Goal: Task Accomplishment & Management: Complete application form

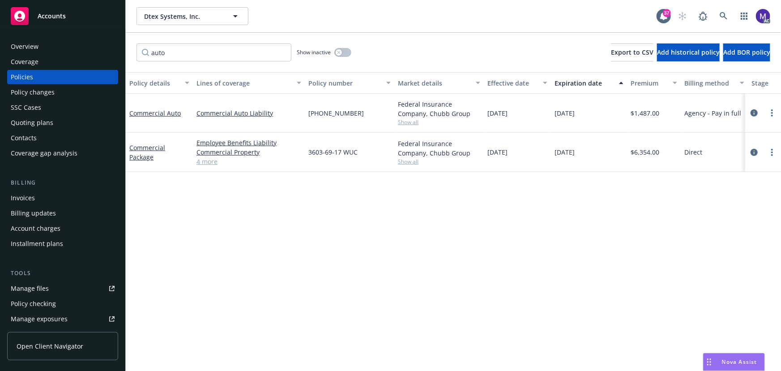
scroll to position [0, 208]
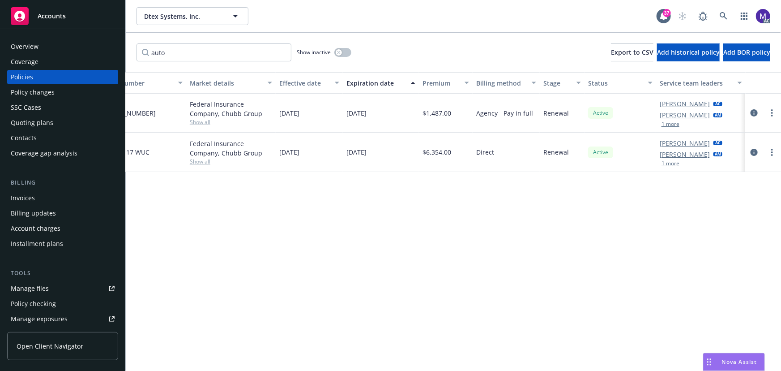
click at [206, 166] on div "Federal Insurance Company, Chubb Group Show all" at bounding box center [231, 152] width 90 height 39
click at [200, 121] on span "Show all" at bounding box center [231, 122] width 82 height 8
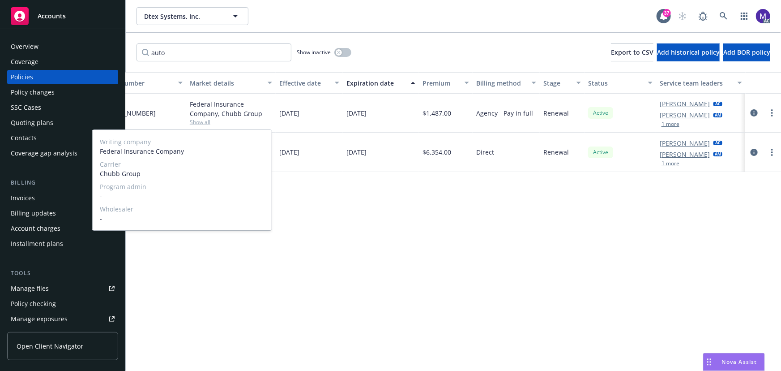
click at [135, 171] on span "Chubb Group" at bounding box center [182, 173] width 165 height 9
copy span "Chubb Group"
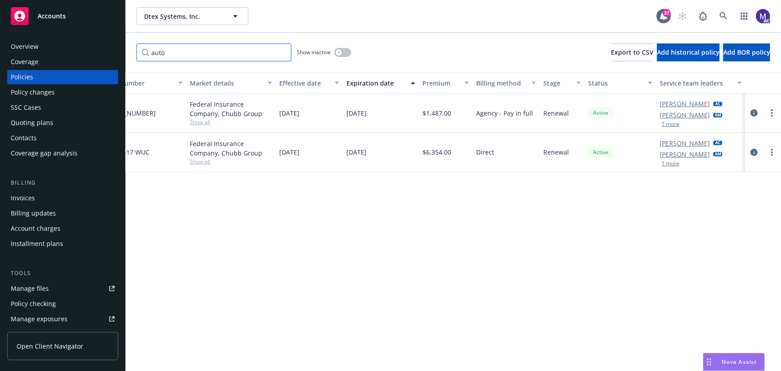
drag, startPoint x: 201, startPoint y: 50, endPoint x: 48, endPoint y: 45, distance: 153.2
click at [48, 45] on div "Accounts Overview Coverage Policies Policy changes SSC Cases Quoting plans Cont…" at bounding box center [390, 185] width 781 height 371
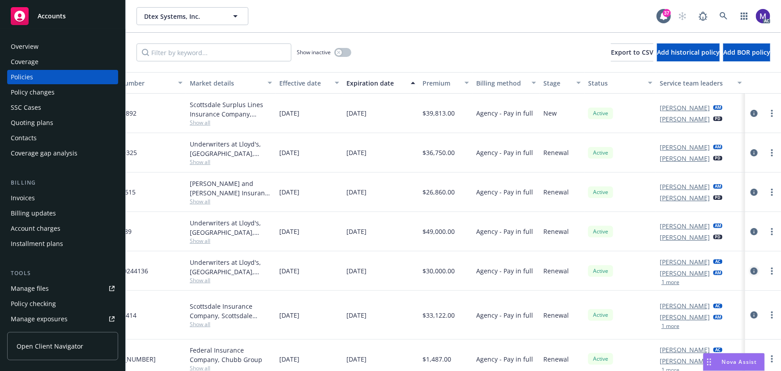
click at [751, 268] on icon "circleInformation" at bounding box center [754, 270] width 7 height 7
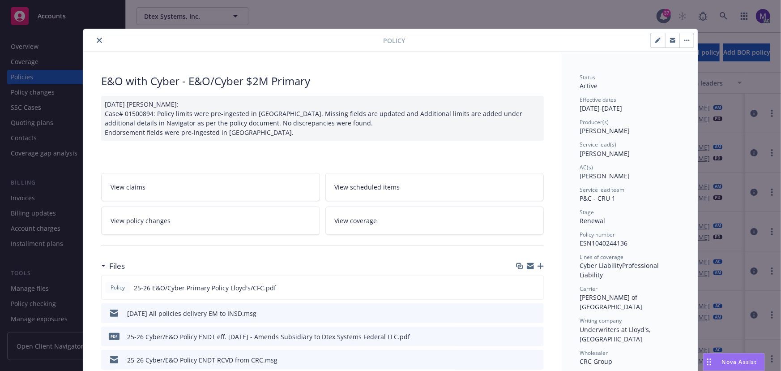
click at [97, 41] on icon "close" at bounding box center [99, 40] width 5 height 5
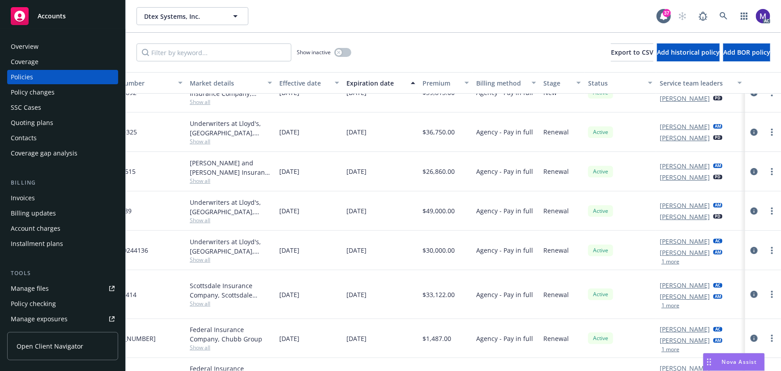
scroll to position [40, 208]
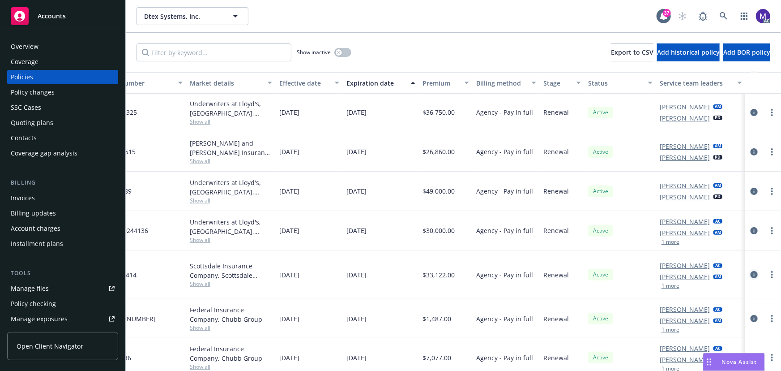
click at [751, 274] on icon "circleInformation" at bounding box center [754, 274] width 7 height 7
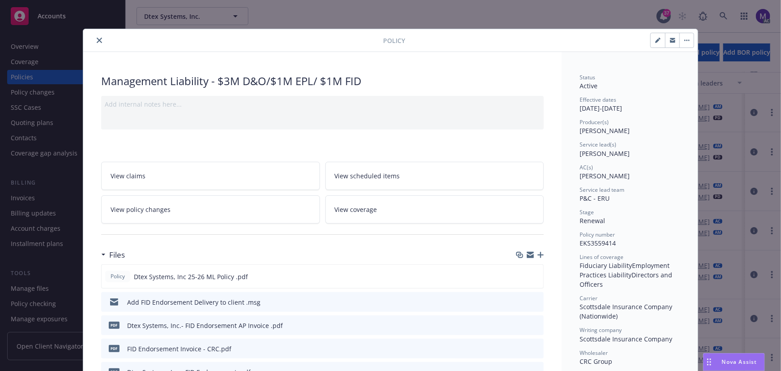
click at [97, 38] on icon "close" at bounding box center [99, 40] width 5 height 5
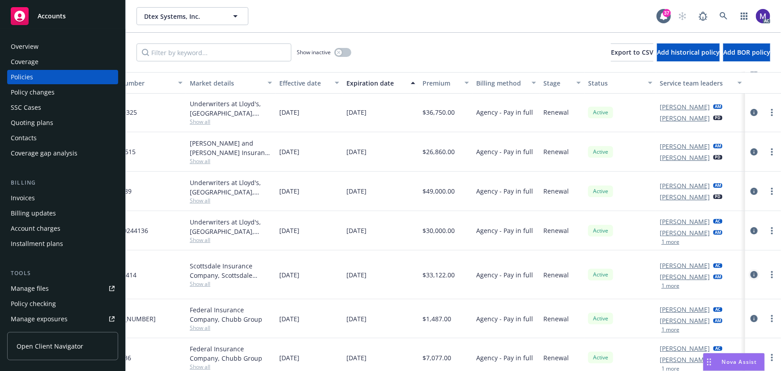
click at [751, 272] on icon "circleInformation" at bounding box center [754, 274] width 7 height 7
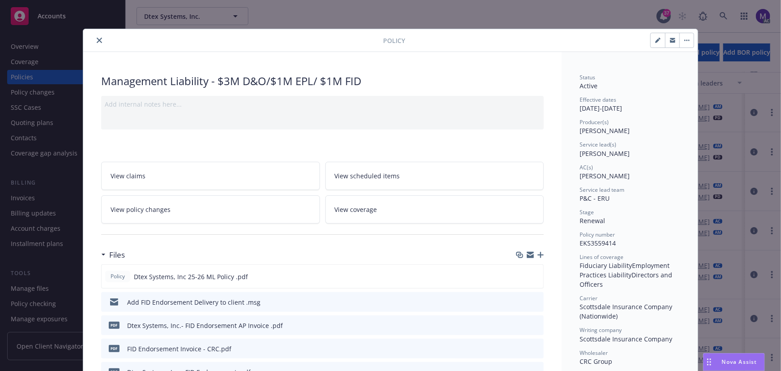
scroll to position [27, 0]
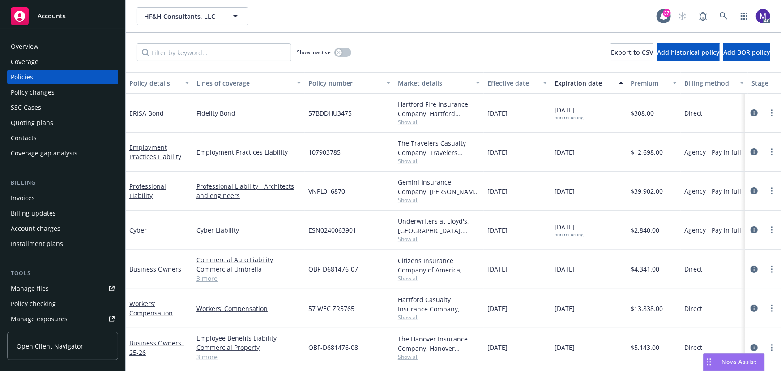
click at [38, 93] on div "Policy changes" at bounding box center [33, 92] width 44 height 14
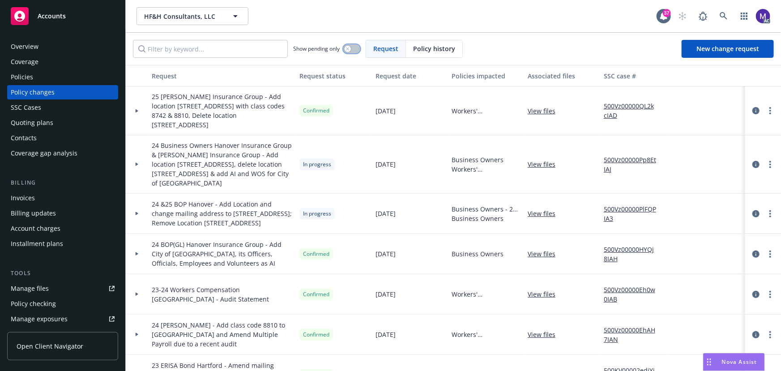
click at [350, 49] on icon "button" at bounding box center [348, 49] width 4 height 4
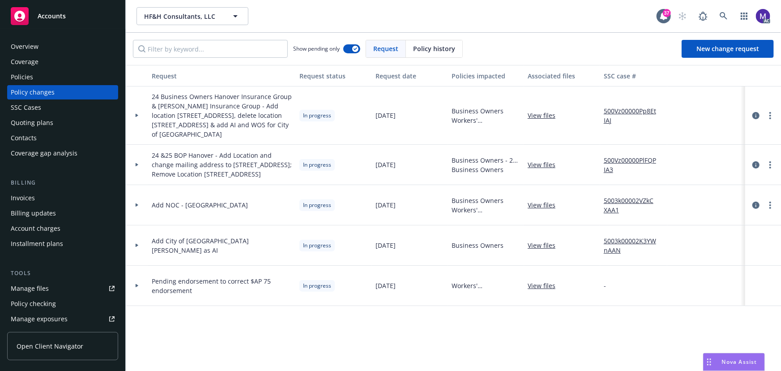
click at [138, 120] on div at bounding box center [137, 115] width 22 height 58
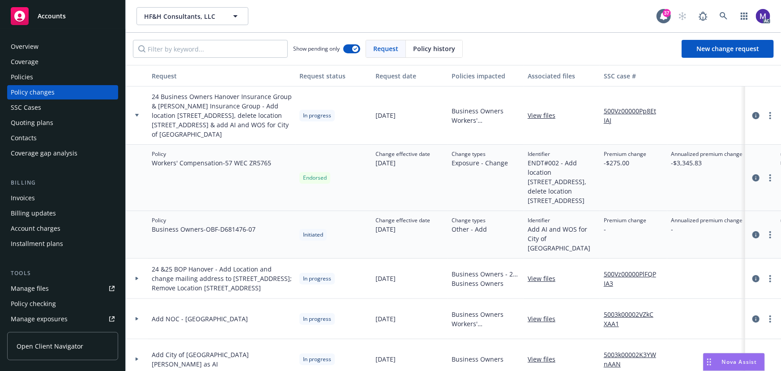
click at [138, 122] on div at bounding box center [137, 115] width 22 height 58
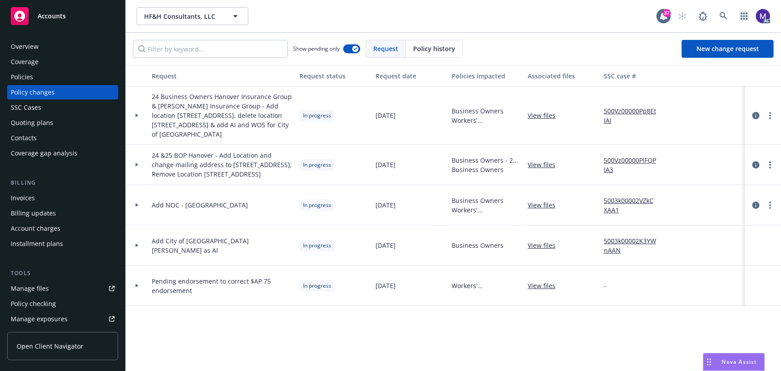
click at [139, 166] on div at bounding box center [136, 164] width 15 height 3
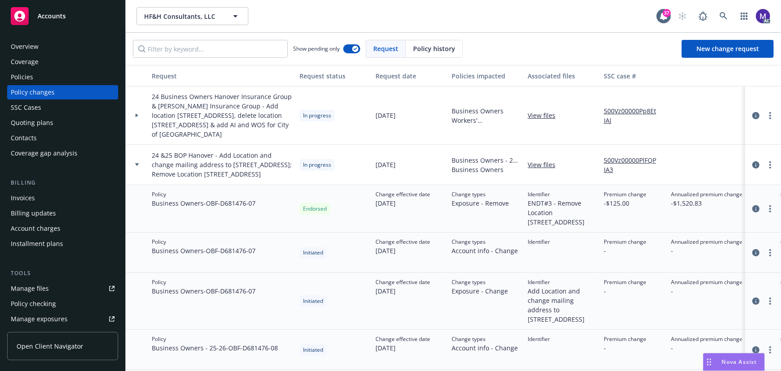
click at [143, 125] on div at bounding box center [137, 115] width 22 height 58
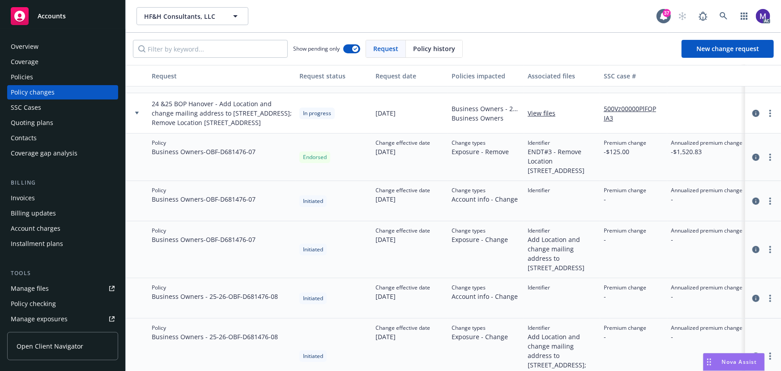
scroll to position [122, 0]
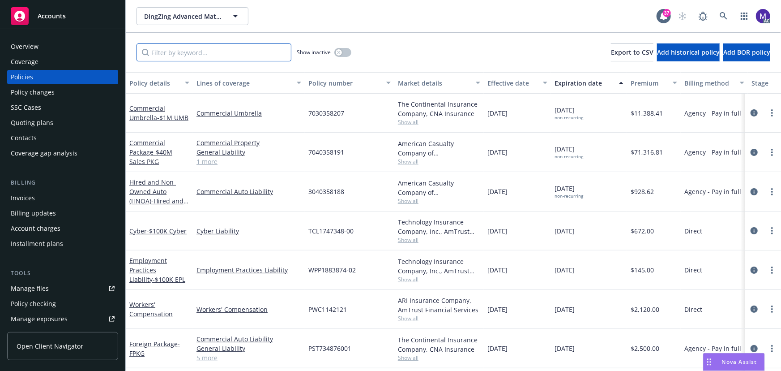
click at [193, 56] on input "Filter by keyword..." at bounding box center [214, 52] width 155 height 18
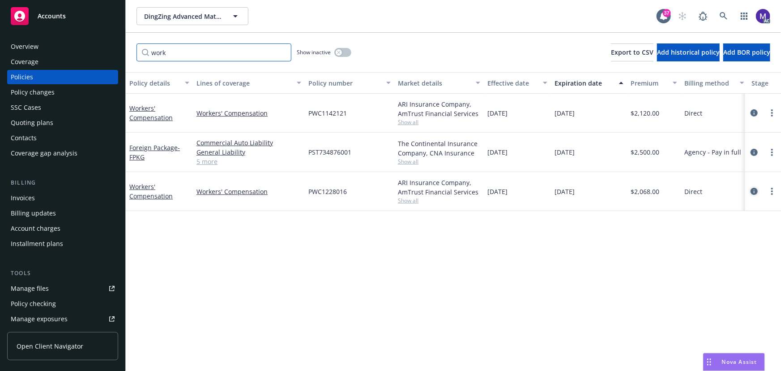
type input "work"
click at [759, 192] on link "circleInformation" at bounding box center [754, 191] width 11 height 11
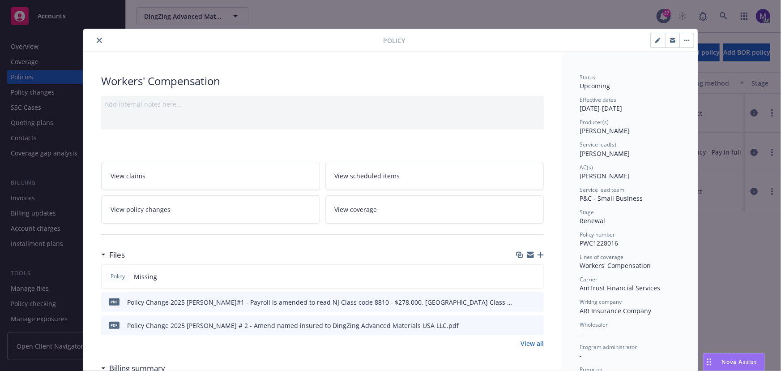
click at [201, 207] on link "View policy changes" at bounding box center [210, 209] width 219 height 28
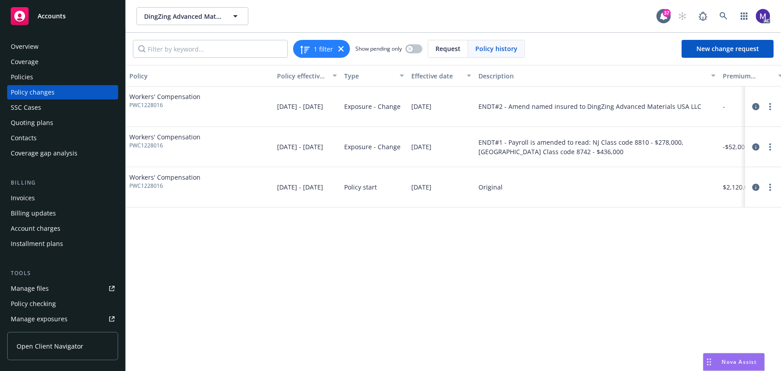
click at [55, 93] on div "Policy changes" at bounding box center [63, 92] width 104 height 14
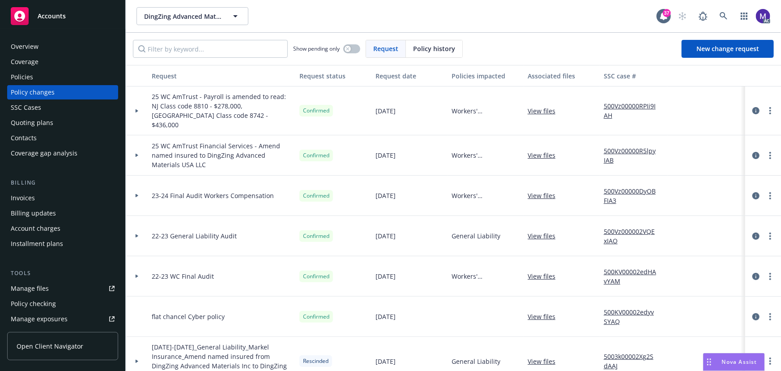
click at [136, 154] on icon at bounding box center [137, 155] width 4 height 3
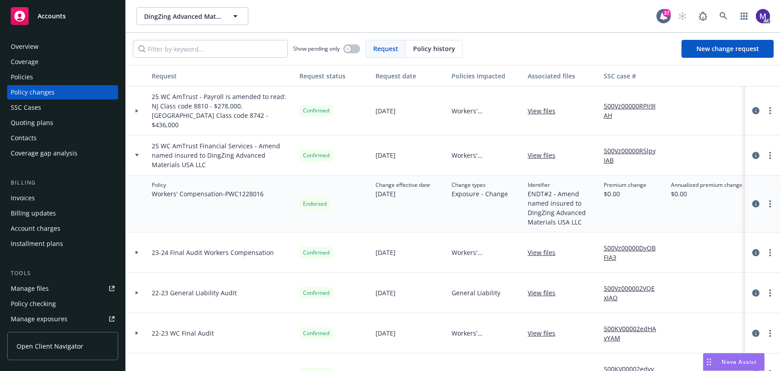
click at [136, 109] on icon at bounding box center [137, 111] width 3 height 4
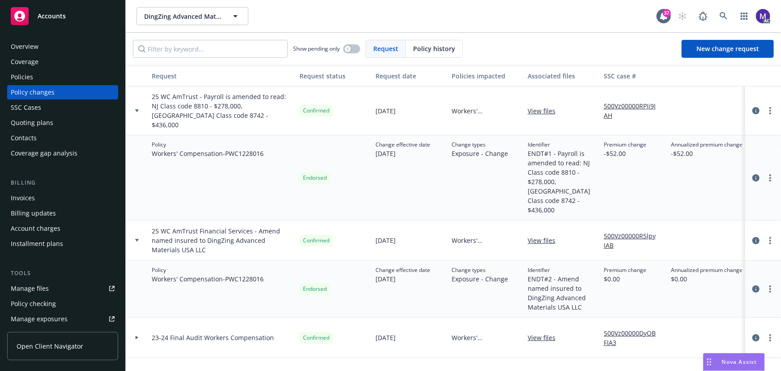
click at [540, 106] on link "View files" at bounding box center [545, 110] width 35 height 9
click at [39, 316] on div "Manage exposures" at bounding box center [39, 319] width 57 height 14
click at [40, 81] on div "Policies" at bounding box center [63, 77] width 104 height 14
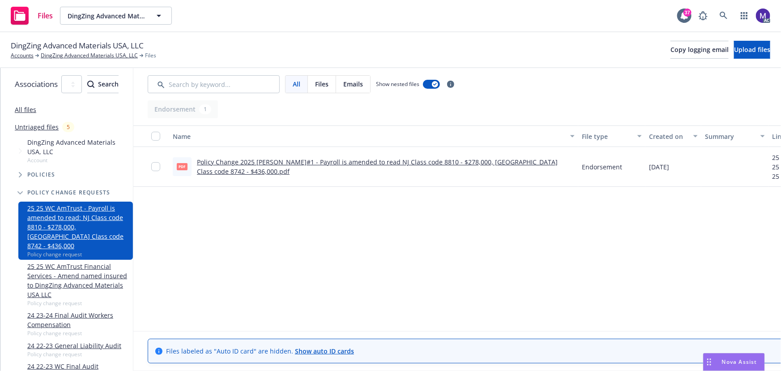
click at [410, 166] on link "Policy Change 2025 WC ENDT#1 - Payroll is amended to read NJ Class code 8810 - …" at bounding box center [377, 167] width 361 height 18
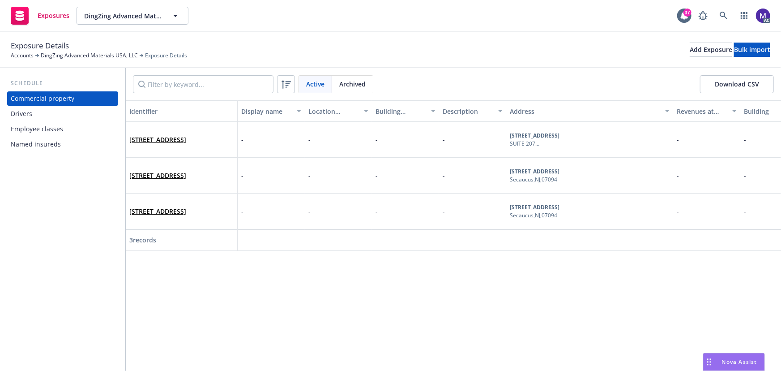
click at [45, 132] on div "Employee classes" at bounding box center [37, 129] width 52 height 14
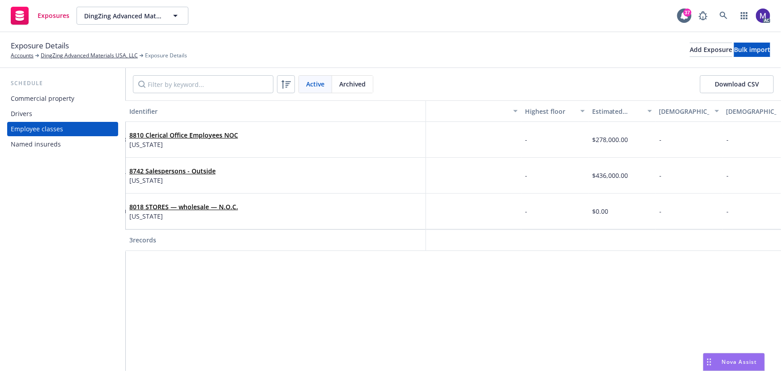
scroll to position [0, 378]
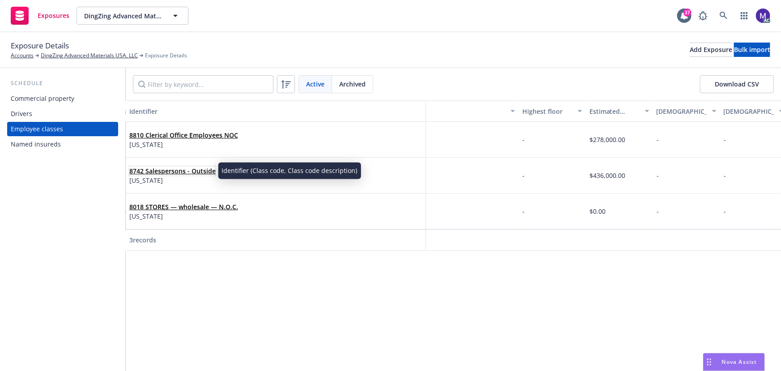
click at [167, 169] on link "8742 Salespersons - Outside" at bounding box center [172, 171] width 86 height 9
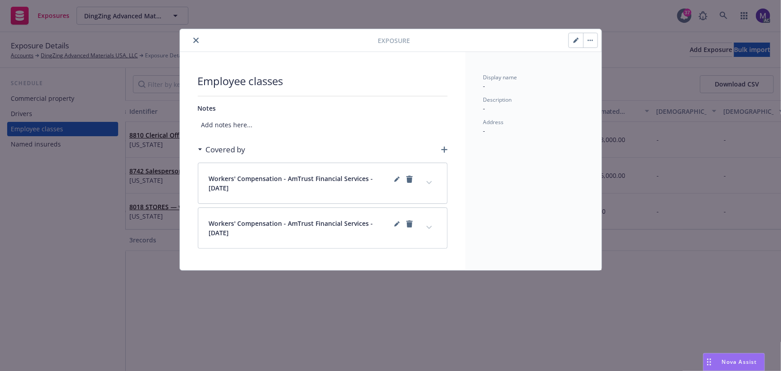
click at [431, 177] on button "expand content" at bounding box center [429, 183] width 14 height 14
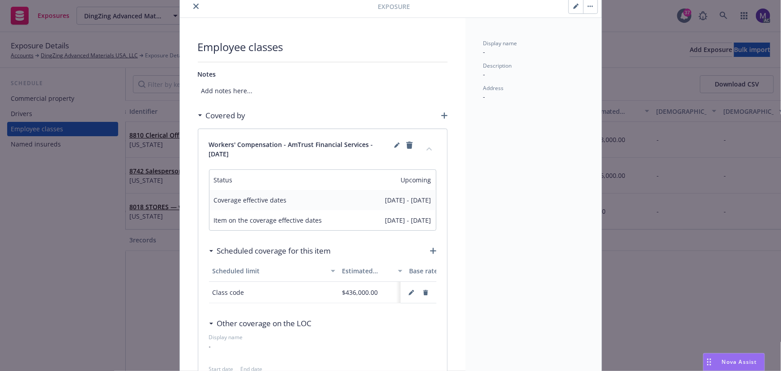
scroll to position [81, 0]
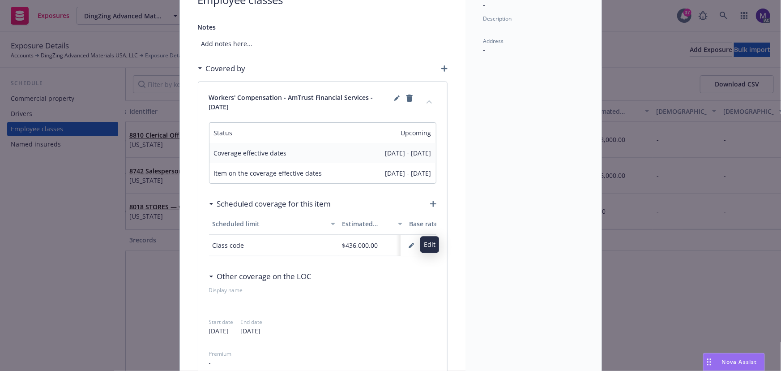
click at [411, 240] on button "button" at bounding box center [411, 245] width 14 height 14
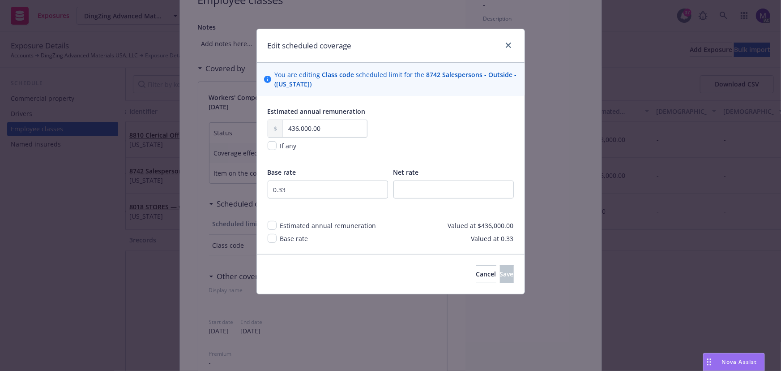
click at [294, 223] on span "Estimated annual remuneration" at bounding box center [328, 225] width 96 height 9
click at [286, 239] on span "Base rate" at bounding box center [294, 238] width 28 height 9
click at [272, 222] on input "checkbox" at bounding box center [272, 225] width 9 height 9
checkbox input "true"
click at [272, 235] on input "checkbox" at bounding box center [272, 238] width 9 height 9
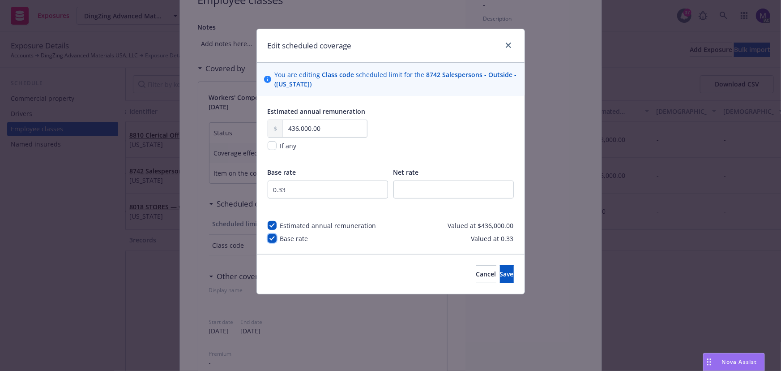
checkbox input "true"
click at [500, 270] on span "Save" at bounding box center [507, 274] width 14 height 9
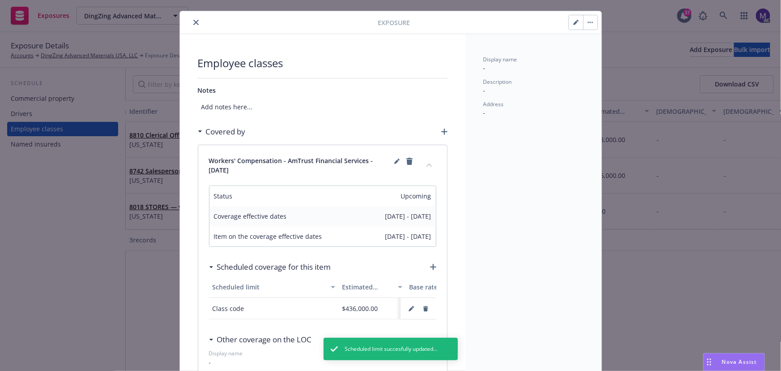
scroll to position [0, 0]
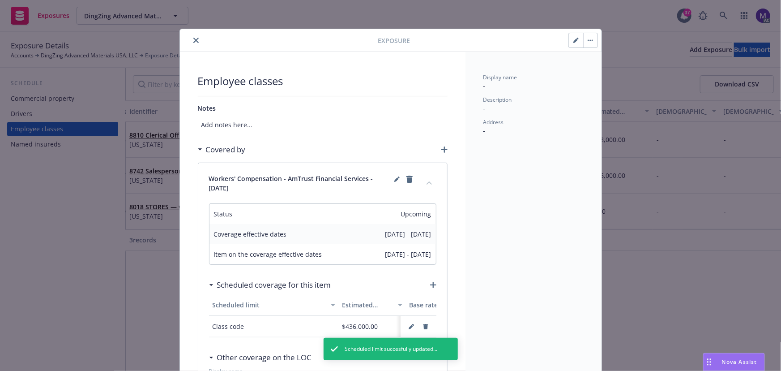
click at [193, 39] on icon "close" at bounding box center [195, 40] width 5 height 5
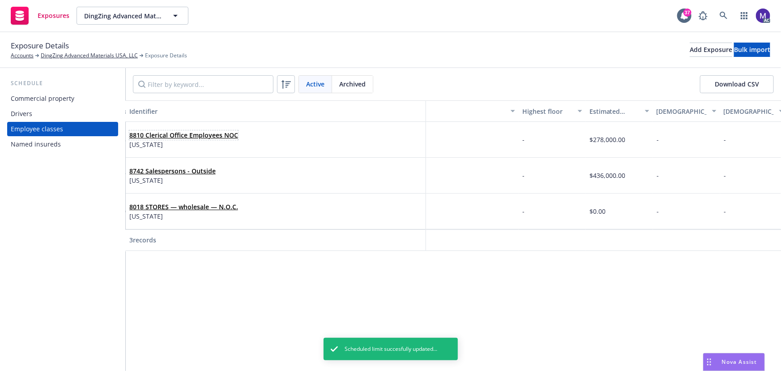
click at [159, 137] on link "8810 Clerical Office Employees NOC" at bounding box center [183, 135] width 109 height 9
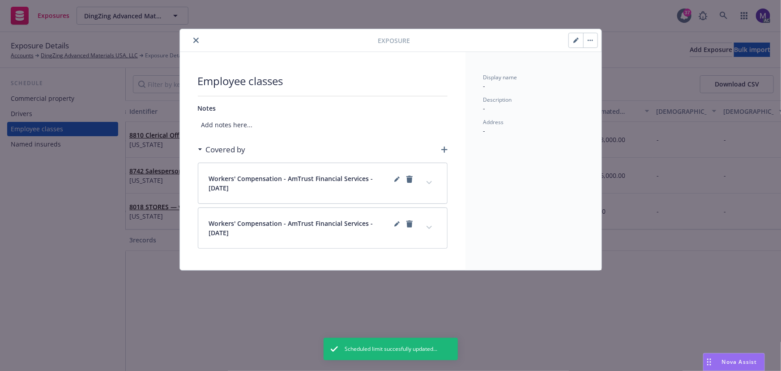
click at [429, 184] on button "expand content" at bounding box center [429, 183] width 14 height 14
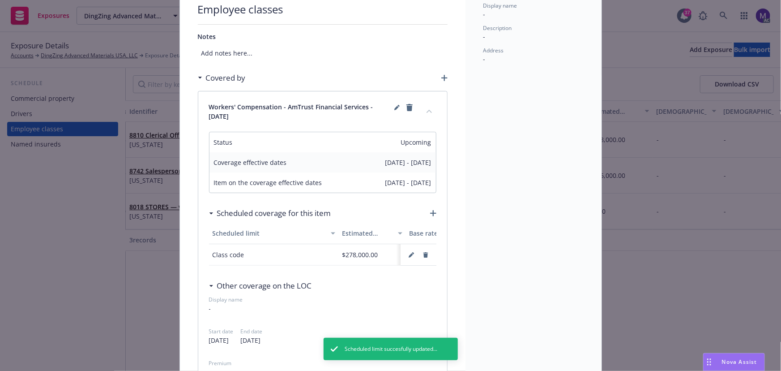
scroll to position [81, 0]
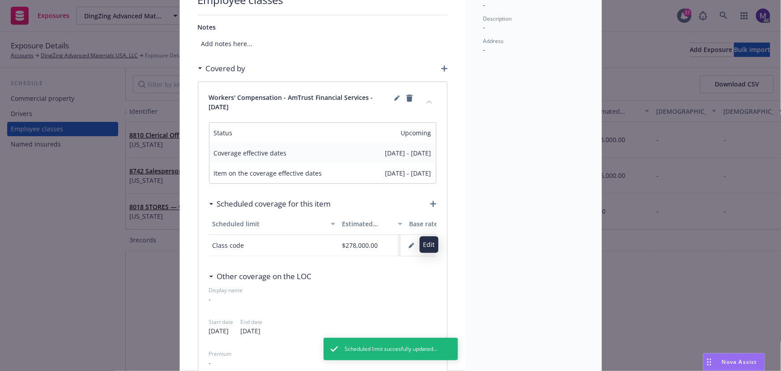
click at [409, 243] on icon "button" at bounding box center [411, 245] width 5 height 5
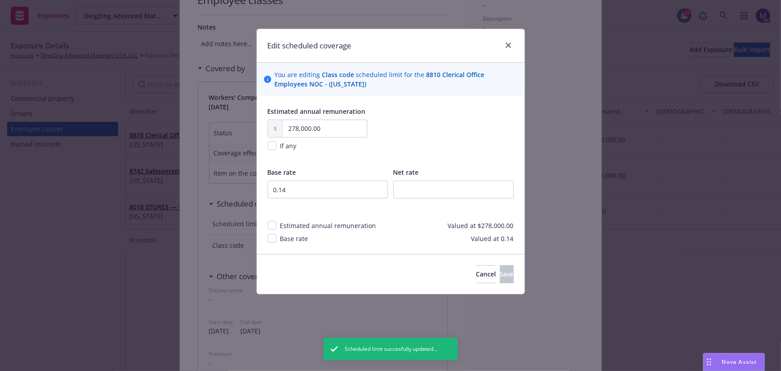
click at [277, 225] on div "Estimated annual remuneration" at bounding box center [328, 225] width 102 height 9
click at [272, 225] on input "checkbox" at bounding box center [272, 225] width 9 height 9
checkbox input "true"
click at [273, 237] on input "checkbox" at bounding box center [272, 238] width 9 height 9
checkbox input "true"
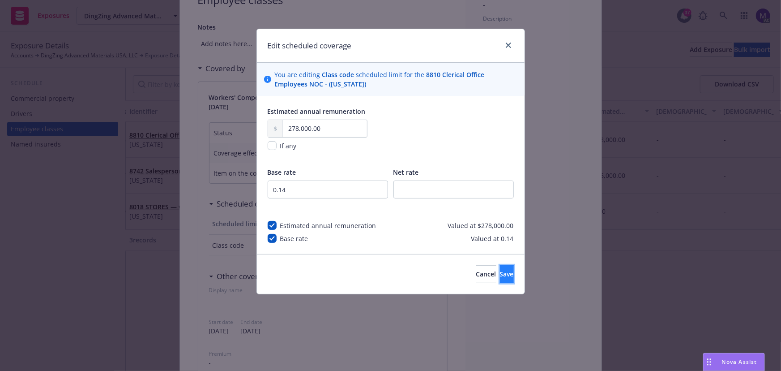
click at [500, 274] on span "Save" at bounding box center [507, 274] width 14 height 9
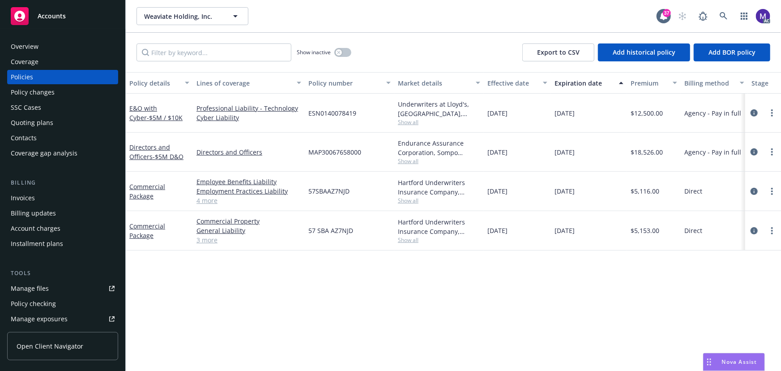
click at [411, 238] on span "Show all" at bounding box center [439, 240] width 82 height 8
click at [340, 290] on span "Hartford Insurance Group" at bounding box center [390, 291] width 165 height 9
copy span "Hartford Insurance Group"
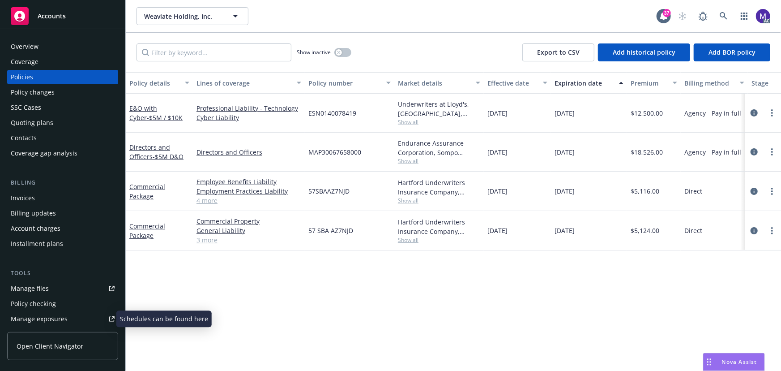
click at [43, 316] on div "Manage exposures" at bounding box center [39, 319] width 57 height 14
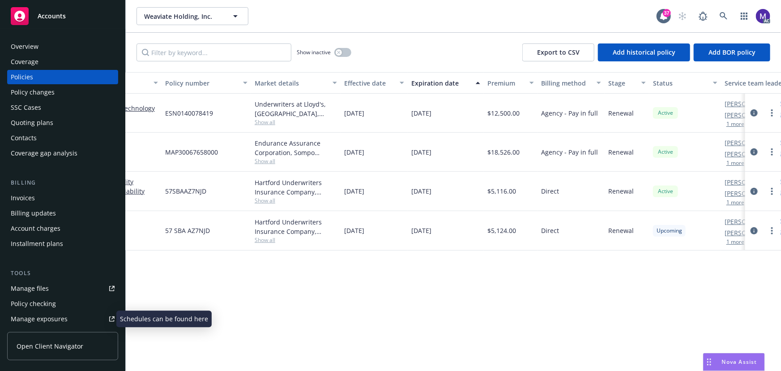
scroll to position [0, 208]
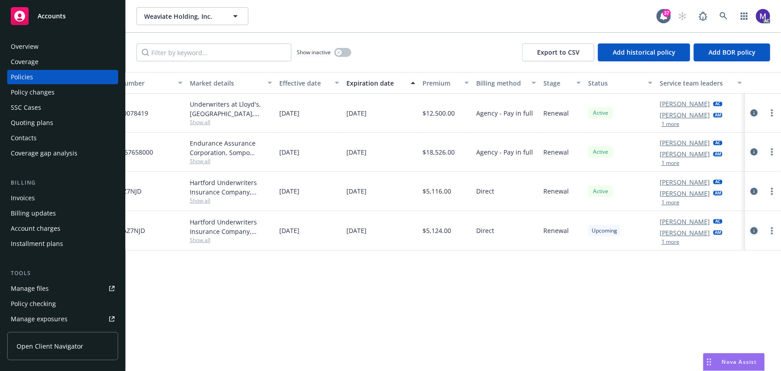
click at [756, 231] on icon "circleInformation" at bounding box center [754, 230] width 7 height 7
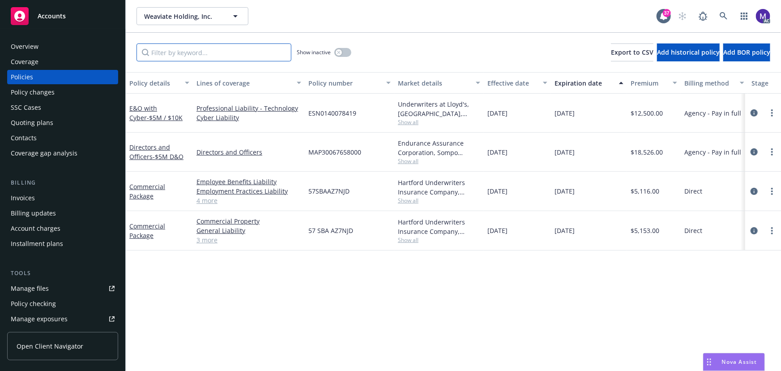
click at [192, 57] on input "Filter by keyword..." at bounding box center [214, 52] width 155 height 18
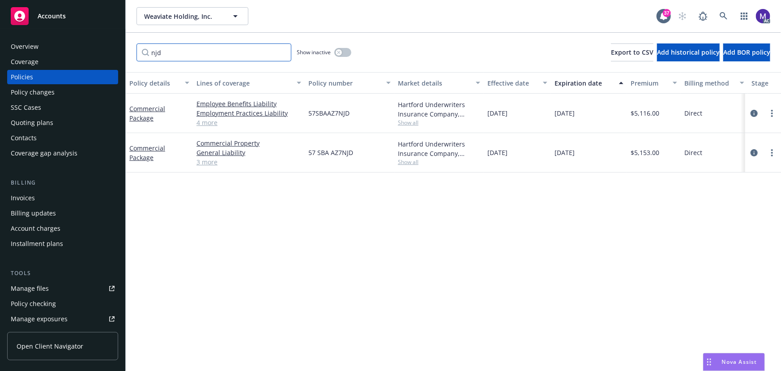
type input "njd"
drag, startPoint x: 490, startPoint y: 152, endPoint x: 539, endPoint y: 154, distance: 48.9
click at [539, 154] on div "[DATE]" at bounding box center [517, 152] width 67 height 39
click at [755, 152] on icon "circleInformation" at bounding box center [754, 152] width 7 height 7
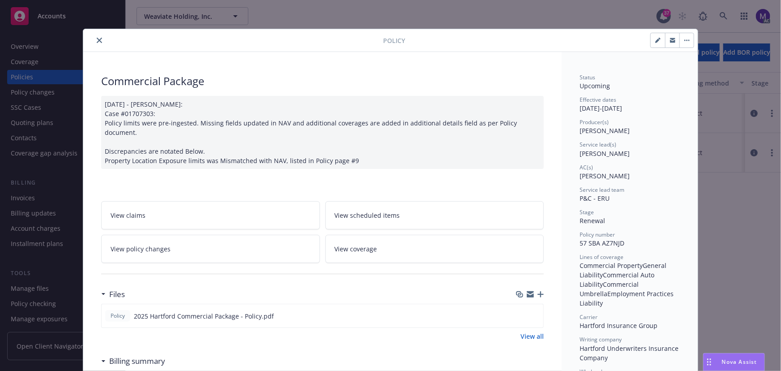
click at [144, 247] on link "View policy changes" at bounding box center [210, 249] width 219 height 28
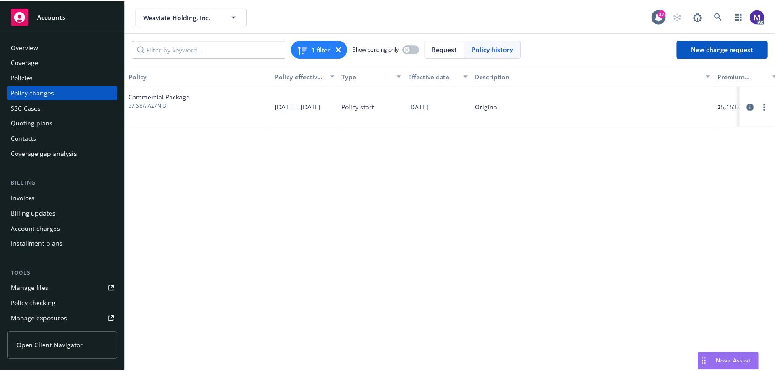
scroll to position [0, 202]
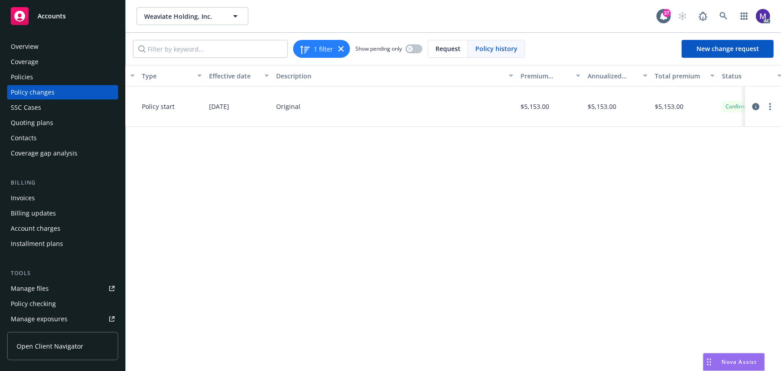
click at [50, 95] on div "Policy changes" at bounding box center [33, 92] width 44 height 14
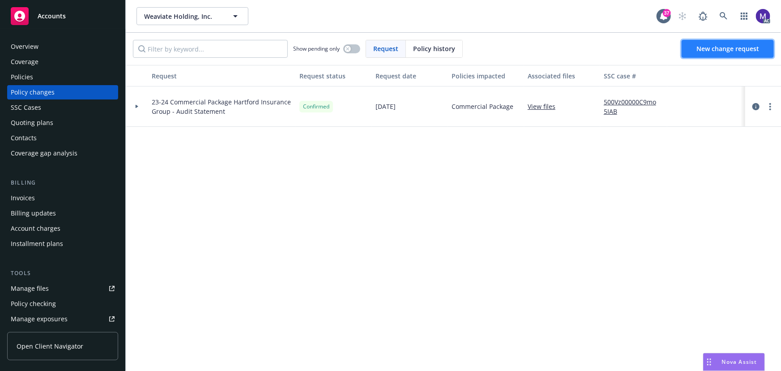
drag, startPoint x: 709, startPoint y: 51, endPoint x: 701, endPoint y: 51, distance: 8.5
click at [710, 51] on span "New change request" at bounding box center [728, 48] width 63 height 9
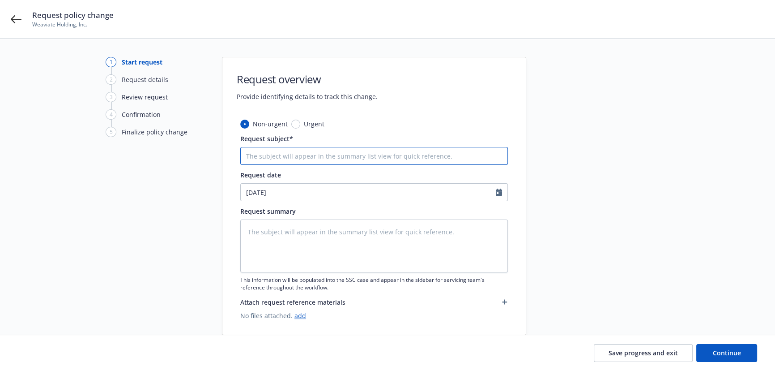
drag, startPoint x: 292, startPoint y: 152, endPoint x: 330, endPoint y: 163, distance: 39.5
click at [292, 152] on input "Request subject*" at bounding box center [374, 156] width 268 height 18
type textarea "x"
type input "25"
type textarea "x"
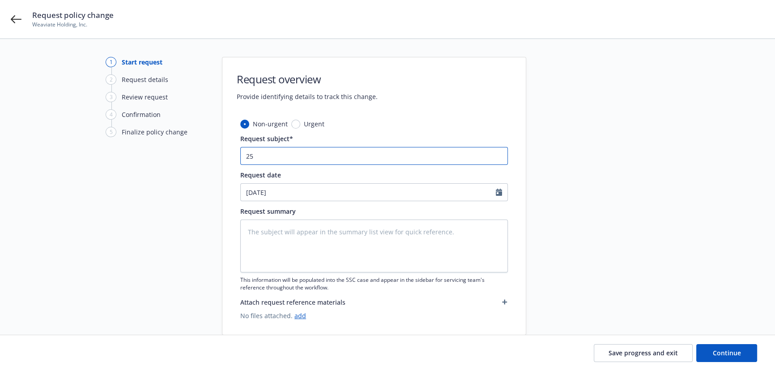
type input "25 P"
type textarea "x"
type input "25 PK"
type textarea "x"
type input "25 PKG"
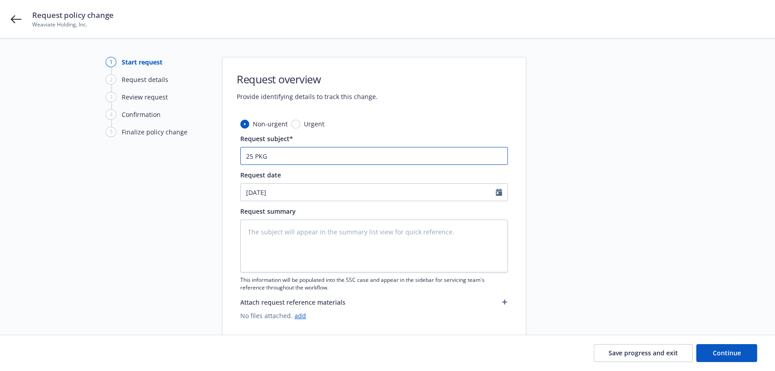
type textarea "x"
paste input "Hartford Insurance Group"
type input "25 PKG Hartford Insurance Group"
type textarea "x"
type input "25 PKG Hartford Insurance Group"
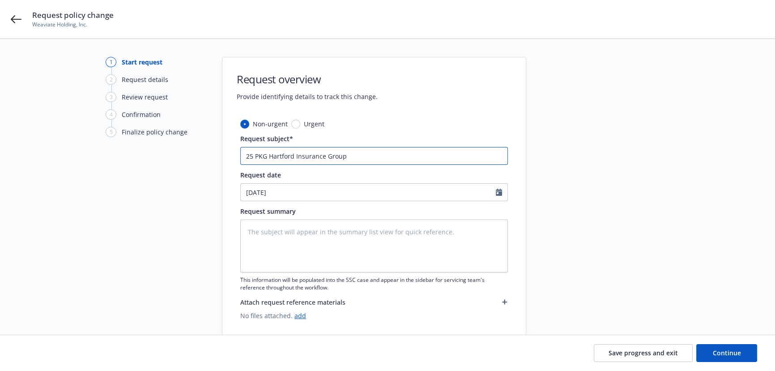
type textarea "x"
type input "25 PKG Hartford Insurance Group -"
type textarea "x"
type input "25 PKG Hartford Insurance Group -"
click at [371, 158] on input "25 PKG Hartford Insurance Group -" at bounding box center [374, 156] width 268 height 18
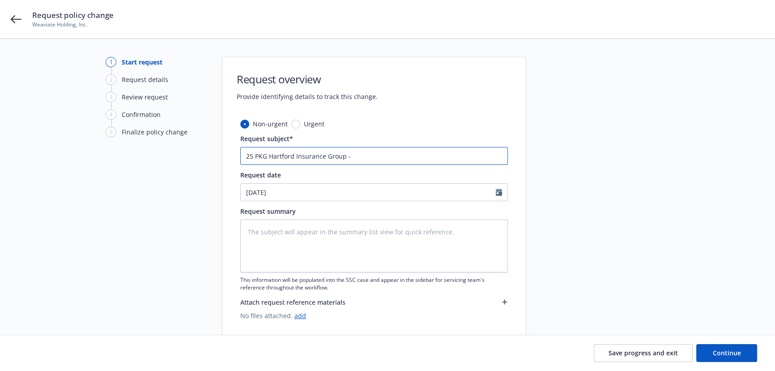
type textarea "x"
type input "25 PKG Hartford Insurance Group - Ch"
type textarea "x"
type input "25 PKG Hartford Insurance Group - Cha"
type textarea "x"
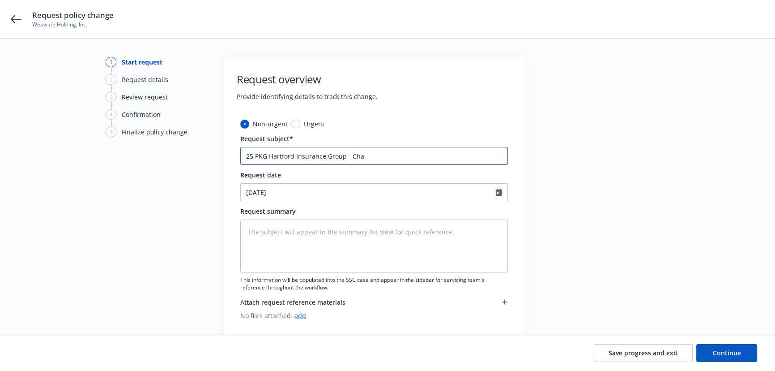
type input "25 PKG Hartford Insurance Group - Chan"
type textarea "x"
type input "25 PKG Hartford Insurance Group - Chang"
type textarea "x"
type input "25 PKG Hartford Insurance Group - Change"
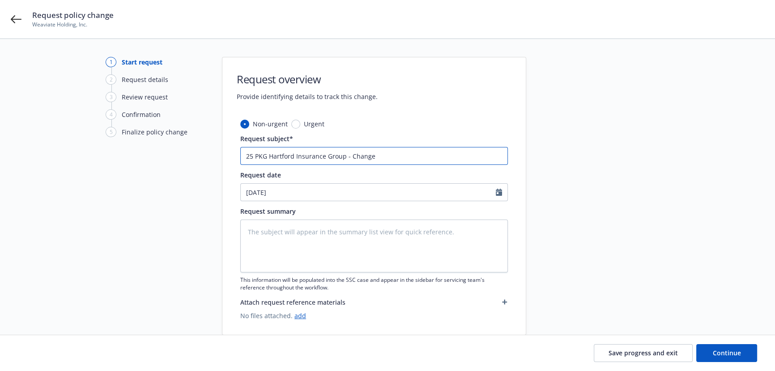
type textarea "x"
click at [400, 158] on input "25 PKG Hartford Insurance Group - Change" at bounding box center [374, 156] width 268 height 18
paste input "Software, Internet, Application & Web Design Sales"
type input "25 PKG Hartford Insurance Group - Change Software, Internet, Application & Web …"
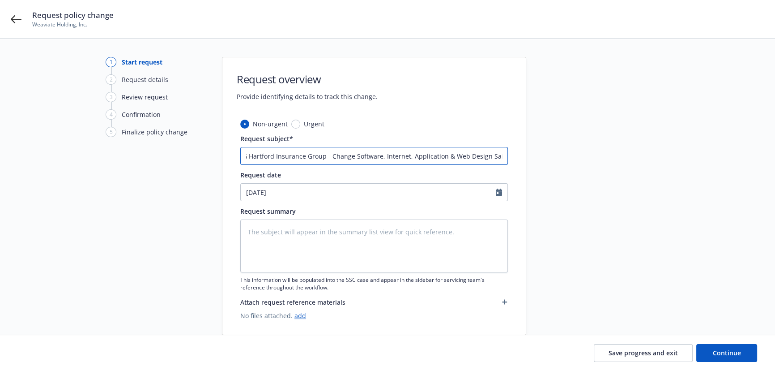
type textarea "x"
type input "25 PKG Hartford Insurance Group - Change Software, Internet, Application & Web …"
type textarea "x"
drag, startPoint x: 457, startPoint y: 156, endPoint x: 566, endPoint y: 164, distance: 109.1
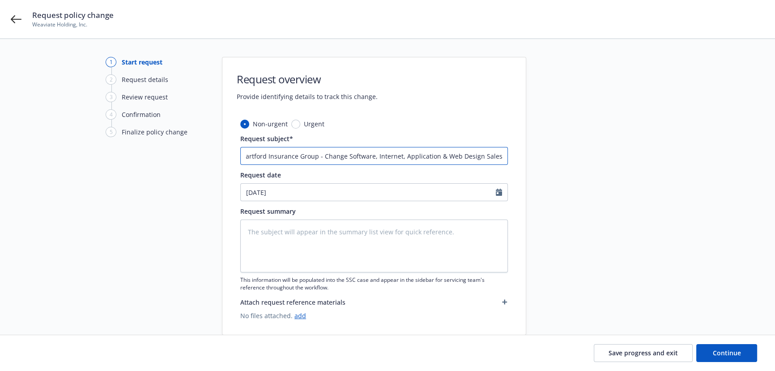
click at [566, 164] on div "1 Start request 2 Request details 3 Review request 4 Confirmation 5 Finalize po…" at bounding box center [388, 196] width 754 height 278
paste input "$300,000"
type input "25 PKG Hartford Insurance Group - Change Software, Internet, Application & Web …"
type textarea "x"
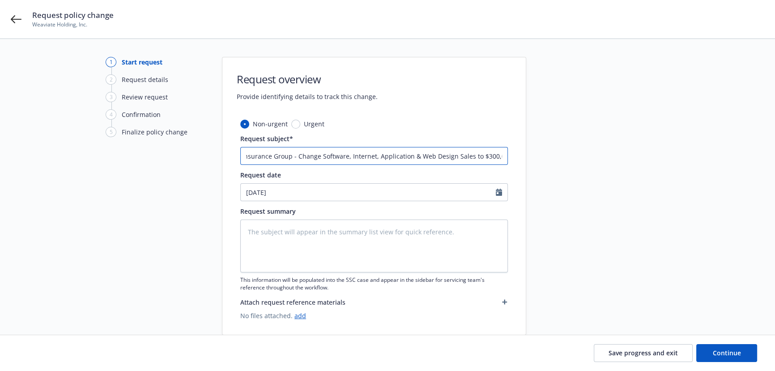
type input "25 PKG Hartford Insurance Group - Change Software, Internet, Application & Web …"
type textarea "x"
type input "25 PKG Hartford Insurance Group - Change Software, Internet, Application & Web …"
type textarea "x"
type input "25 PKG Hartford Insurance Group - Change Software, Internet, Application & Web …"
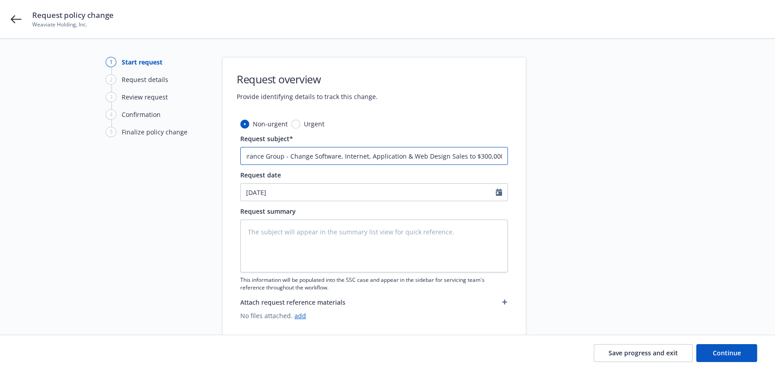
type textarea "x"
type input "25 PKG Hartford Insurance Group - Change Software, Internet, Application & Web …"
type textarea "x"
type input "25 PKG Hartford Insurance Group - Change Software, Internet, Application & Web …"
type textarea "x"
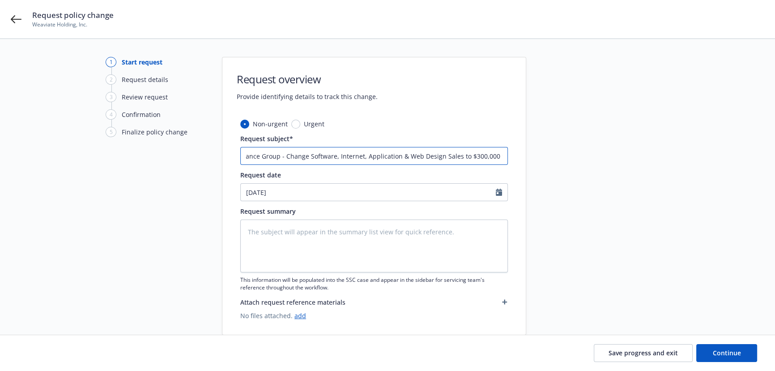
type input "25 PKG Hartford Insurance Group - Change Software, Internet, Application & Web …"
type textarea "x"
type input "25 PKG Hartford Insurance Group - Change Software, Internet, Application & Web …"
type textarea "x"
type input "25 PKG Hartford Insurance Group - Change Software, Internet, Application & Web …"
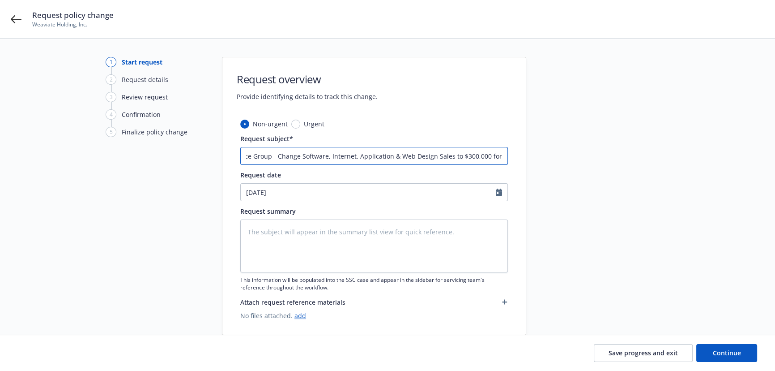
type textarea "x"
type input "25 PKG Hartford Insurance Group - Change Software, Internet, Application & Web …"
type textarea "x"
type input "25 PKG Hartford Insurance Group - Change Software, Internet, Application & Web …"
type textarea "x"
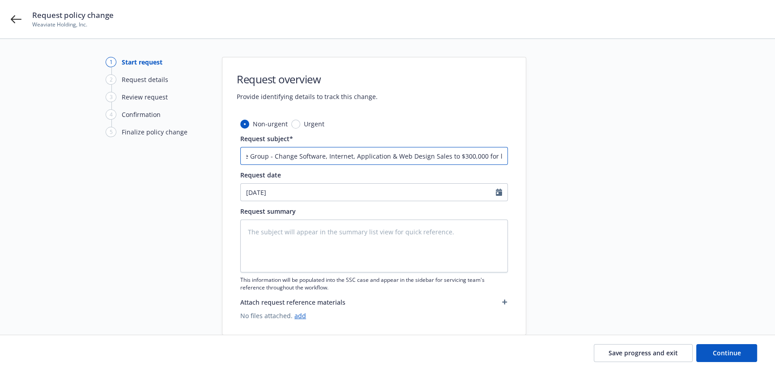
type input "25 PKG Hartford Insurance Group - Change Software, Internet, Application & Web …"
type textarea "x"
type input "25 PKG Hartford Insurance Group - Change Software, Internet, Application & Web …"
type textarea "x"
type input "25 PKG Hartford Insurance Group - Change Software, Internet, Application & Web …"
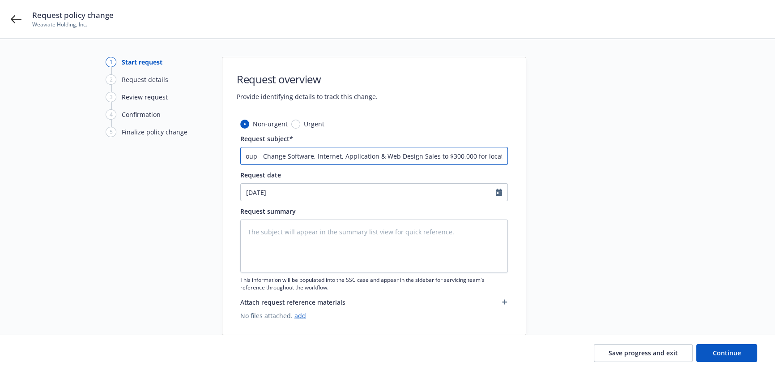
type textarea "x"
type input "25 PKG Hartford Insurance Group - Change Software, Internet, Application & Web …"
type textarea "x"
type input "25 PKG Hartford Insurance Group - Change Software, Internet, Application & Web …"
type textarea "x"
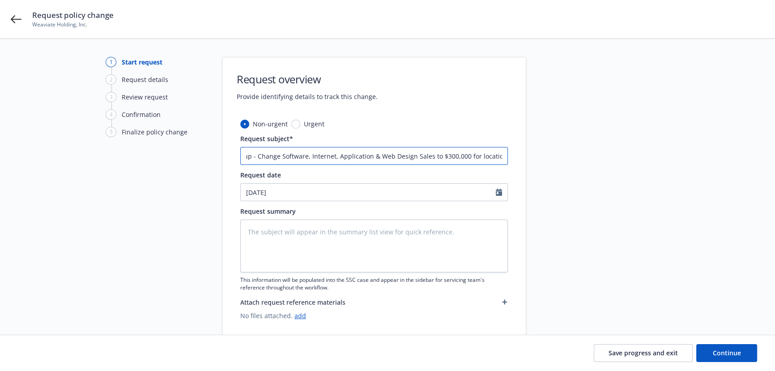
scroll to position [0, 98]
type input "25 PKG Hartford Insurance Group - Change Software, Internet, Application & Web …"
click at [293, 236] on textarea at bounding box center [374, 245] width 268 height 53
paste textarea "The exposure base at Location 1, Building 1 has been revised: Software, Interne…"
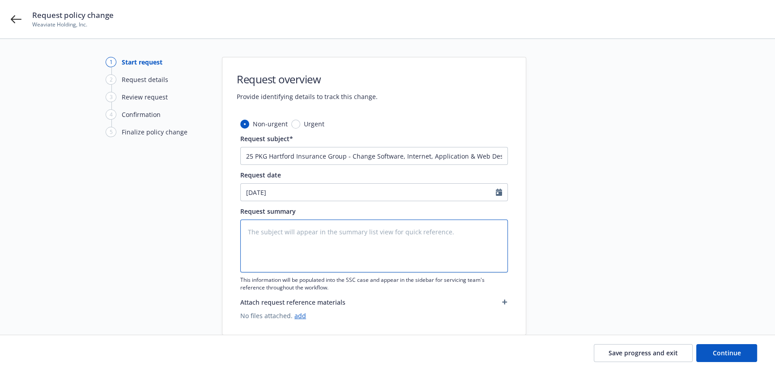
type textarea "The exposure base at Location 1, Building 1 has been revised: Software, Interne…"
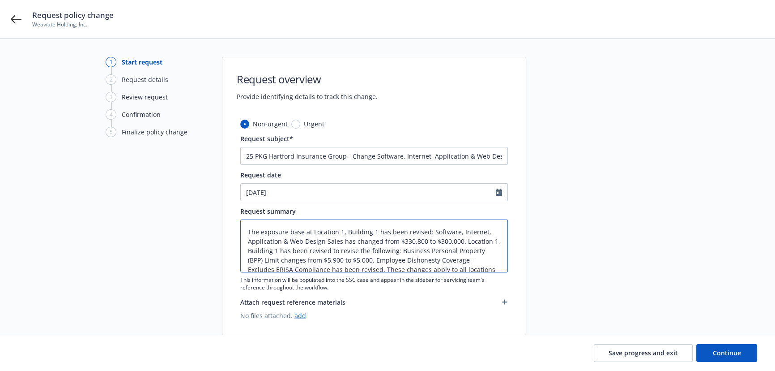
type textarea "x"
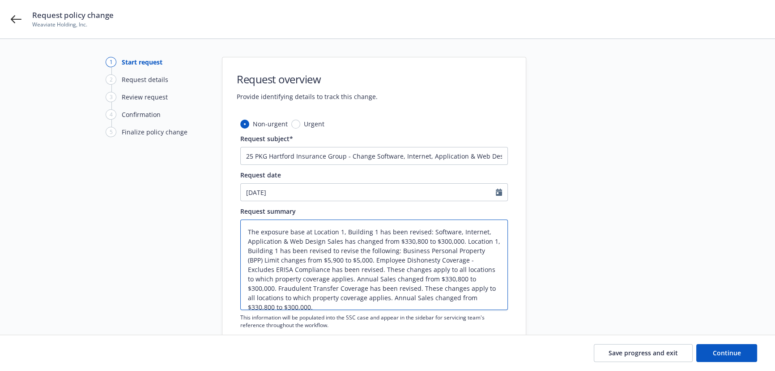
scroll to position [2, 0]
click at [429, 227] on textarea "The exposure base at Location 1, Building 1 has been revised: Software, Interne…" at bounding box center [374, 264] width 268 height 90
type textarea "The exposure base at Location 1, Building 1 has been revised: Software, Interne…"
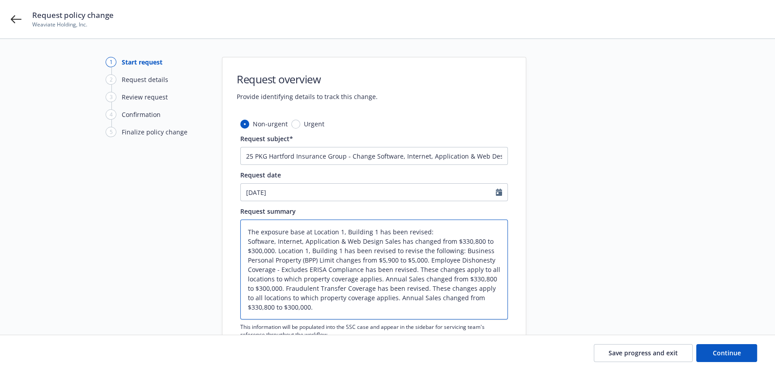
click at [278, 251] on textarea "The exposure base at Location 1, Building 1 has been revised: Software, Interne…" at bounding box center [374, 269] width 268 height 100
type textarea "x"
type textarea "The exposure base at Location 1, Building 1 has been revised: Software, Interne…"
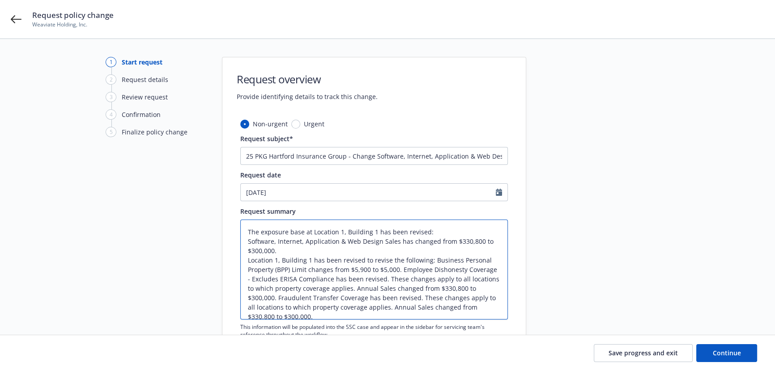
click at [431, 259] on textarea "The exposure base at Location 1, Building 1 has been revised: Software, Interne…" at bounding box center [374, 269] width 268 height 100
type textarea "x"
type textarea "The exposure base at Location 1, Building 1 has been revised: Software, Interne…"
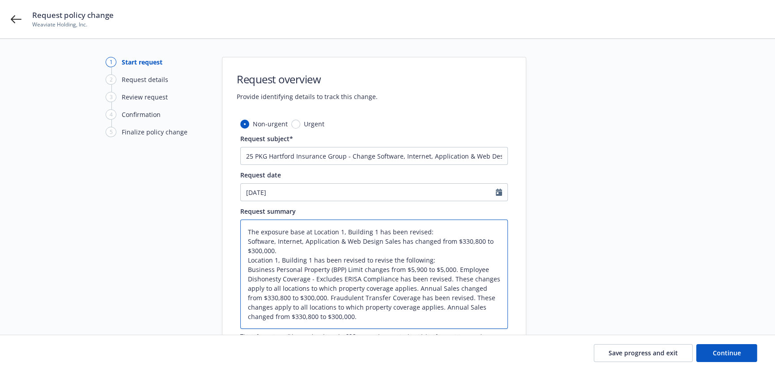
click at [456, 267] on textarea "The exposure base at Location 1, Building 1 has been revised: Software, Interne…" at bounding box center [374, 273] width 268 height 109
type textarea "x"
type textarea "The exposure base at Location 1, Building 1 has been revised: Software, Interne…"
click at [440, 287] on textarea "The exposure base at Location 1, Building 1 has been revised: Software, Interne…" at bounding box center [374, 273] width 268 height 109
type textarea "x"
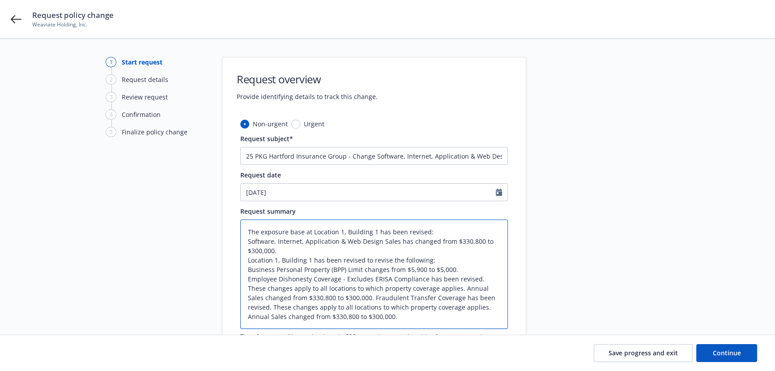
type textarea "The exposure base at Location 1, Building 1 has been revised: Software, Interne…"
click at [395, 297] on textarea "The exposure base at Location 1, Building 1 has been revised: Software, Interne…" at bounding box center [374, 273] width 268 height 109
type textarea "x"
type textarea "The exposure base at Location 1, Building 1 has been revised: Software, Interne…"
click at [355, 317] on textarea "The exposure base at Location 1, Building 1 has been revised: Software, Interne…" at bounding box center [374, 273] width 268 height 109
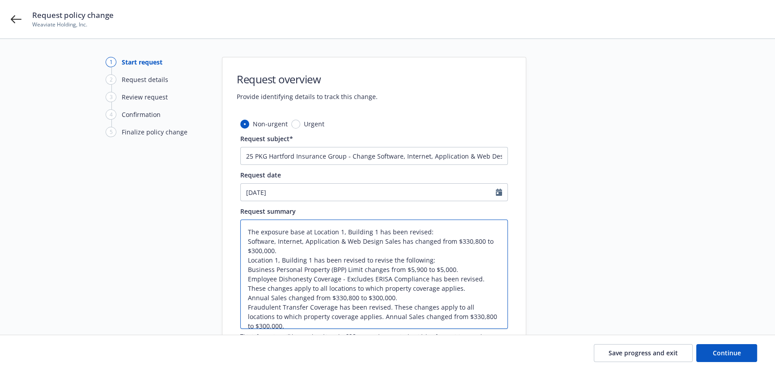
type textarea "x"
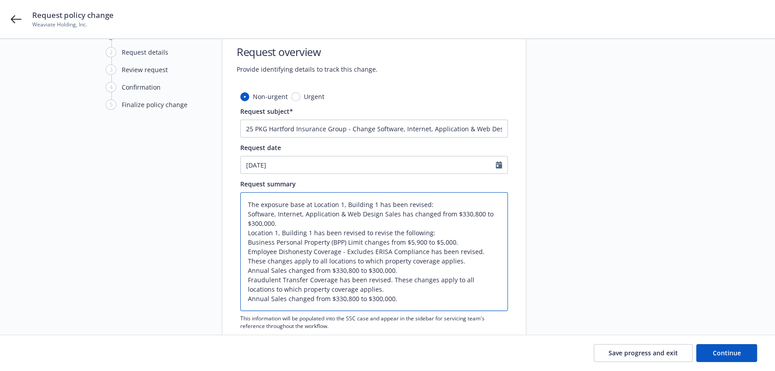
scroll to position [40, 0]
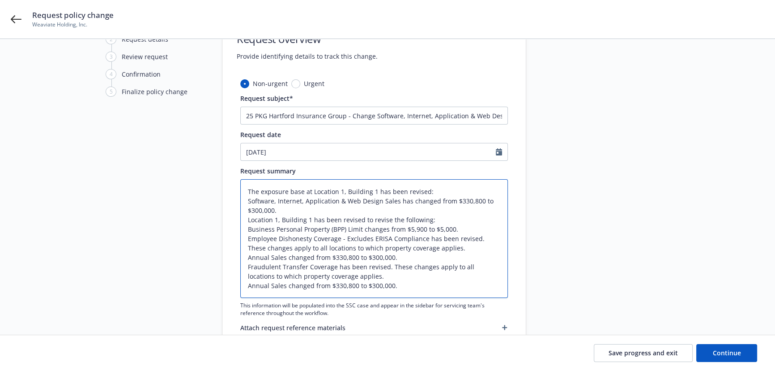
drag, startPoint x: 312, startPoint y: 230, endPoint x: 469, endPoint y: 229, distance: 157.1
click at [468, 229] on textarea "The exposure base at Location 1, Building 1 has been revised: Software, Interne…" at bounding box center [374, 238] width 268 height 119
click at [469, 229] on textarea "The exposure base at Location 1, Building 1 has been revised: Software, Interne…" at bounding box center [374, 238] width 268 height 119
type textarea "The exposure base at Location 1, Building 1 has been revised: Software, Interne…"
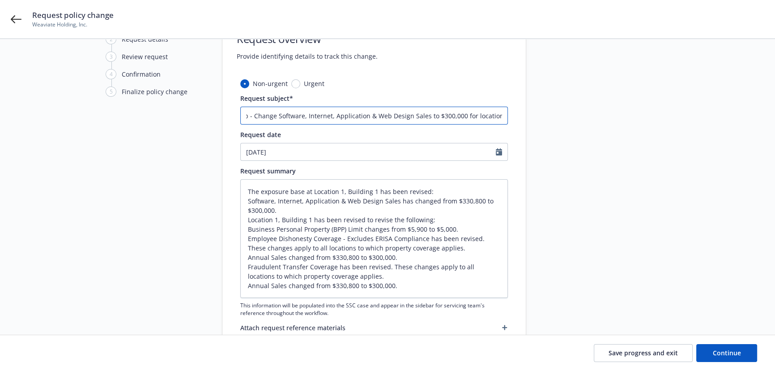
drag, startPoint x: 472, startPoint y: 116, endPoint x: 617, endPoint y: 119, distance: 144.6
click at [617, 119] on div "1 Start request 2 Request details 3 Review request 4 Confirmation 5 Finalize po…" at bounding box center [388, 189] width 754 height 344
click at [460, 117] on input "25 PKG Hartford Insurance Group - Change Software, Internet, Application & Web …" at bounding box center [374, 116] width 268 height 18
type textarea "x"
type input "25 PKG Hartford Insurance Group - Change Software, Internet, Application & Web …"
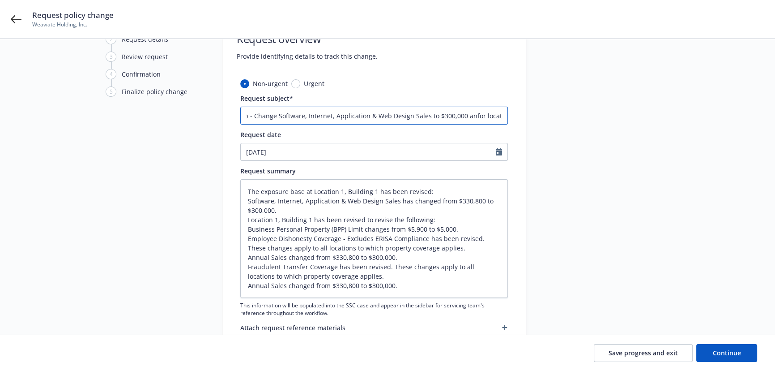
type textarea "x"
type input "25 PKG Hartford Insurance Group - Change Software, Internet, Application & Web …"
type textarea "x"
type input "25 PKG Hartford Insurance Group - Change Software, Internet, Application & Web …"
type textarea "x"
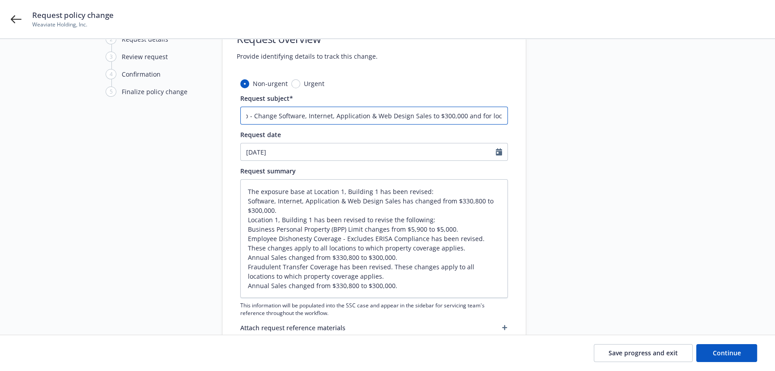
type input "25 PKG Hartford Insurance Group - Change Software, Internet, Application & Web …"
type textarea "x"
type input "25 PKG Hartford Insurance Group - Change Software, Internet, Application & Web …"
type textarea "x"
type input "25 PKG Hartford Insurance Group - Change Software, Internet, Application & Web …"
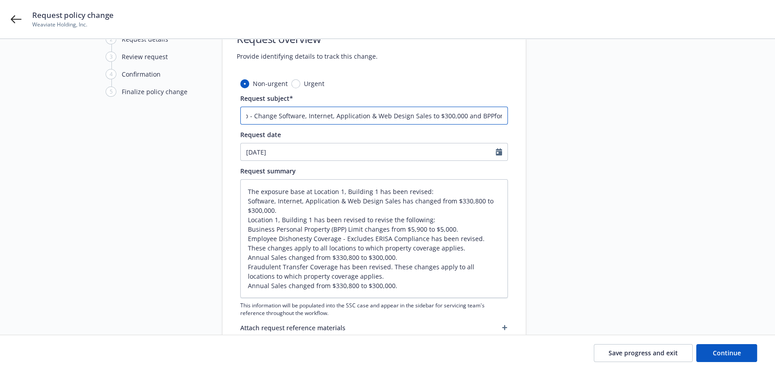
type textarea "x"
type input "25 PKG Hartford Insurance Group - Change Software, Internet, Application & Web …"
type textarea "x"
type input "25 PKG Hartford Insurance Group - Change Software, Internet, Application & Web …"
type textarea "x"
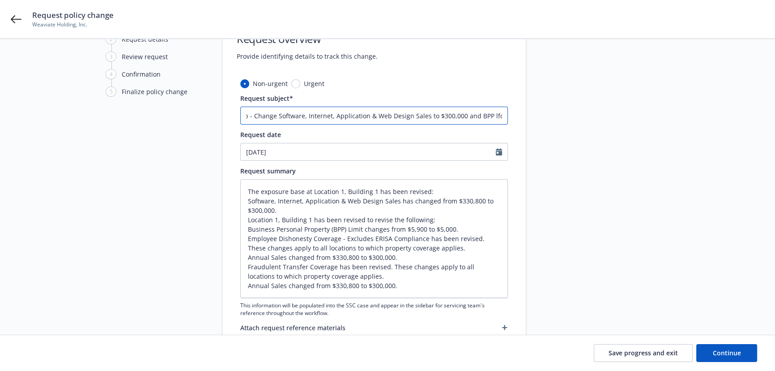
type input "25 PKG Hartford Insurance Group - Change Software, Internet, Application & Web …"
type textarea "x"
type input "25 PKG Hartford Insurance Group - Change Software, Internet, Application & Web …"
type textarea "x"
type input "25 PKG Hartford Insurance Group - Change Software, Internet, Application & Web …"
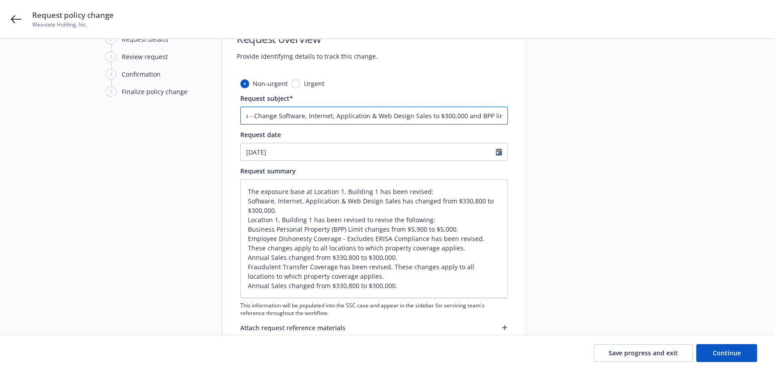
type textarea "x"
type input "25 PKG Hartford Insurance Group - Change Software, Internet, Application & Web …"
type textarea "x"
type input "25 PKG Hartford Insurance Group - Change Software, Internet, Application & Web …"
type textarea "x"
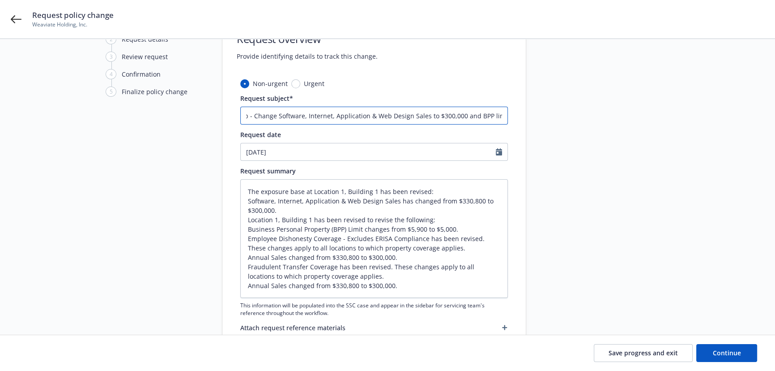
type input "25 PKG Hartford Insurance Group - Change Software, Internet, Application & Web …"
type textarea "x"
type input "25 PKG Hartford Insurance Group - Change Software, Internet, Application & Web …"
type textarea "x"
type input "25 PKG Hartford Insurance Group - Change Software, Internet, Application & Web …"
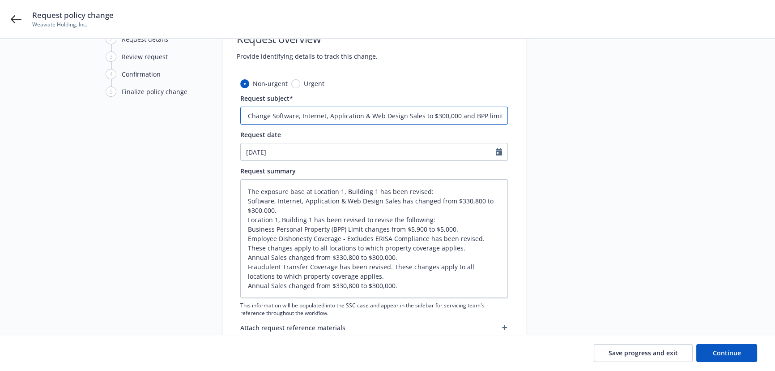
type textarea "x"
type input "25 PKG Hartford Insurance Group - Change Software, Internet, Application & Web …"
type textarea "x"
type input "25 PKG Hartford Insurance Group - Change Software, Internet, Application & Web …"
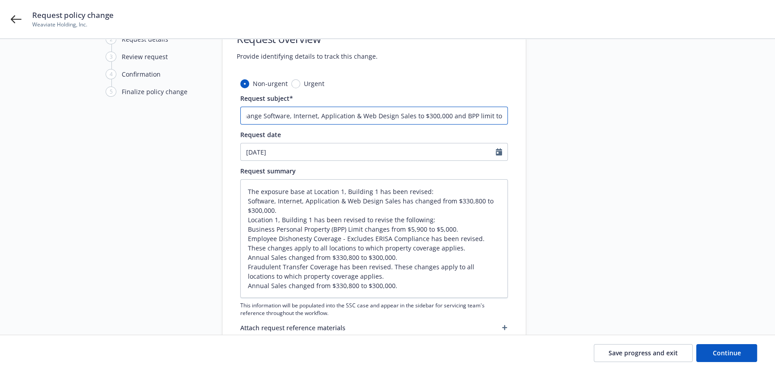
type textarea "x"
type input "25 PKG Hartford Insurance Group - Change Software, Internet, Application & Web …"
type textarea "x"
type input "25 PKG Hartford Insurance Group - Change Software, Internet, Application & Web …"
type textarea "x"
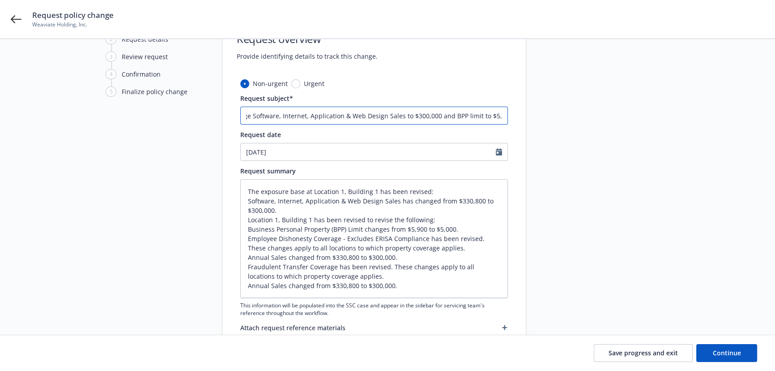
scroll to position [0, 166]
drag, startPoint x: 454, startPoint y: 113, endPoint x: 561, endPoint y: 121, distance: 106.9
click at [561, 121] on div "1 Start request 2 Request details 3 Review request 4 Confirmation 5 Finalize po…" at bounding box center [388, 189] width 754 height 344
click at [471, 116] on input "25 PKG Hartford Insurance Group - Change Software, Internet, Application & Web …" at bounding box center [374, 116] width 268 height 18
click at [458, 114] on input "25 PKG Hartford Insurance Group - Change Software, Internet, Application & Web …" at bounding box center [374, 116] width 268 height 18
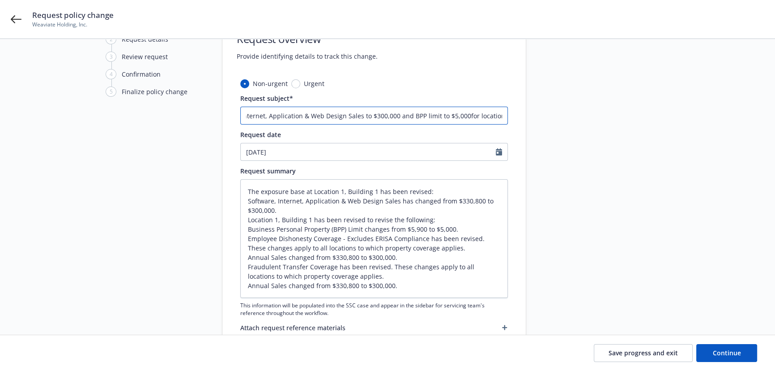
click at [463, 111] on input "25 PKG Hartford Insurance Group - Change Software, Internet, Application & Web …" at bounding box center [374, 116] width 268 height 18
click at [464, 111] on input "25 PKG Hartford Insurance Group - Change Software, Internet, Application & Web …" at bounding box center [374, 116] width 268 height 18
click at [468, 115] on input "25 PKG Hartford Insurance Group - Change Software, Internet, Application & Web …" at bounding box center [374, 116] width 268 height 18
type input "25 PKG Hartford Insurance Group - Change Software, Internet, Application & Web …"
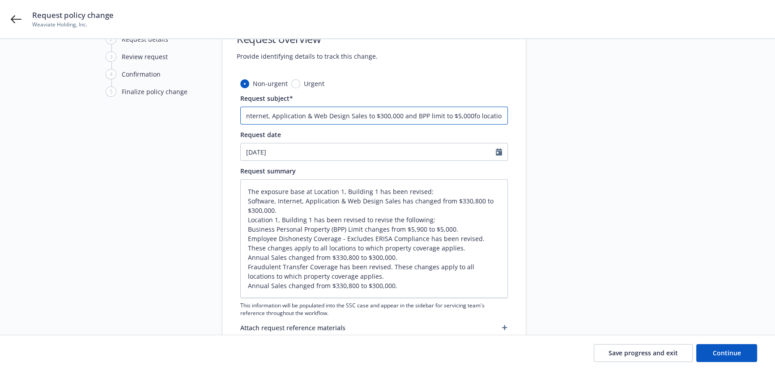
type textarea "x"
type input "25 PKG Hartford Insurance Group - Change Software, Internet, Application & Web …"
type textarea "x"
type input "25 PKG Hartford Insurance Group - Change Software, Internet, Application & Web …"
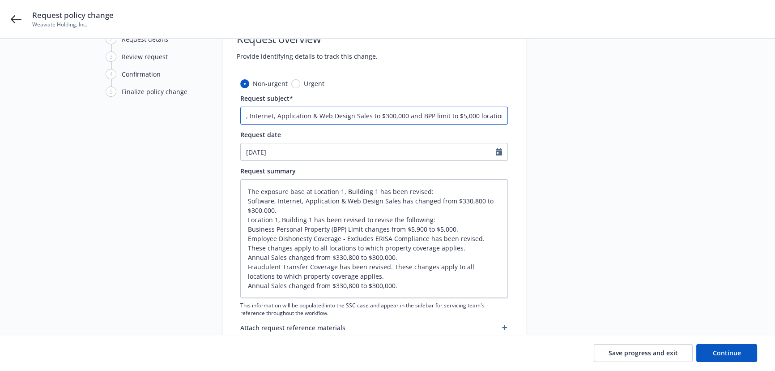
type textarea "x"
type input "25 PKG Hartford Insurance Group - Change Software, Internet, Application & Web …"
type textarea "x"
type input "25 PKG Hartford Insurance Group - Change Software, Internet, Application & Web …"
type textarea "x"
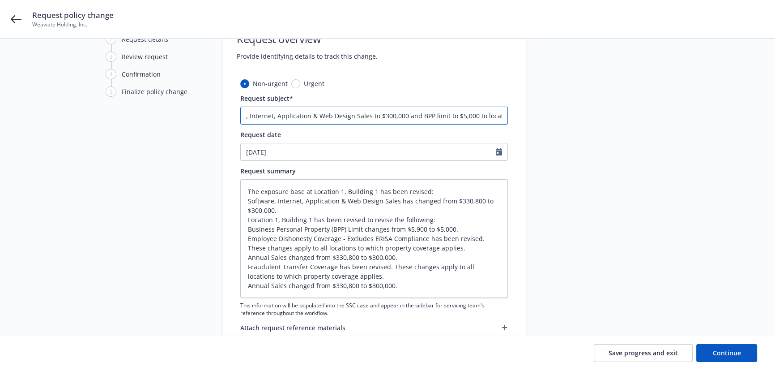
type input "25 PKG Hartford Insurance Group - Change Software, Internet, Application & Web …"
click at [465, 227] on textarea "The exposure base at Location 1, Building 1 has been revised: Software, Interne…" at bounding box center [374, 238] width 268 height 119
type textarea "x"
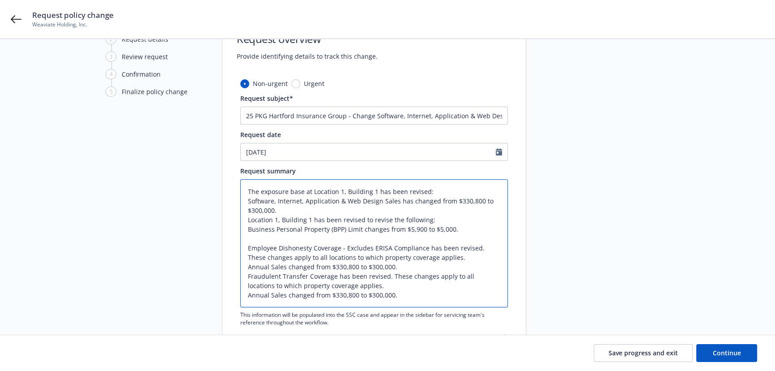
type textarea "The exposure base at Location 1, Building 1 has been revised: Software, Interne…"
click at [721, 351] on span "Continue" at bounding box center [727, 352] width 28 height 9
type textarea "x"
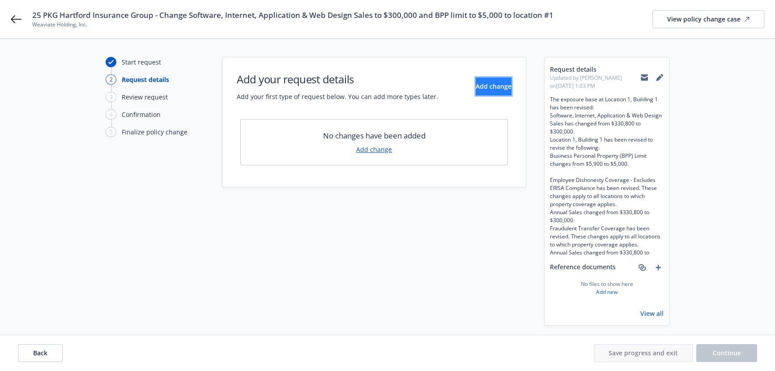
click at [490, 90] on button "Add change" at bounding box center [494, 86] width 36 height 18
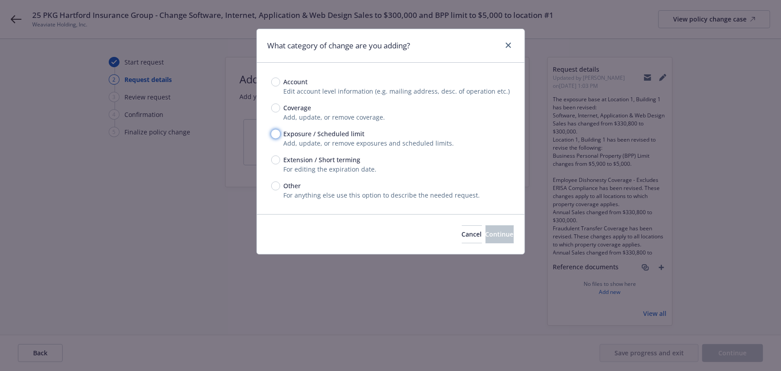
click at [278, 133] on input "Exposure / Scheduled limit" at bounding box center [275, 133] width 9 height 9
radio input "true"
click at [495, 233] on span "Continue" at bounding box center [500, 234] width 28 height 9
type textarea "x"
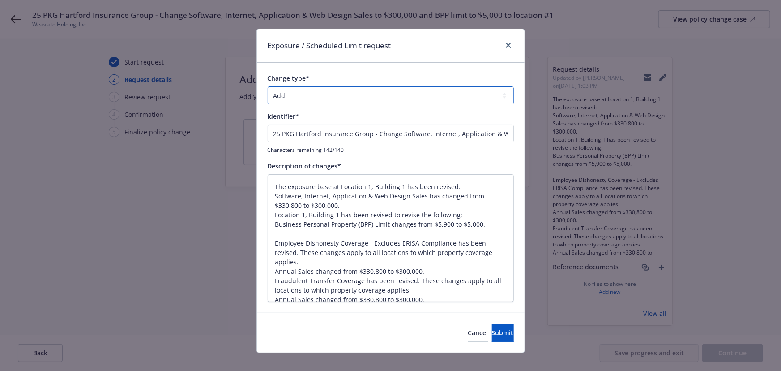
click at [360, 99] on select "Add Audit Change Remove" at bounding box center [391, 95] width 246 height 18
select select "CHANGE"
click at [268, 86] on select "Add Audit Change Remove" at bounding box center [391, 95] width 246 height 18
drag, startPoint x: 367, startPoint y: 134, endPoint x: -71, endPoint y: 98, distance: 438.8
click at [0, 98] on html "25 PKG Hartford Insurance Group - Change Software, Internet, Application & Web …" at bounding box center [390, 185] width 781 height 371
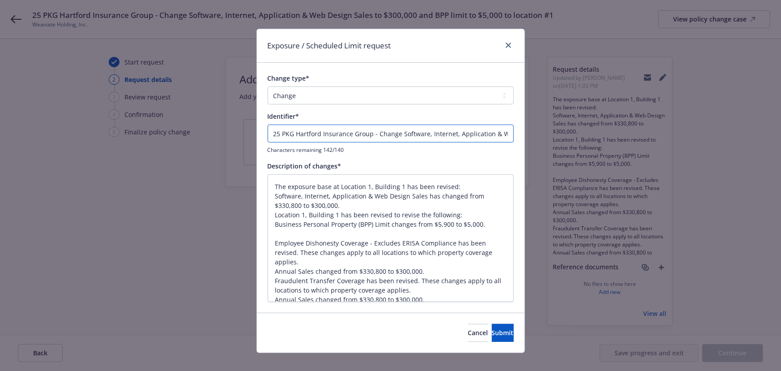
type textarea "x"
type input "p - Change Software, Internet, Application & Web Design Sales to $300,000 and B…"
type textarea "x"
type input "- Change Software, Internet, Application & Web Design Sales to $300,000 and BPP…"
type textarea "x"
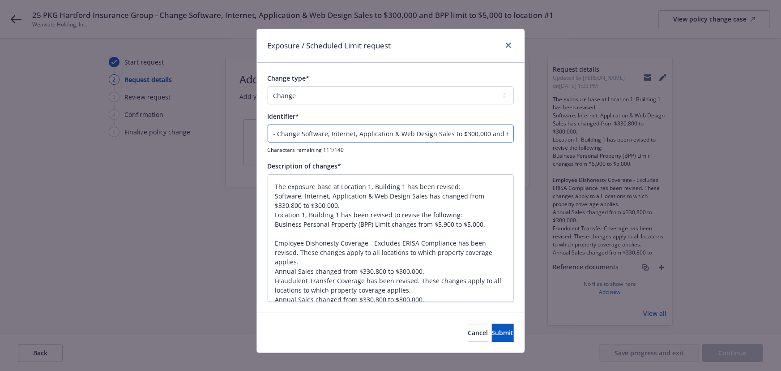
type input "E - Change Software, Internet, Application & Web Design Sales to $300,000 and B…"
type textarea "x"
type input "EN - Change Software, Internet, Application & Web Design Sales to $300,000 and …"
type textarea "x"
type input "END - Change Software, Internet, Application & Web Design Sales to $300,000 and…"
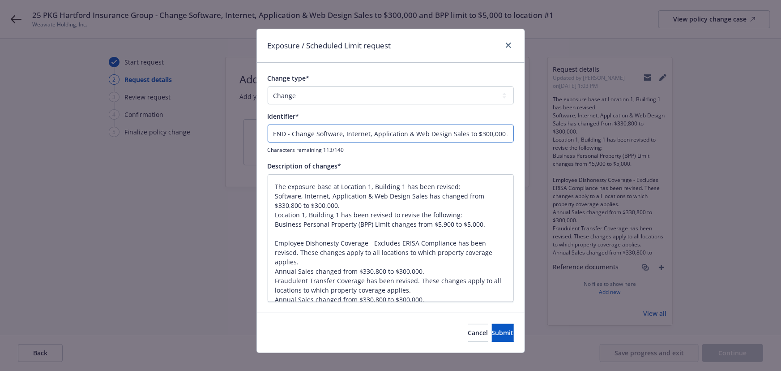
type textarea "x"
type input "ENDT - Change Software, Internet, Application & Web Design Sales to $300,000 an…"
type textarea "x"
type input "ENDT - Change Software, Internet, Application & Web Design Sales to $300,000 an…"
type textarea "x"
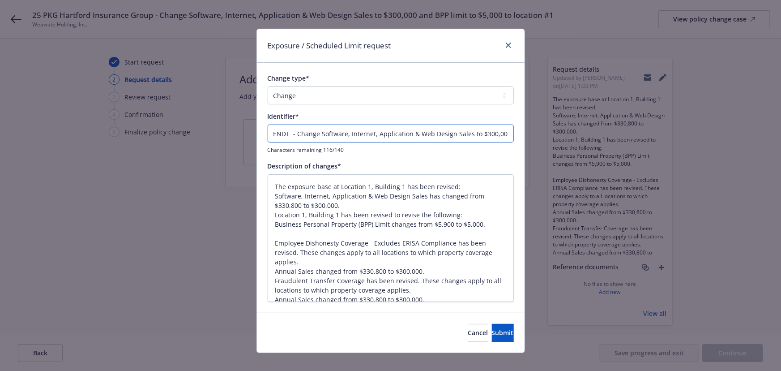
type input "ENDT # - Change Software, Internet, Application & Web Design Sales to $300,000 …"
type textarea "x"
type input "ENDT #1 - Change Software, Internet, Application & Web Design Sales to $300,000…"
type textarea "x"
type input "ENDT #1 - Change Software, Internet, Application & Web Design Sales to $300,000…"
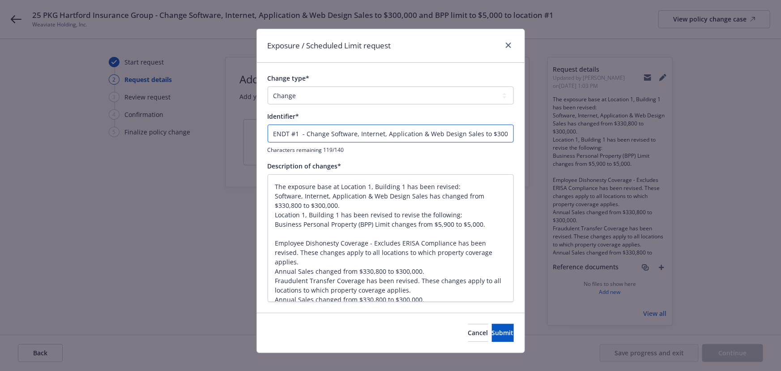
type textarea "x"
type input "ENDT #1 - Change Software, Internet, Application & Web Design Sales to $300,000…"
click at [489, 345] on div "Cancel Submit" at bounding box center [391, 333] width 268 height 40
click at [492, 338] on button "Submit" at bounding box center [503, 333] width 22 height 18
type textarea "x"
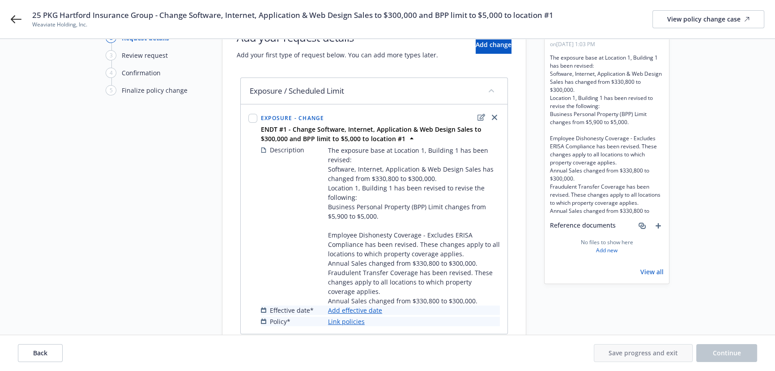
scroll to position [81, 0]
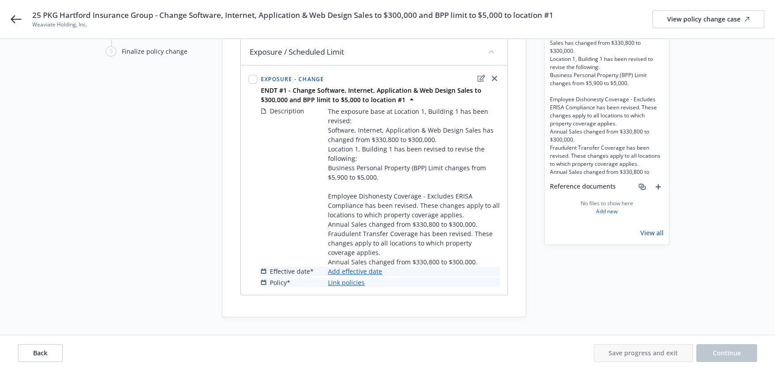
click at [336, 270] on link "Add effective date" at bounding box center [355, 270] width 54 height 9
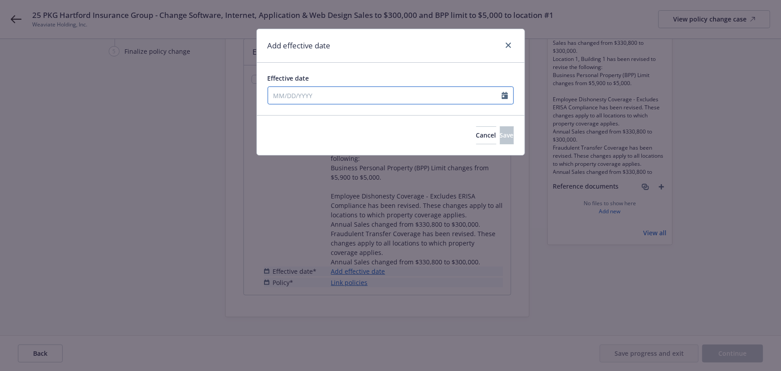
click at [317, 96] on input "Effective date" at bounding box center [385, 95] width 234 height 17
select select "8"
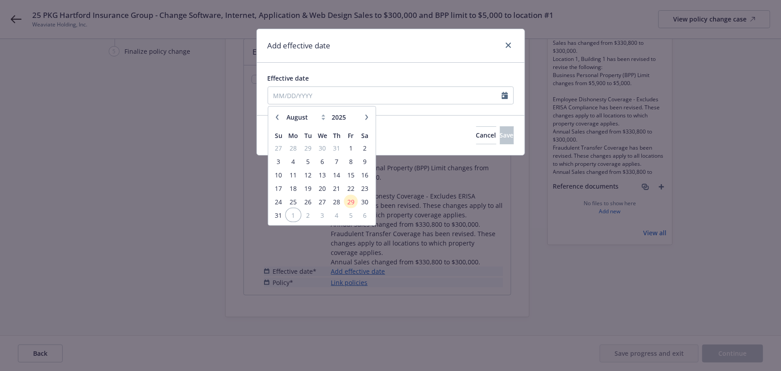
click at [296, 213] on span "1" at bounding box center [293, 214] width 13 height 11
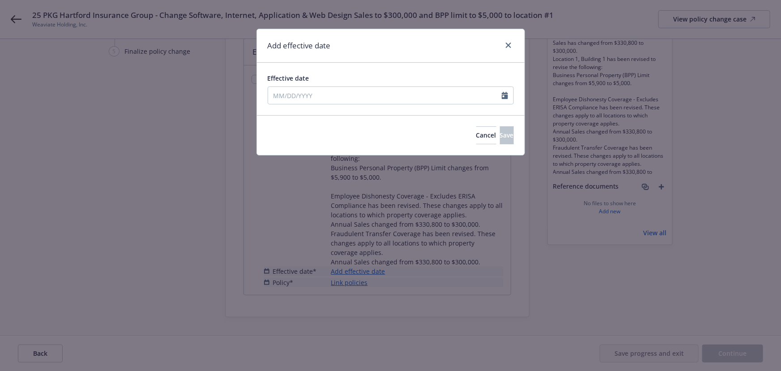
type input "09/01/2025"
click at [500, 139] on span "Save" at bounding box center [507, 135] width 14 height 9
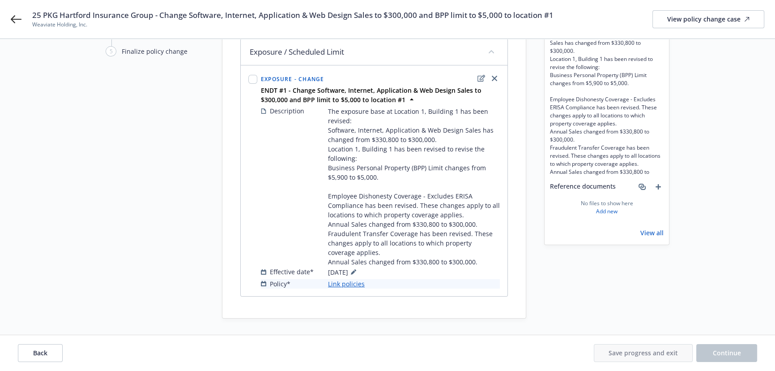
click at [340, 286] on link "Link policies" at bounding box center [346, 283] width 37 height 9
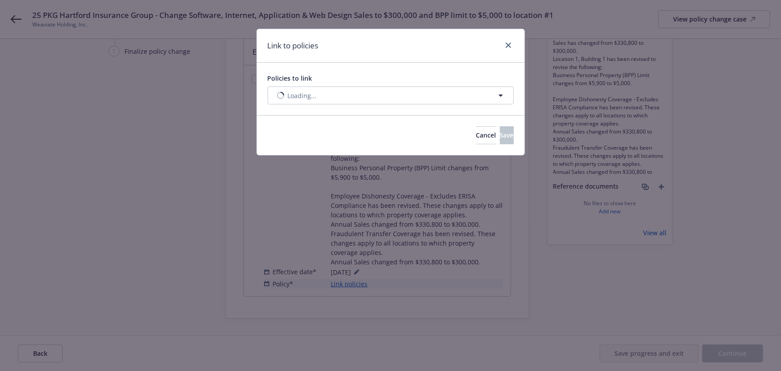
click at [334, 105] on div "Policies to link Loading..." at bounding box center [391, 89] width 268 height 52
click at [332, 98] on button "Nothing selected" at bounding box center [391, 95] width 246 height 18
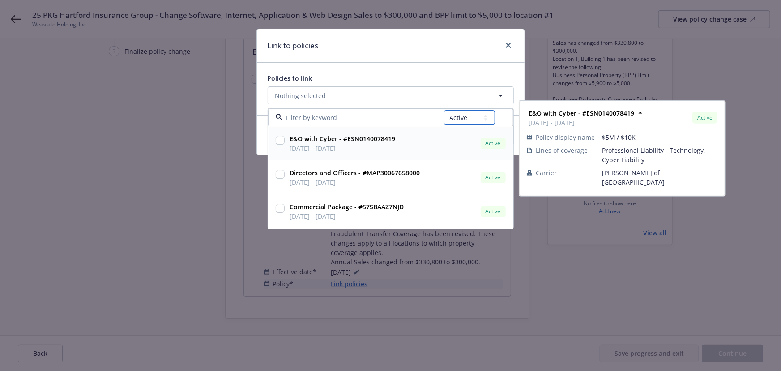
click at [461, 119] on select "All Active Upcoming Expired Cancelled" at bounding box center [469, 118] width 51 height 14
select select "UPCOMING"
click at [444, 111] on select "All Active Upcoming Expired Cancelled" at bounding box center [469, 118] width 51 height 14
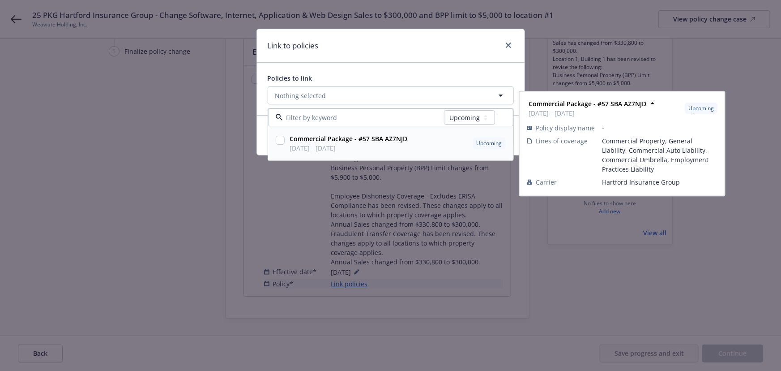
click at [362, 146] on span "09/01/2025 - 09/01/2026" at bounding box center [349, 148] width 118 height 9
checkbox input "true"
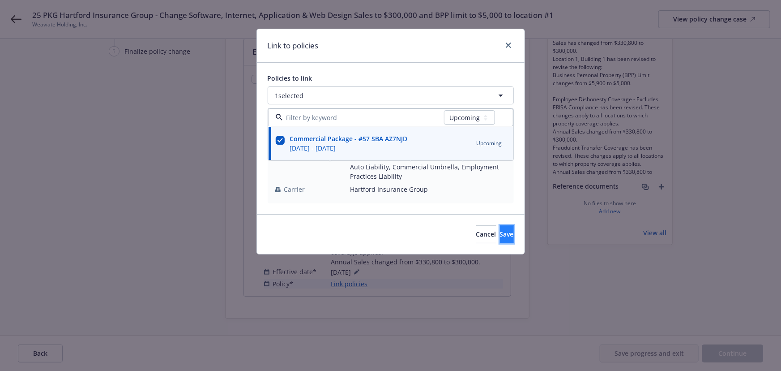
click at [500, 234] on button "Save" at bounding box center [507, 234] width 14 height 18
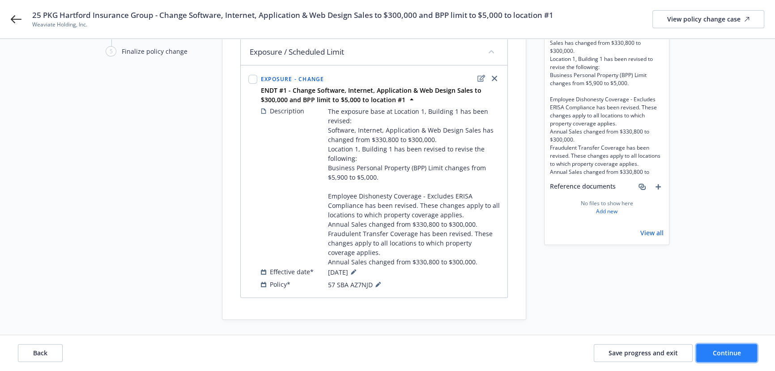
click at [717, 346] on button "Continue" at bounding box center [727, 353] width 61 height 18
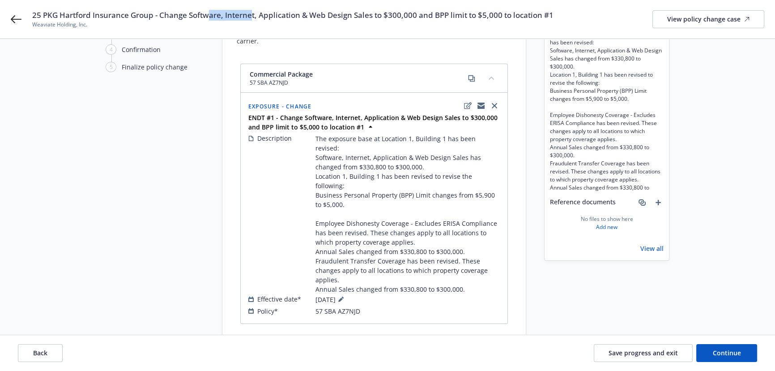
scroll to position [64, 0]
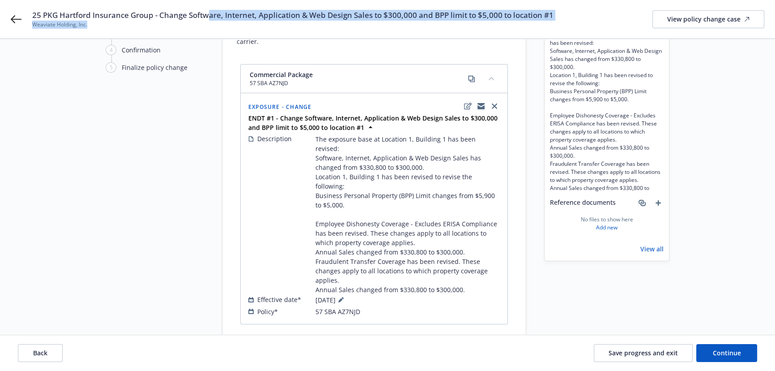
drag, startPoint x: 208, startPoint y: 5, endPoint x: 535, endPoint y: 22, distance: 327.7
click at [535, 22] on div "25 PKG Hartford Insurance Group - Change Software, Internet, Application & Web …" at bounding box center [387, 19] width 775 height 39
click at [535, 22] on span "Weaviate Holding, Inc." at bounding box center [293, 25] width 522 height 8
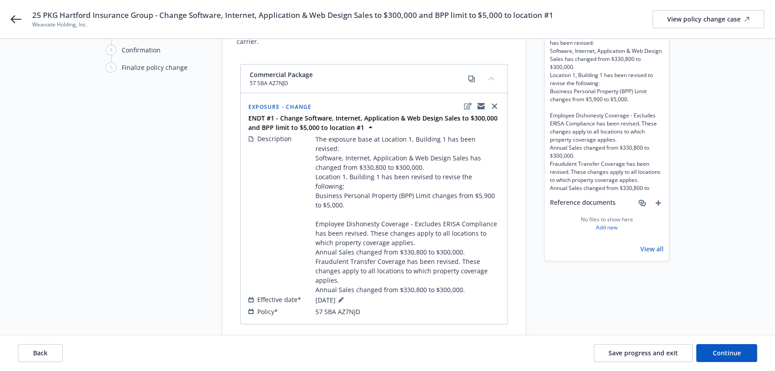
scroll to position [65, 0]
click at [730, 343] on div "Back Save progress and exit Continue" at bounding box center [387, 353] width 775 height 36
click at [716, 347] on button "Continue" at bounding box center [727, 353] width 61 height 18
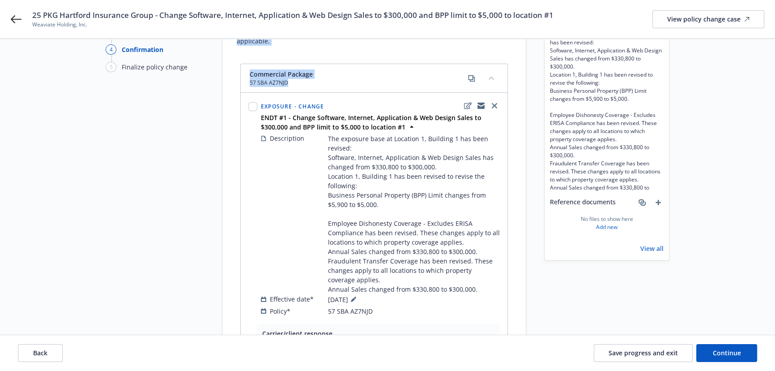
drag, startPoint x: 344, startPoint y: 126, endPoint x: 254, endPoint y: 113, distance: 91.4
drag, startPoint x: 196, startPoint y: 117, endPoint x: 258, endPoint y: 116, distance: 61.8
click at [201, 117] on div "Start request Request details Review request 4 Confirmation 5 Finalize policy c…" at bounding box center [155, 255] width 98 height 526
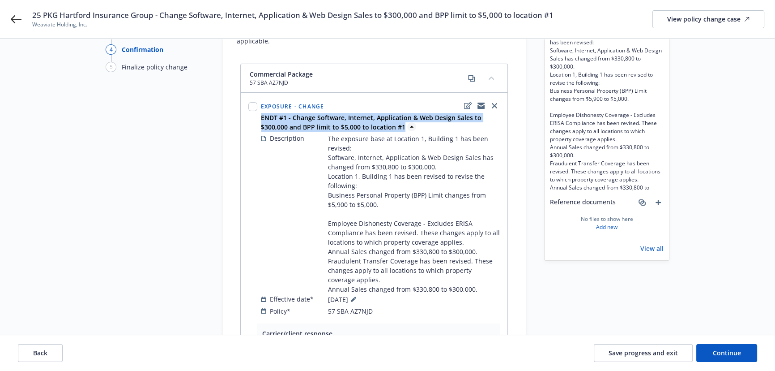
drag, startPoint x: 260, startPoint y: 107, endPoint x: 401, endPoint y: 119, distance: 141.9
click at [401, 119] on div "ENDT #1 - Change Software, Internet, Application & Web Design Sales to $300,000…" at bounding box center [380, 122] width 243 height 19
copy strong "ENDT #1 - Change Software, Internet, Application & Web Design Sales to $300,000…"
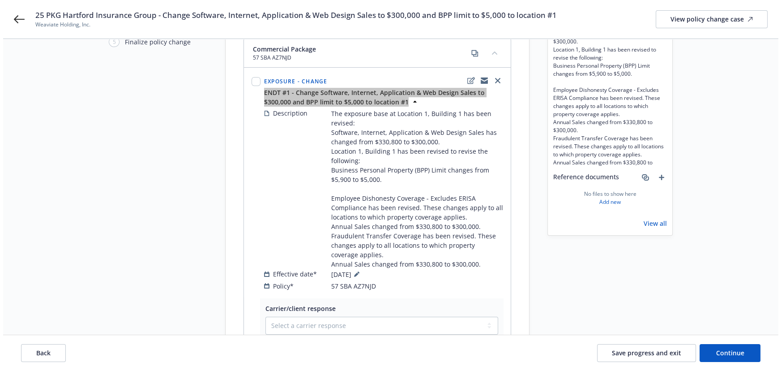
scroll to position [228, 0]
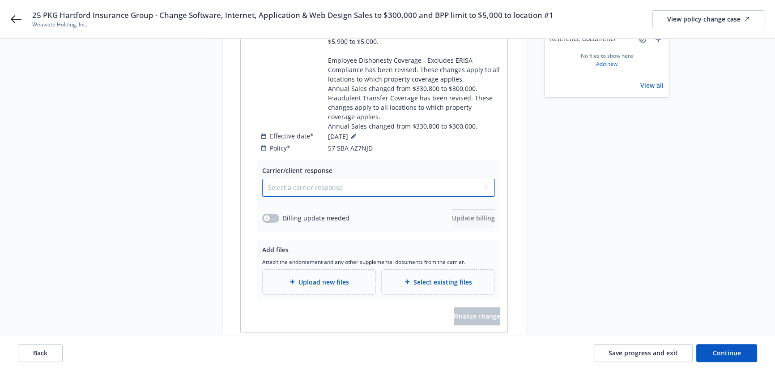
drag, startPoint x: 322, startPoint y: 181, endPoint x: 321, endPoint y: 186, distance: 4.8
click at [322, 181] on select "Select a carrier response Accepted Accepted with revision No endorsement needed…" at bounding box center [378, 188] width 233 height 18
select select "ACCEPTED"
click at [262, 179] on select "Select a carrier response Accepted Accepted with revision No endorsement needed…" at bounding box center [378, 188] width 233 height 18
click at [276, 214] on button "button" at bounding box center [270, 218] width 17 height 9
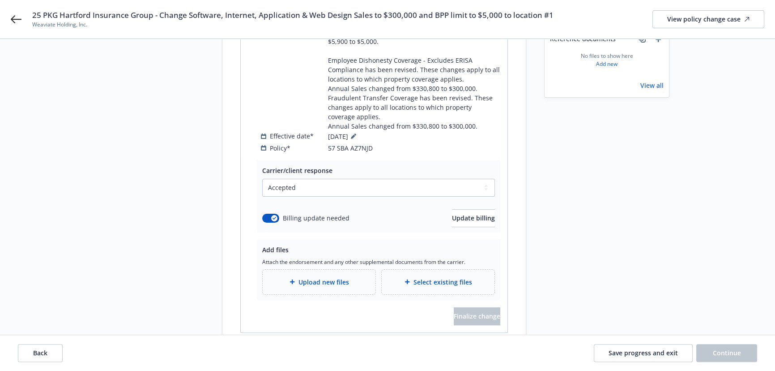
click at [468, 197] on div "Select a carrier response Accepted Accepted with revision No endorsement needed…" at bounding box center [378, 203] width 233 height 48
click at [466, 214] on span "Update billing" at bounding box center [473, 218] width 43 height 9
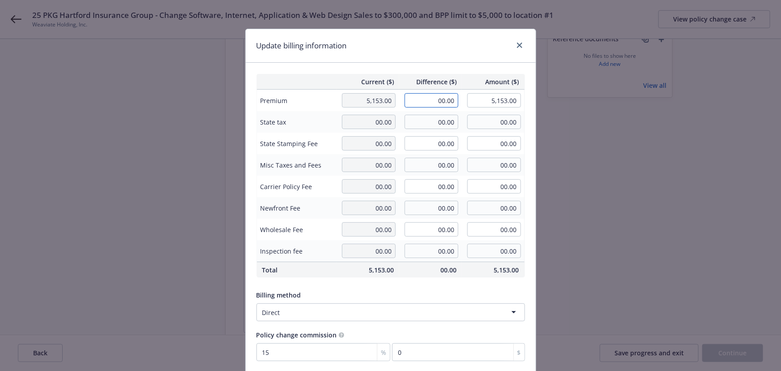
drag, startPoint x: 428, startPoint y: 102, endPoint x: 494, endPoint y: 108, distance: 66.1
click at [494, 108] on tr "Premium 5,153.00 00.00 5,153.00" at bounding box center [391, 101] width 268 height 22
type input "-29.00"
type input "5,124.00"
type input "-4.35"
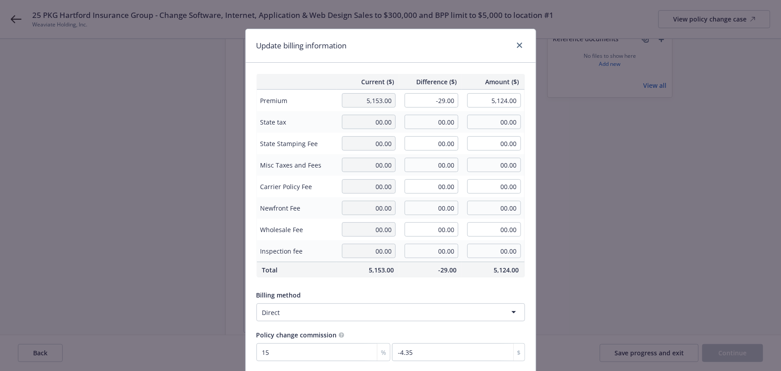
click at [465, 73] on div "Current ($) Difference ($) Amount ($) Premium 5,153.00 -29.00 5,124.00 State ta…" at bounding box center [391, 217] width 290 height 309
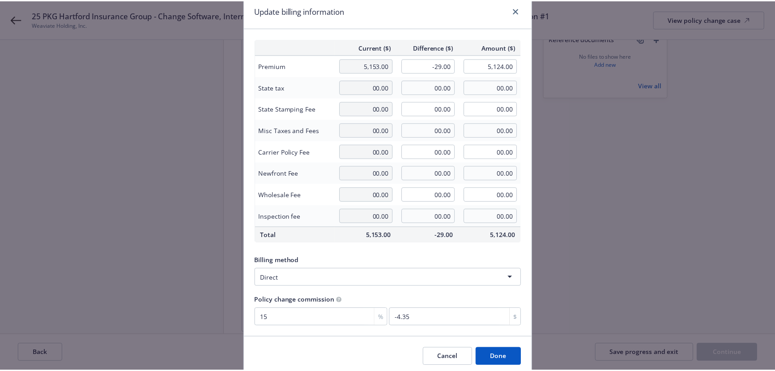
scroll to position [69, 0]
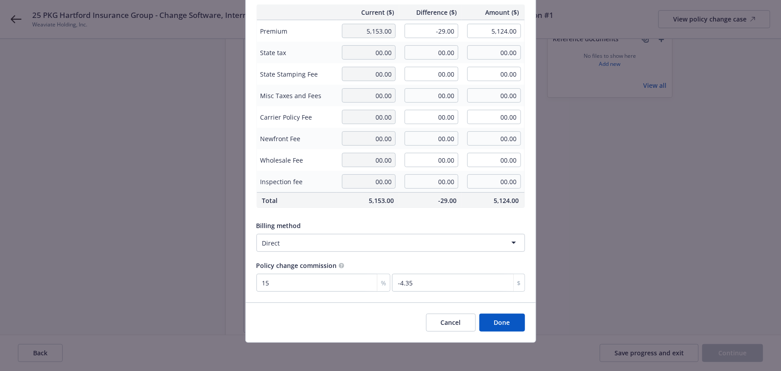
click at [496, 322] on button "Done" at bounding box center [502, 322] width 46 height 18
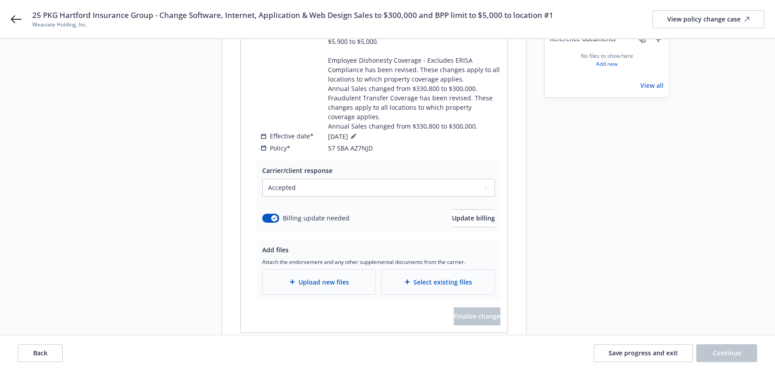
click at [327, 277] on div "Upload new files" at bounding box center [319, 282] width 98 height 10
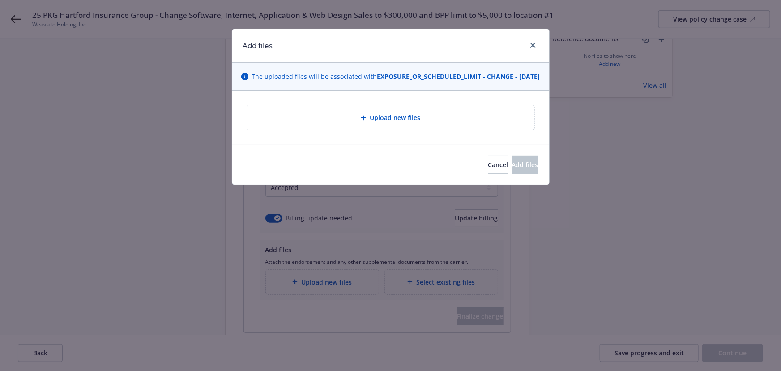
click at [340, 123] on div "Upload new files" at bounding box center [390, 117] width 273 height 10
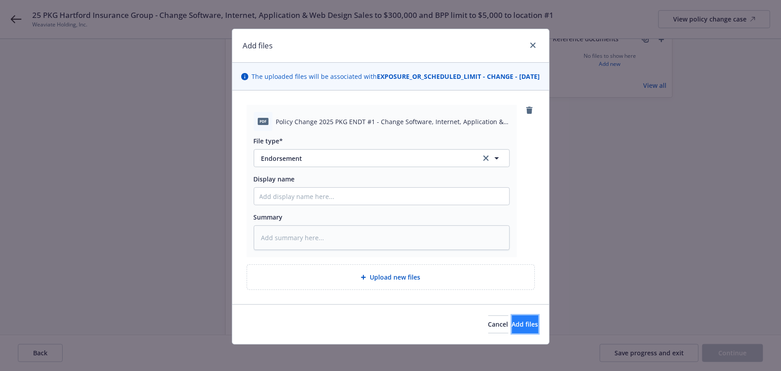
click at [513, 333] on button "Add files" at bounding box center [525, 324] width 26 height 18
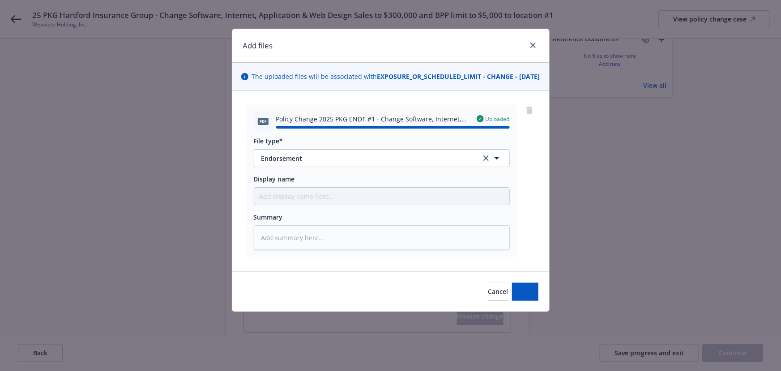
type textarea "x"
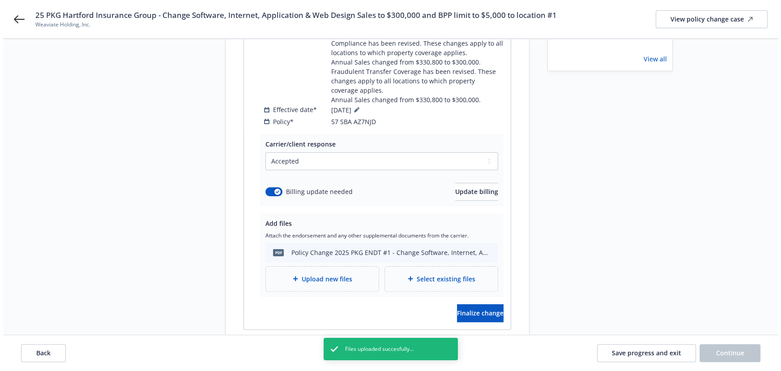
scroll to position [279, 0]
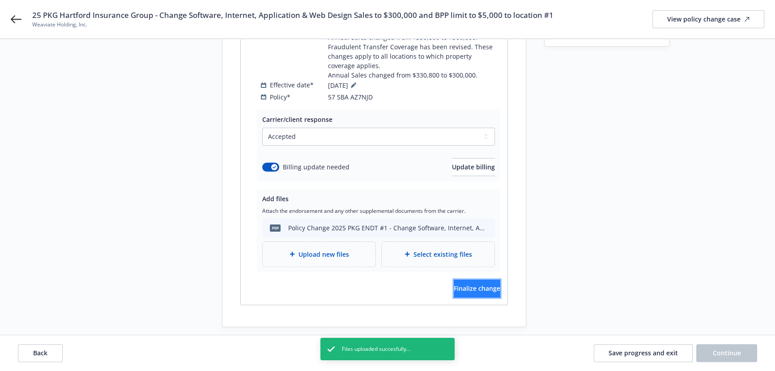
click at [456, 284] on span "Finalize change" at bounding box center [477, 288] width 47 height 9
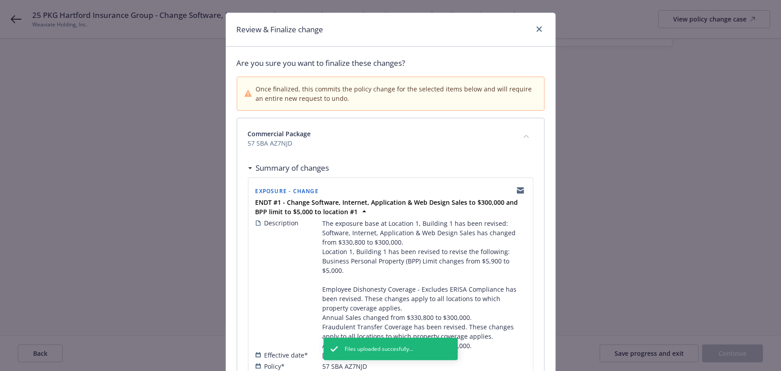
scroll to position [81, 0]
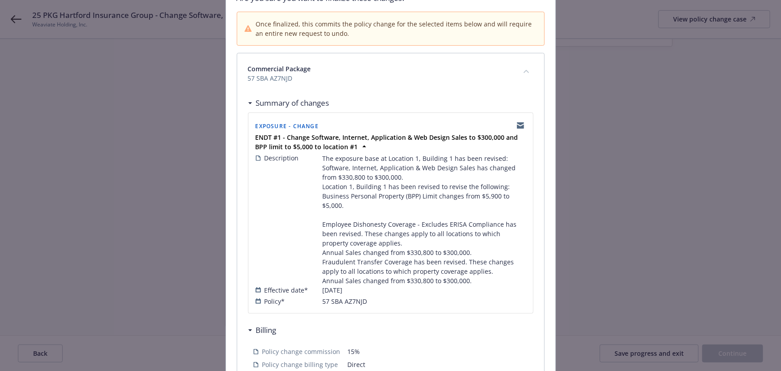
click at [354, 287] on div "Effective date* 09/01/2025" at bounding box center [391, 289] width 270 height 9
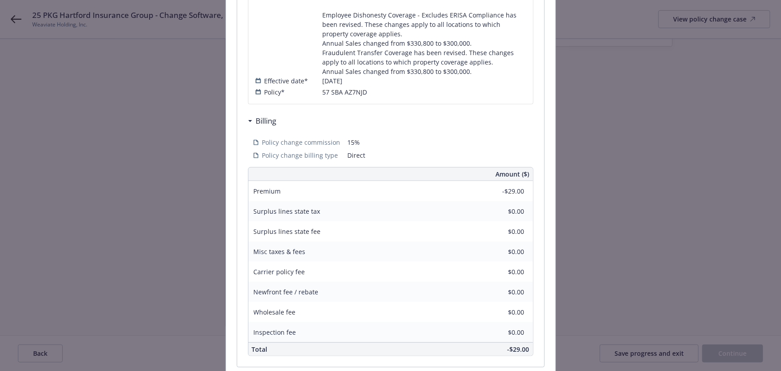
scroll to position [366, 0]
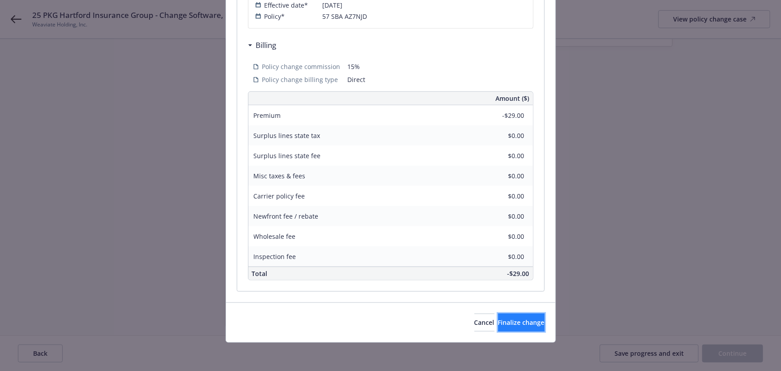
click at [514, 318] on span "Finalize change" at bounding box center [521, 322] width 47 height 9
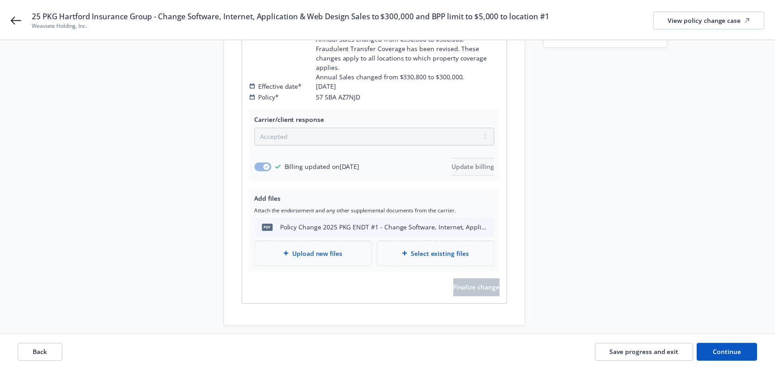
scroll to position [251, 0]
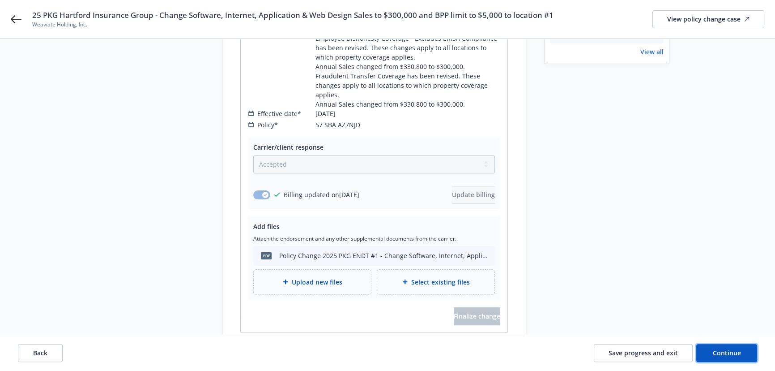
click at [724, 351] on span "Continue" at bounding box center [727, 352] width 28 height 9
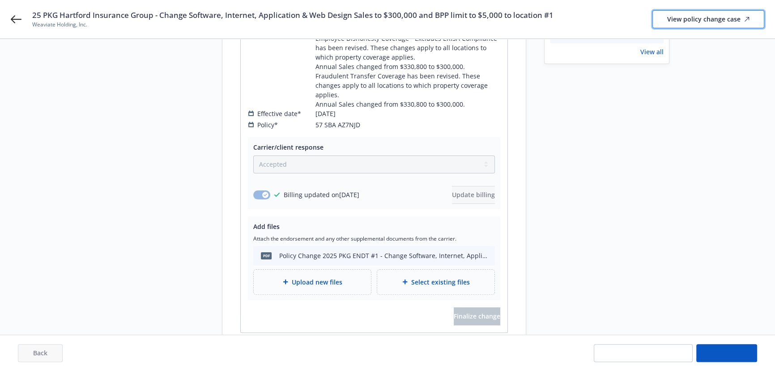
click at [694, 21] on div "View policy change case" at bounding box center [709, 19] width 82 height 17
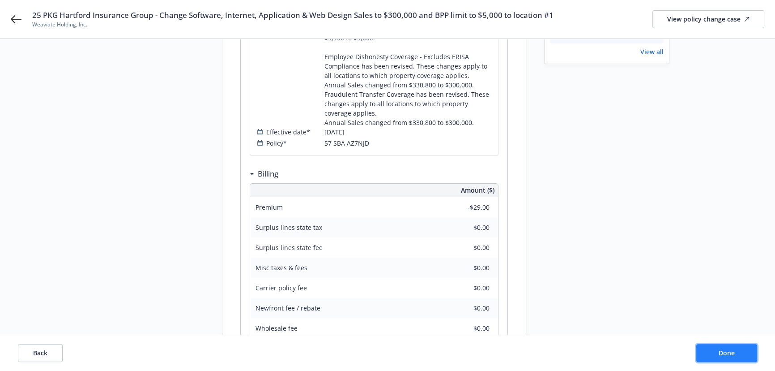
click at [728, 351] on span "Done" at bounding box center [727, 352] width 16 height 9
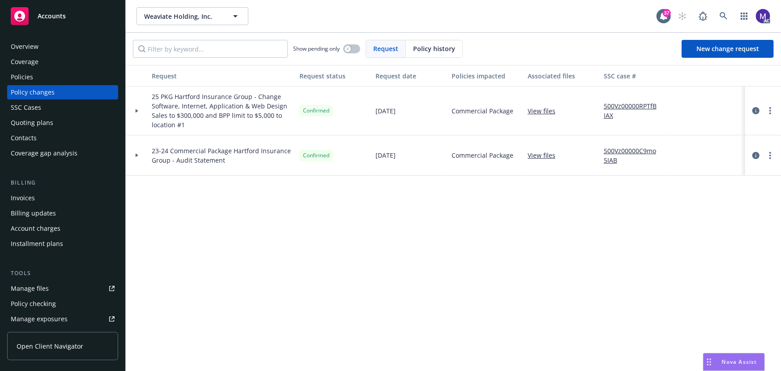
click at [138, 125] on div at bounding box center [137, 110] width 22 height 49
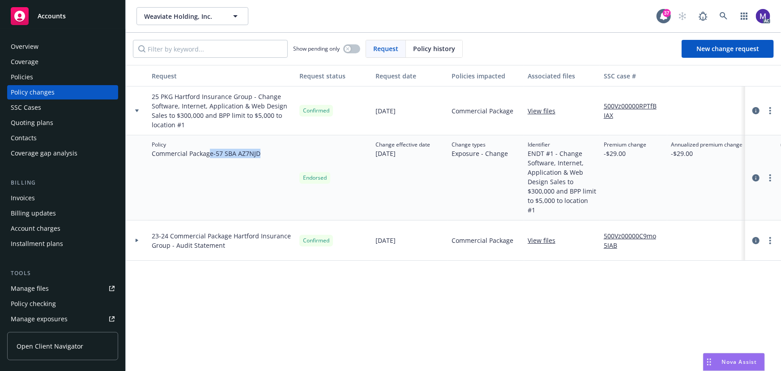
drag, startPoint x: 207, startPoint y: 153, endPoint x: 305, endPoint y: 157, distance: 98.1
click at [305, 157] on div "Policy Commercial Package - 57 SBA AZ7NJD Endorsed Change effective date 09/01/…" at bounding box center [589, 177] width 927 height 85
click at [305, 157] on div "Endorsed" at bounding box center [334, 177] width 76 height 85
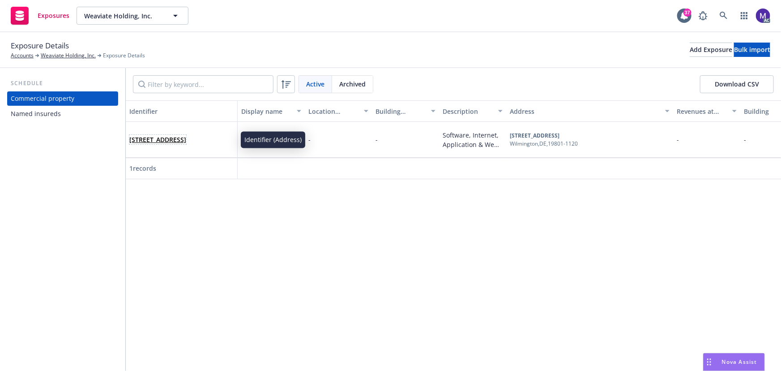
click at [182, 138] on link "1209 N Orange St,, Wilmington, DE, 19801-1120, USA" at bounding box center [157, 139] width 57 height 9
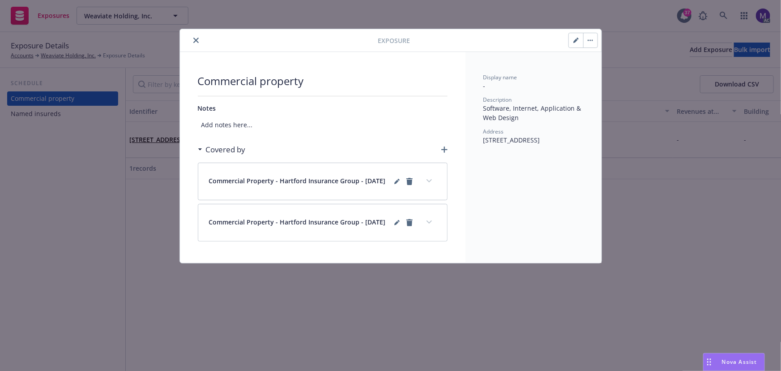
click at [567, 39] on div at bounding box center [505, 40] width 188 height 15
click at [570, 38] on button "button" at bounding box center [576, 40] width 14 height 14
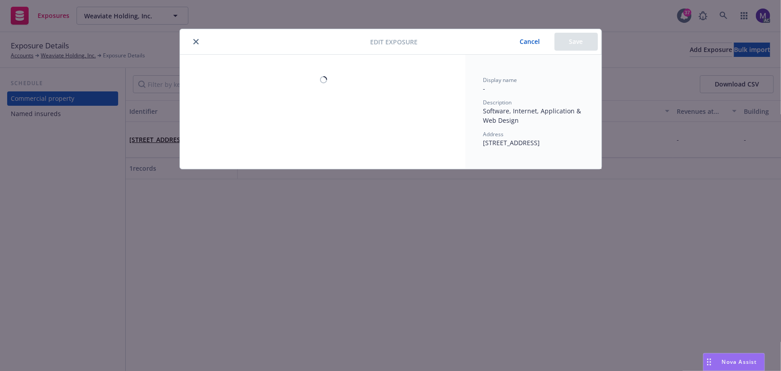
select select "NON_COMBUSTIBLE"
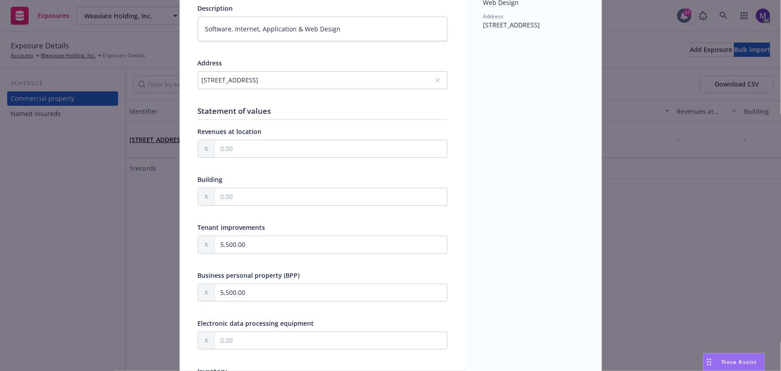
scroll to position [122, 0]
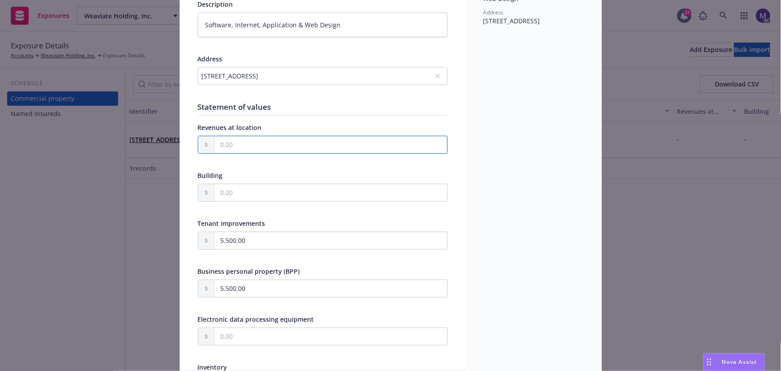
click at [226, 142] on input "text" at bounding box center [331, 144] width 232 height 17
type input "3.00"
type textarea "x"
type input "300.00"
type textarea "x"
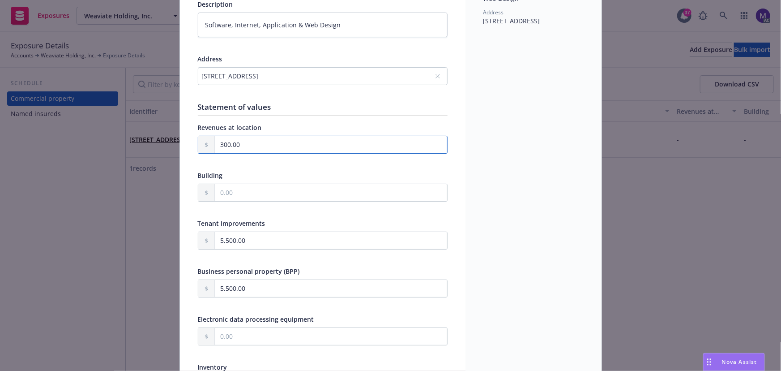
type input "3,000.00"
type textarea "x"
type input "30,000.00"
type textarea "x"
type input "300,000.00"
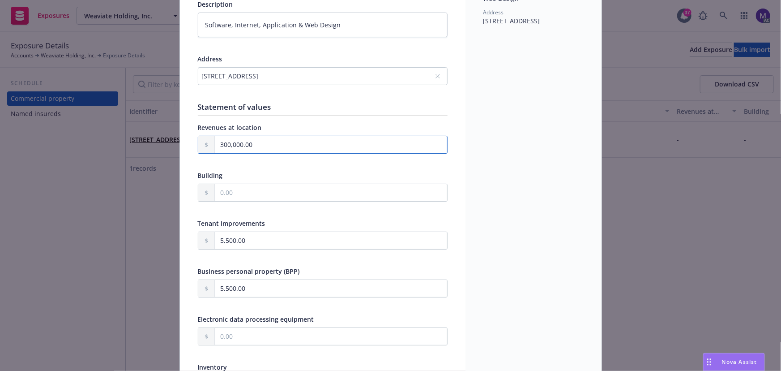
type textarea "x"
type input "300,000.00"
drag, startPoint x: 260, startPoint y: 286, endPoint x: 157, endPoint y: 282, distance: 103.1
click at [162, 282] on div "Edit exposure Cancel Save Display name Description Software, Internet, Applicat…" at bounding box center [390, 185] width 781 height 371
type textarea "x"
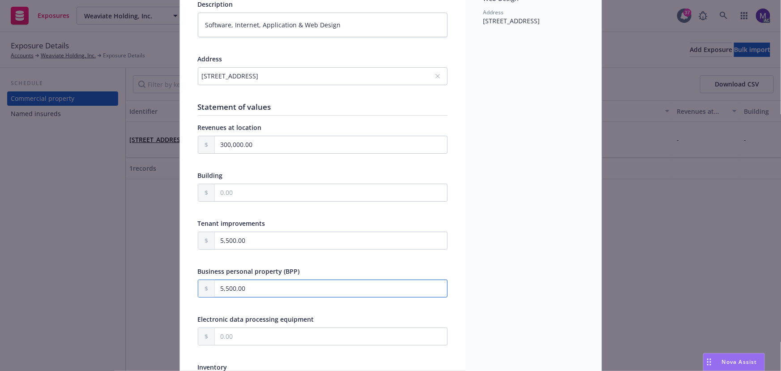
type input "5.00"
type textarea "x"
type input "50.00"
type textarea "x"
type input "500.00"
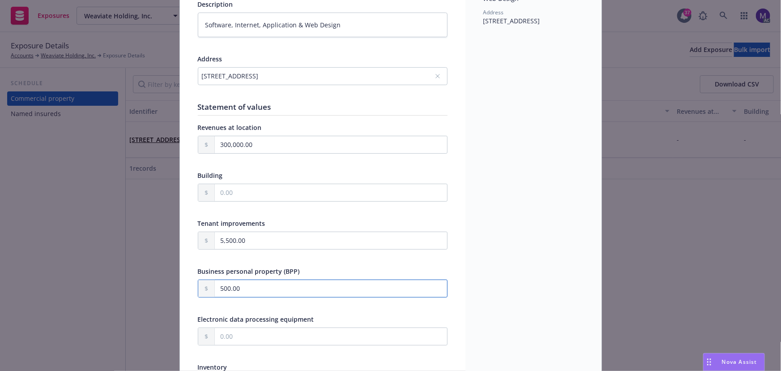
type textarea "x"
type input "5,000.00"
type textarea "x"
type input "5,000.00"
drag, startPoint x: 144, startPoint y: 227, endPoint x: 131, endPoint y: 224, distance: 13.4
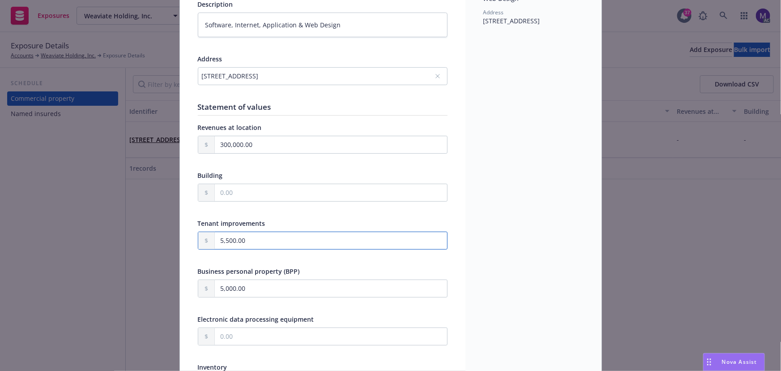
click at [130, 226] on div "Edit exposure Cancel Save Display name Description Software, Internet, Applicat…" at bounding box center [390, 185] width 781 height 371
type textarea "x"
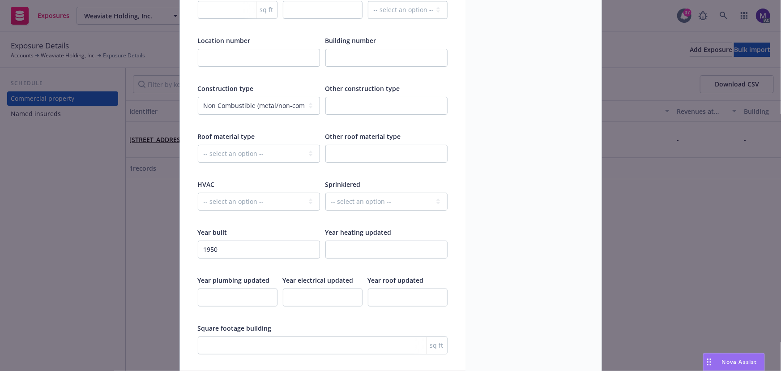
scroll to position [1379, 0]
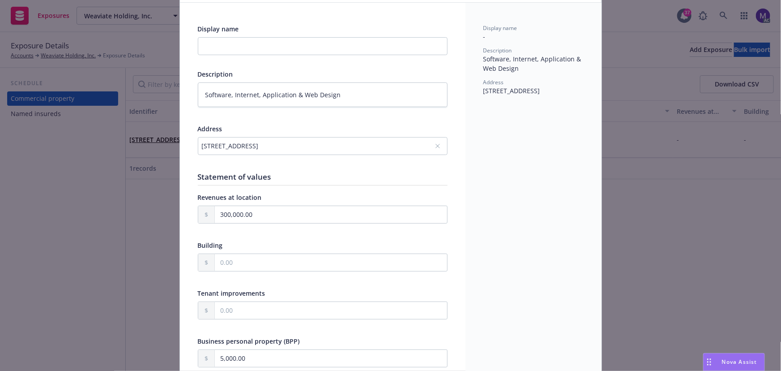
scroll to position [0, 0]
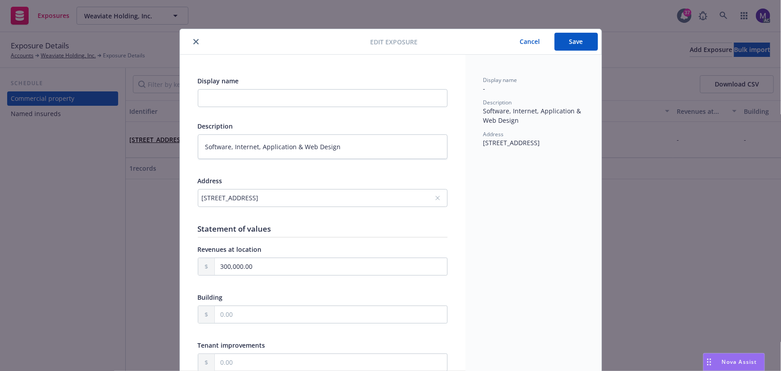
click at [578, 45] on button "Save" at bounding box center [576, 42] width 43 height 18
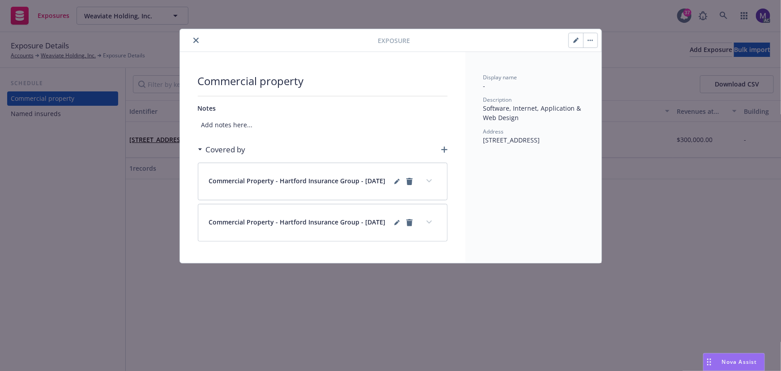
click at [432, 184] on button "expand content" at bounding box center [429, 181] width 14 height 14
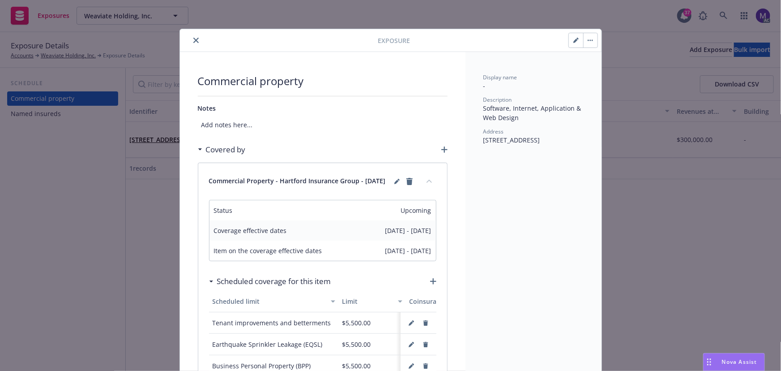
click at [569, 40] on button "button" at bounding box center [576, 40] width 14 height 14
type textarea "x"
select select "NON_COMBUSTIBLE"
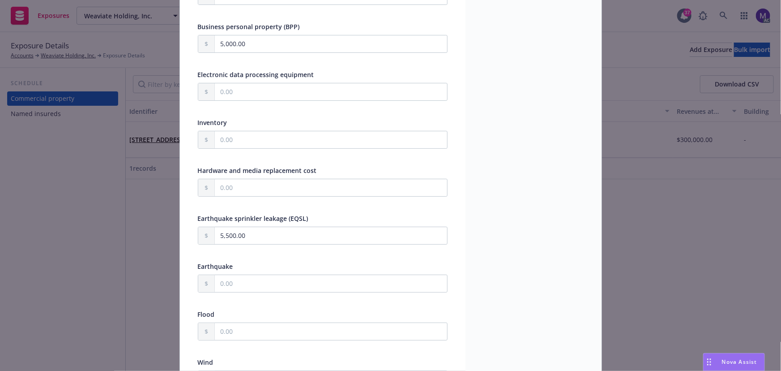
scroll to position [203, 0]
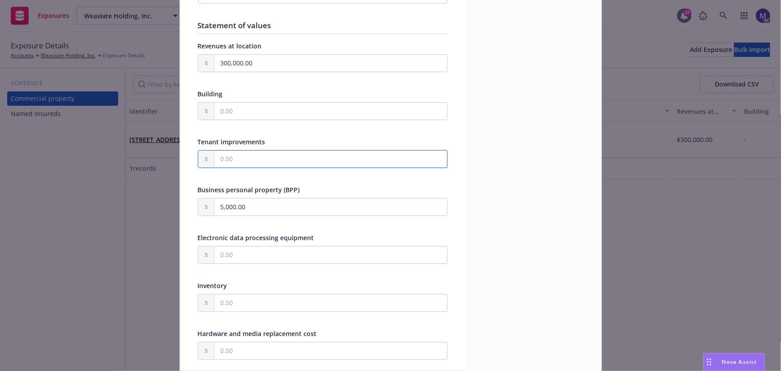
click at [233, 158] on input "text" at bounding box center [331, 158] width 232 height 17
type input "5.00"
type textarea "x"
type input "55.00"
type textarea "x"
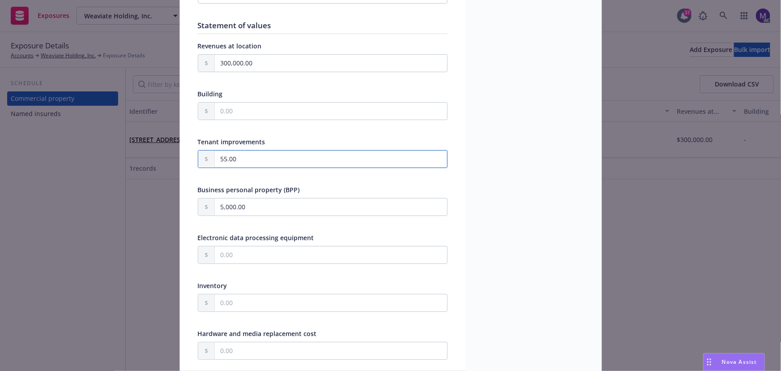
type input "550.00"
type textarea "x"
type input "5,500.00"
type textarea "x"
type input "5,500.00"
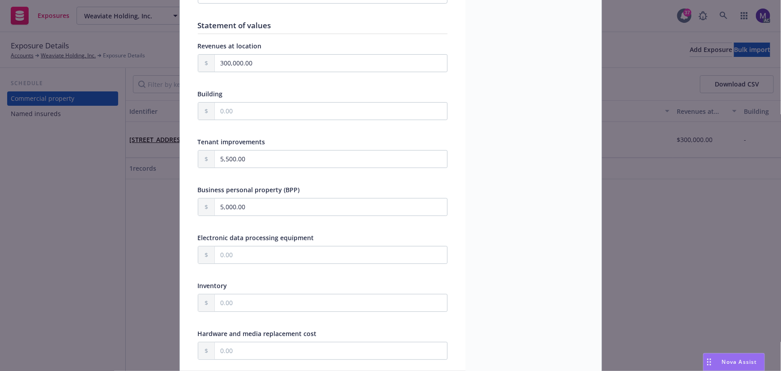
click at [397, 130] on div at bounding box center [323, 128] width 250 height 8
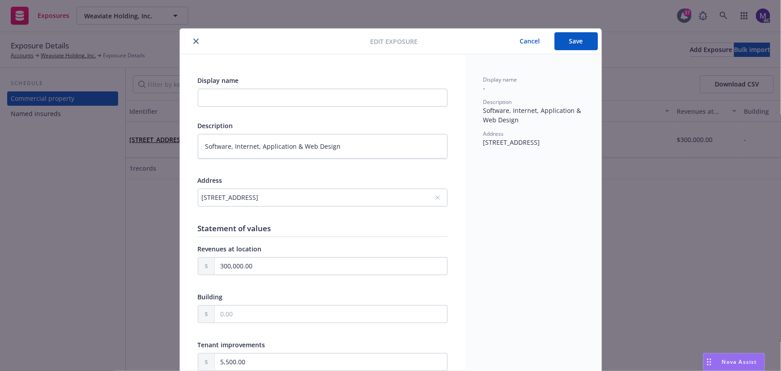
scroll to position [0, 0]
click at [580, 40] on button "Save" at bounding box center [576, 42] width 43 height 18
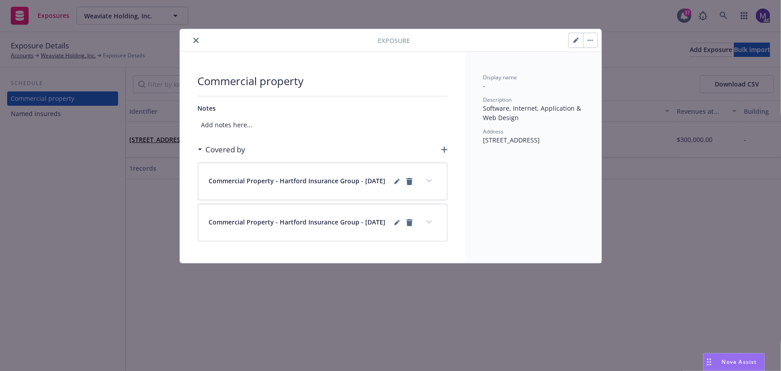
click at [427, 183] on icon "expand content" at bounding box center [429, 181] width 5 height 4
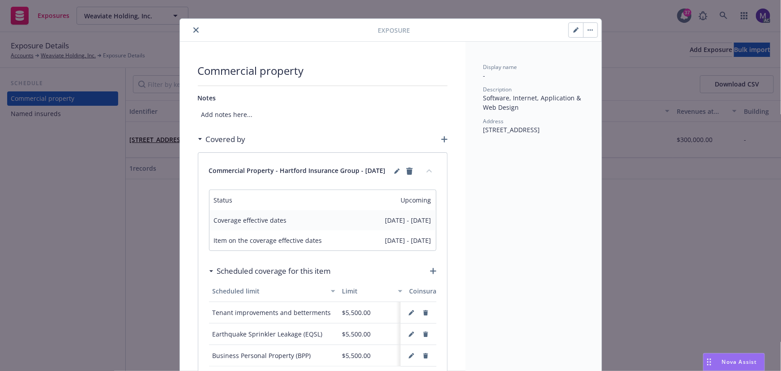
scroll to position [40, 0]
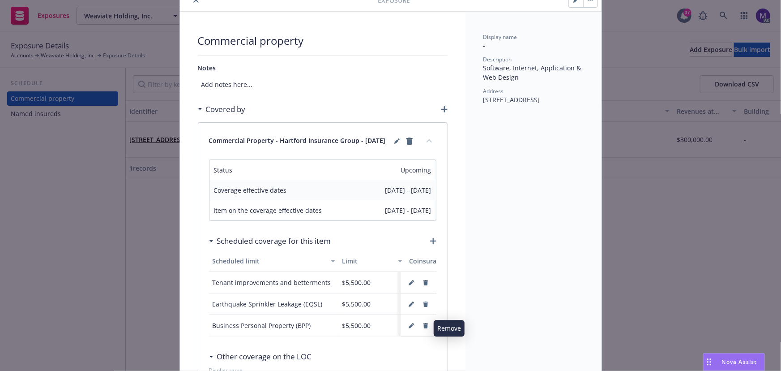
click at [424, 328] on icon "button" at bounding box center [425, 325] width 5 height 5
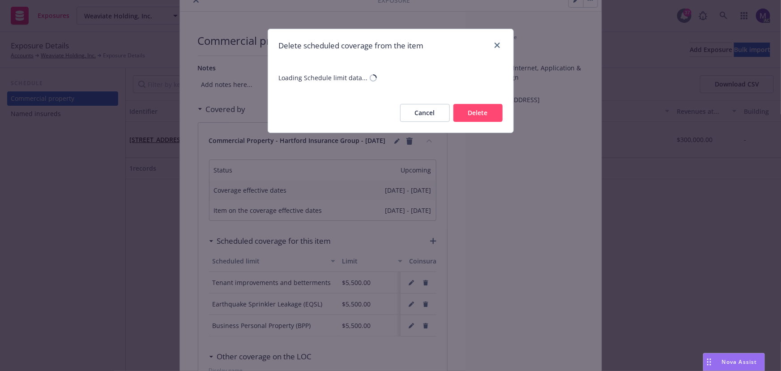
click at [470, 113] on button "Delete" at bounding box center [478, 113] width 49 height 18
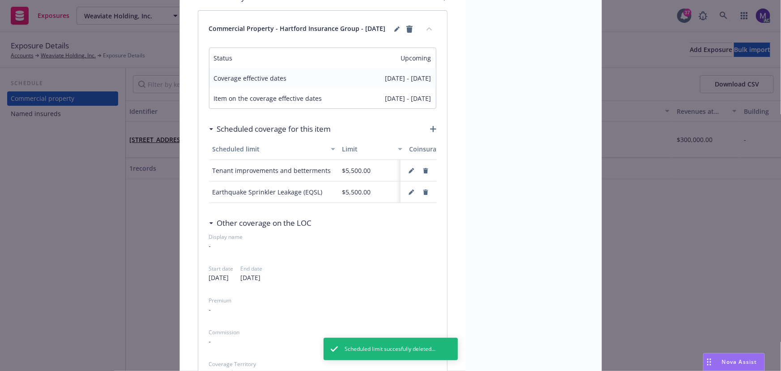
scroll to position [122, 0]
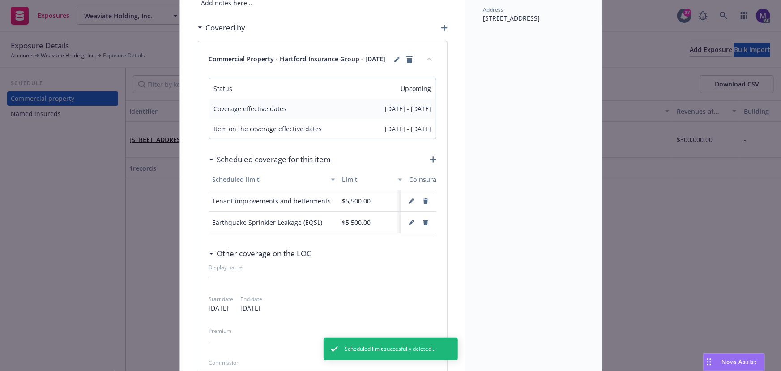
click at [430, 163] on icon "button" at bounding box center [433, 159] width 6 height 6
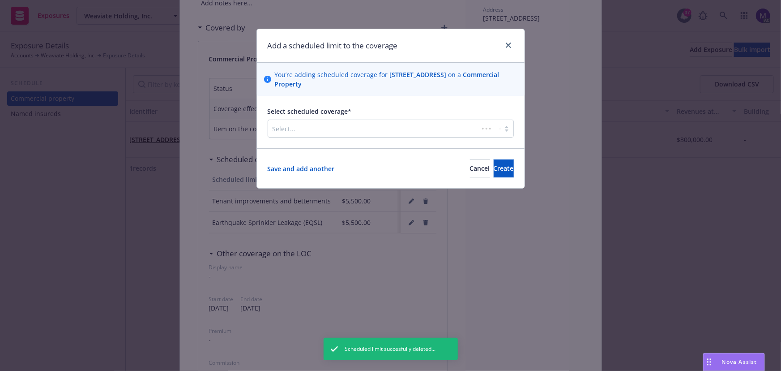
click at [349, 130] on div at bounding box center [373, 128] width 201 height 11
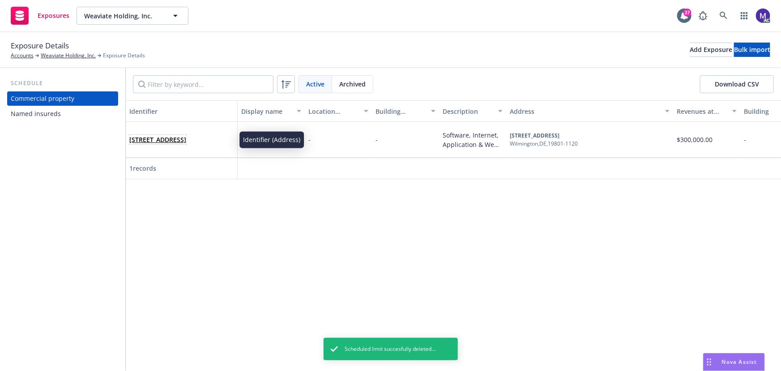
click at [186, 135] on link "1209 N Orange St,, Wilmington, DE, 19801-1120, USA" at bounding box center [157, 139] width 57 height 9
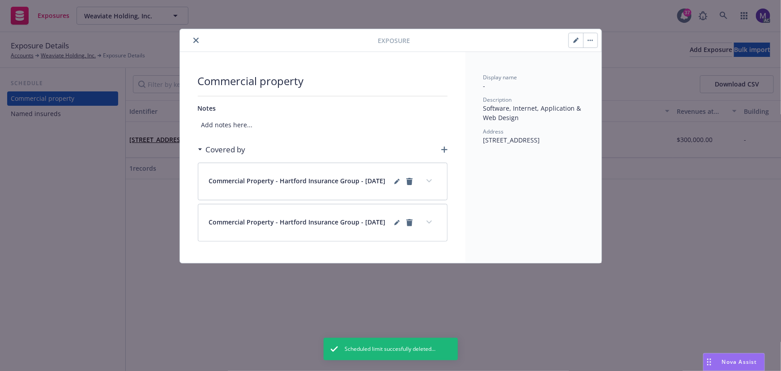
click at [429, 182] on icon "expand content" at bounding box center [429, 181] width 5 height 4
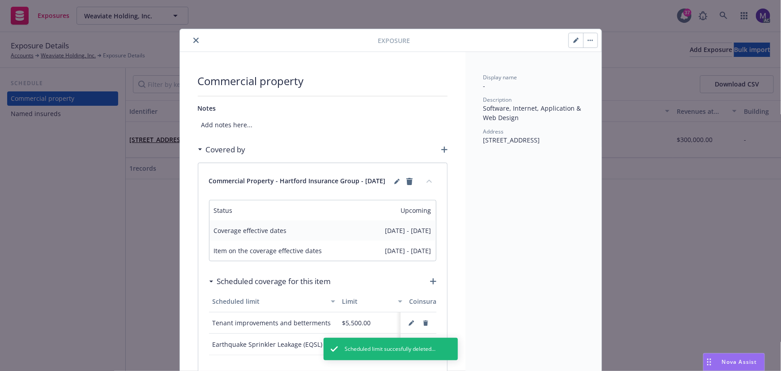
click at [431, 284] on icon "button" at bounding box center [433, 281] width 6 height 6
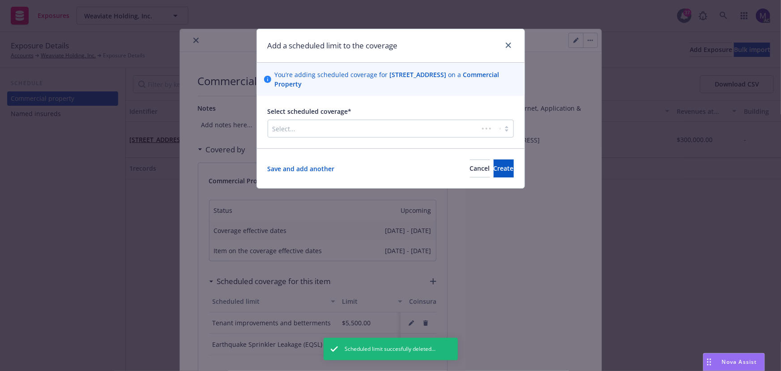
click at [368, 129] on div at bounding box center [373, 128] width 201 height 11
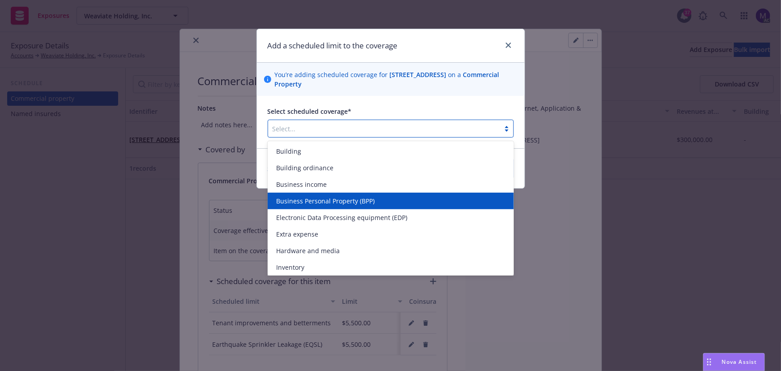
click at [306, 197] on span "Business Personal Property (BPP)" at bounding box center [326, 200] width 98 height 9
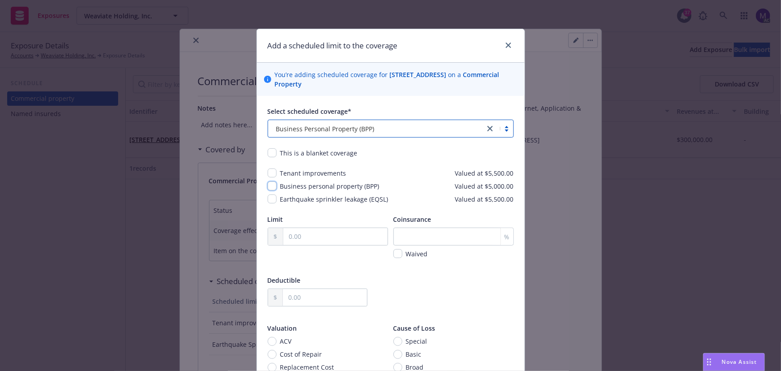
click at [270, 186] on input "checkbox" at bounding box center [272, 185] width 9 height 9
checkbox input "true"
click at [299, 240] on input "text" at bounding box center [335, 236] width 104 height 17
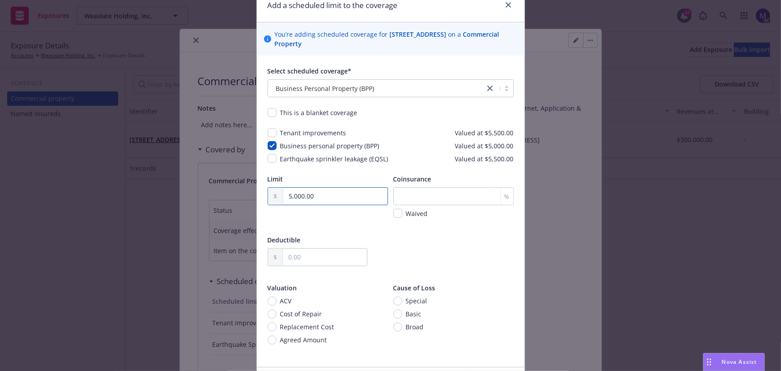
type input "5,000.00"
click at [304, 258] on input "text" at bounding box center [325, 256] width 84 height 17
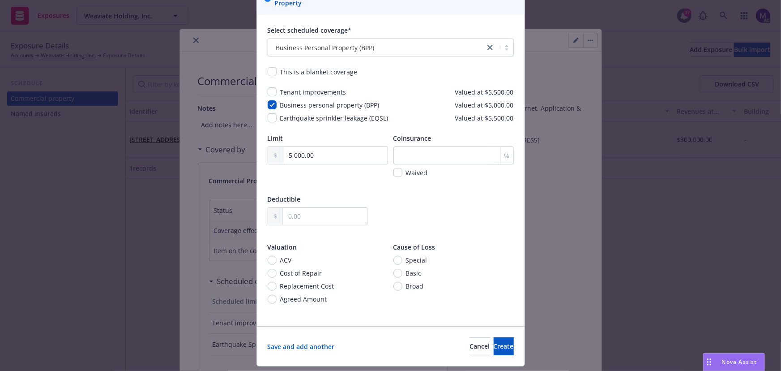
click at [497, 335] on div "Save and add another Cancel Create" at bounding box center [391, 346] width 268 height 40
click at [497, 340] on button "Create" at bounding box center [504, 346] width 20 height 18
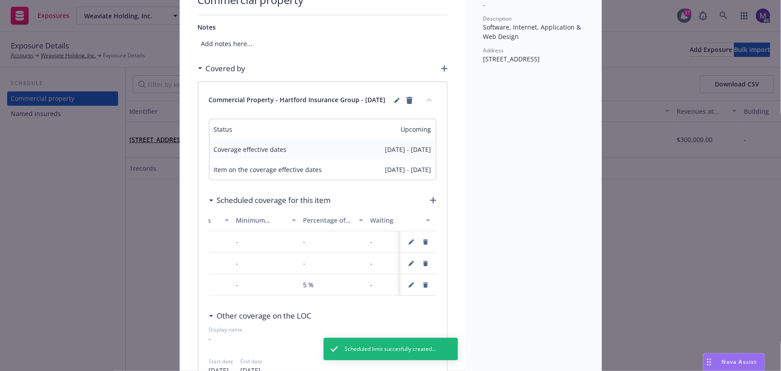
scroll to position [0, 462]
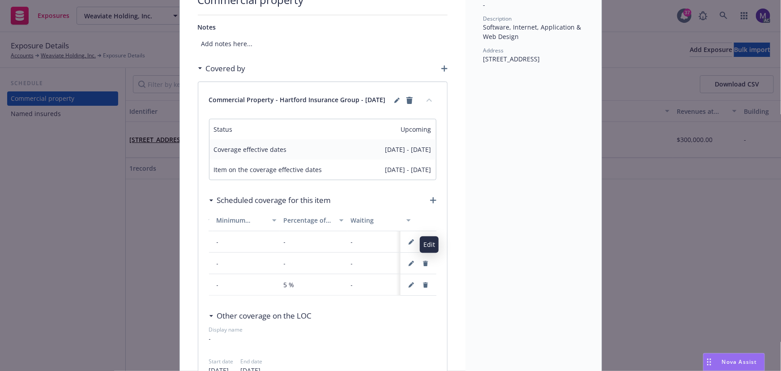
click at [409, 244] on icon "button" at bounding box center [411, 242] width 4 height 4
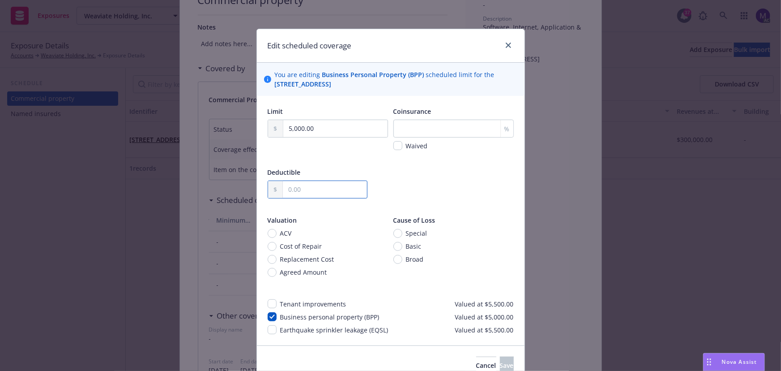
click at [297, 191] on input "text" at bounding box center [325, 189] width 84 height 17
type input "1,000.00"
click at [500, 363] on span "Save" at bounding box center [507, 365] width 14 height 9
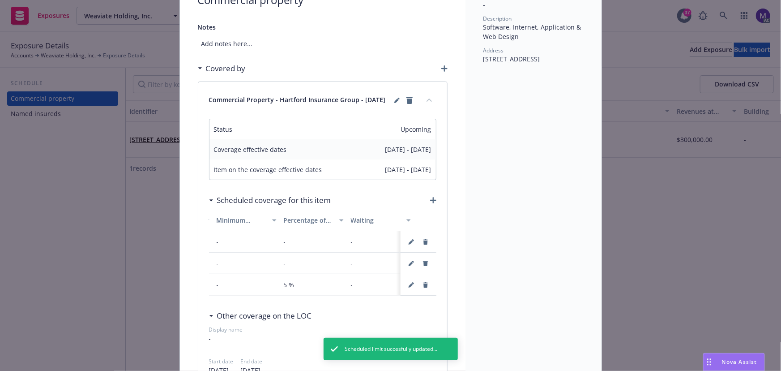
scroll to position [0, 0]
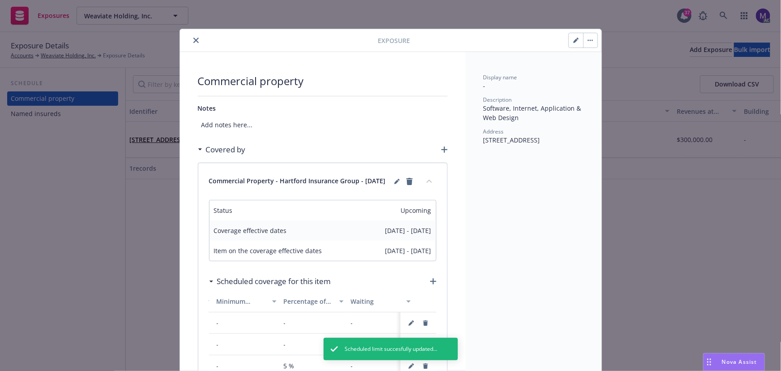
click at [441, 151] on icon "button" at bounding box center [444, 149] width 6 height 6
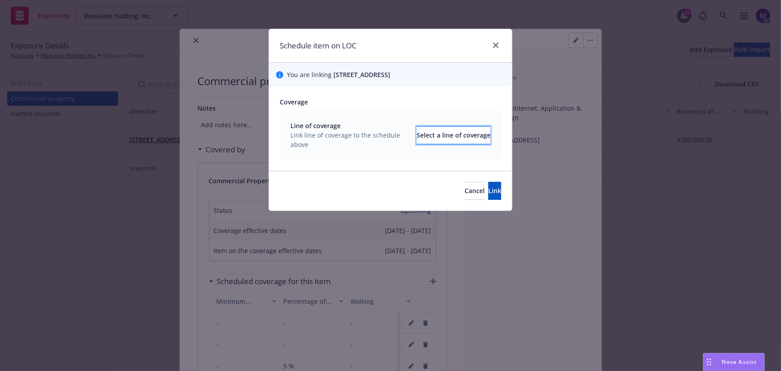
click at [421, 133] on div "Select a line of coverage" at bounding box center [454, 135] width 74 height 17
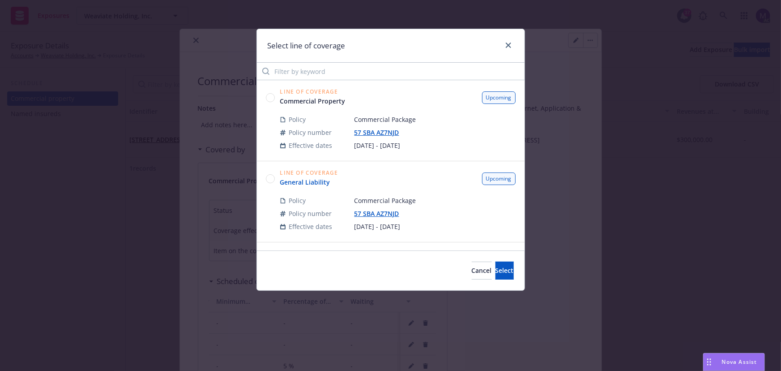
drag, startPoint x: 269, startPoint y: 180, endPoint x: 281, endPoint y: 184, distance: 13.5
click at [269, 180] on circle at bounding box center [270, 178] width 9 height 9
click at [496, 267] on span "Select" at bounding box center [505, 270] width 18 height 9
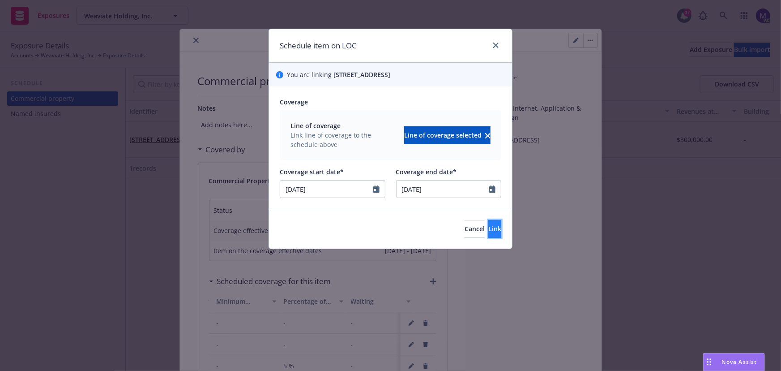
click at [488, 233] on span "Link" at bounding box center [494, 228] width 13 height 9
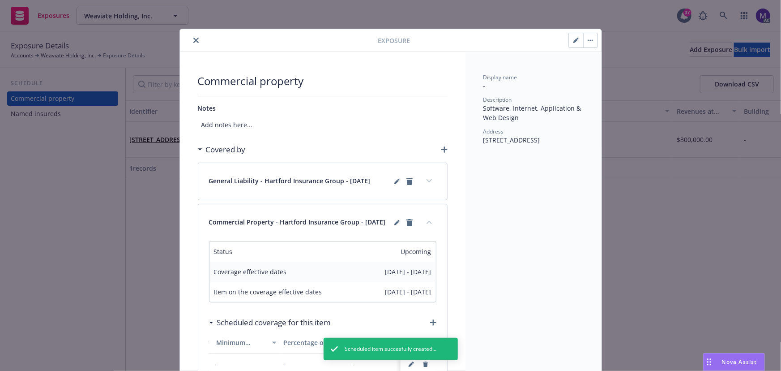
click at [441, 146] on icon "button" at bounding box center [444, 149] width 6 height 6
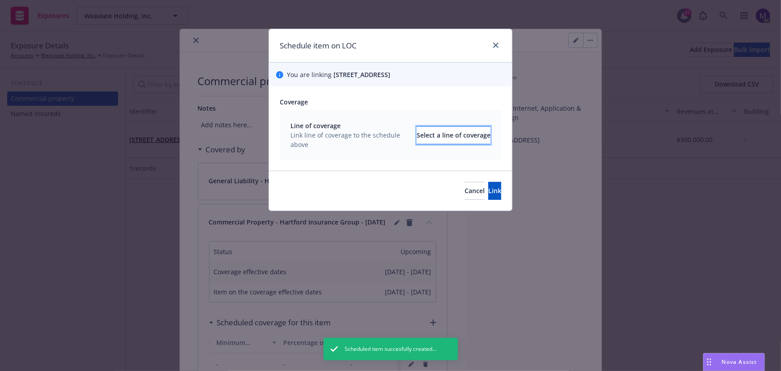
click at [433, 138] on div "Select a line of coverage" at bounding box center [454, 135] width 74 height 17
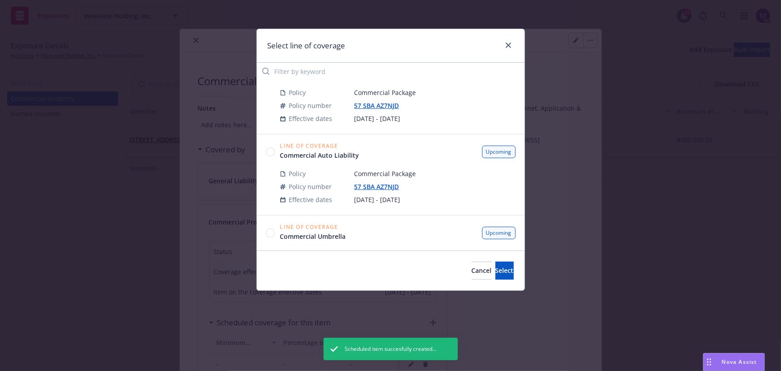
scroll to position [122, 0]
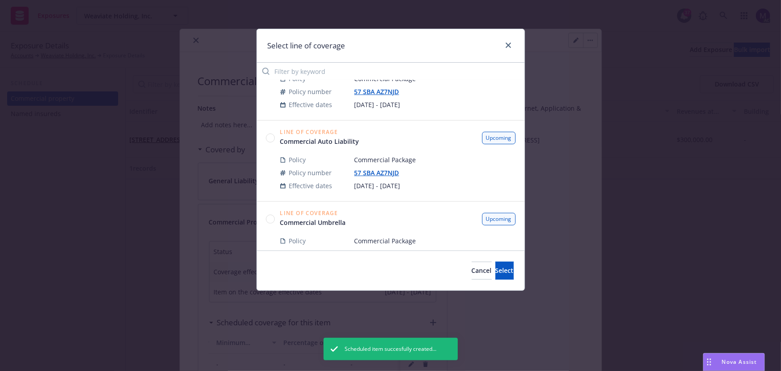
click at [270, 138] on circle at bounding box center [270, 137] width 9 height 9
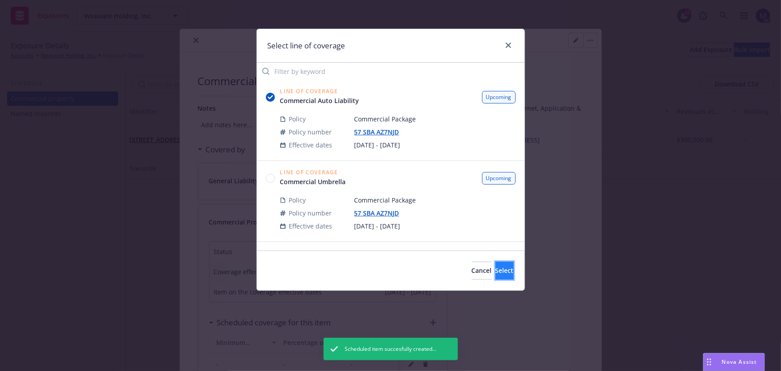
click at [496, 265] on button "Select" at bounding box center [505, 270] width 18 height 18
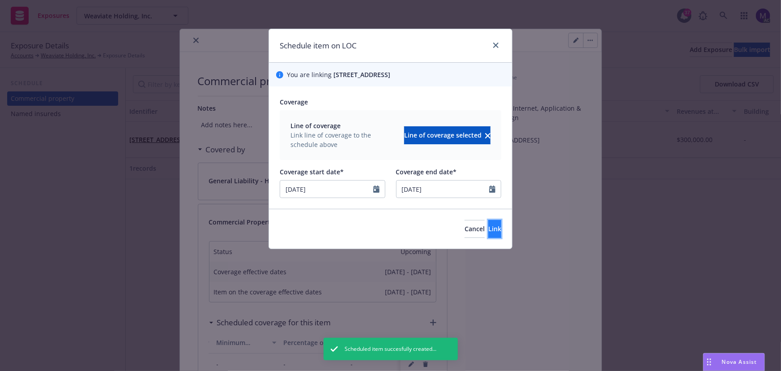
click at [488, 231] on span "Link" at bounding box center [494, 228] width 13 height 9
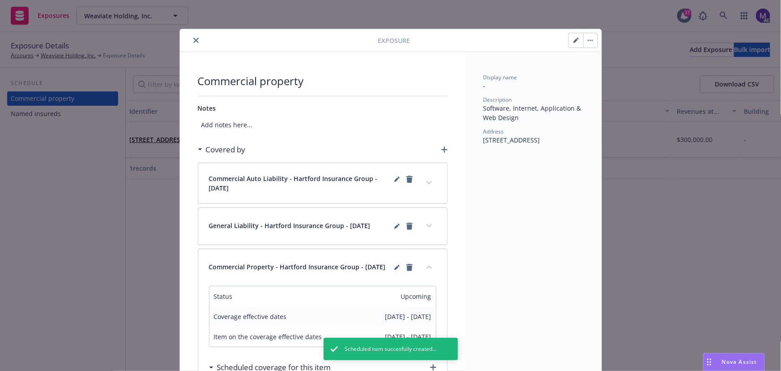
click at [441, 150] on icon "button" at bounding box center [444, 149] width 6 height 6
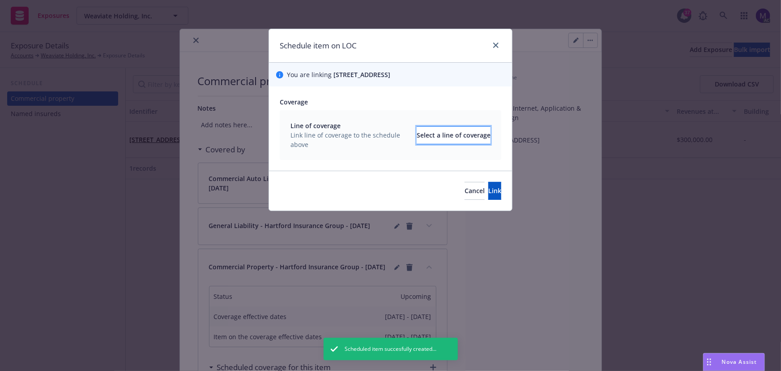
click at [439, 139] on div "Select a line of coverage" at bounding box center [454, 135] width 74 height 17
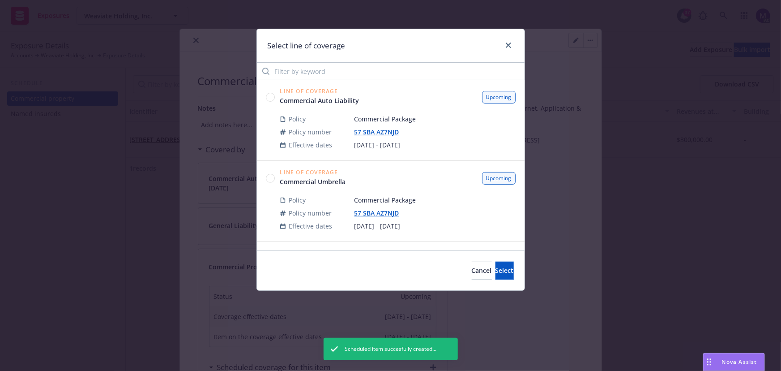
click at [269, 179] on circle at bounding box center [270, 178] width 9 height 9
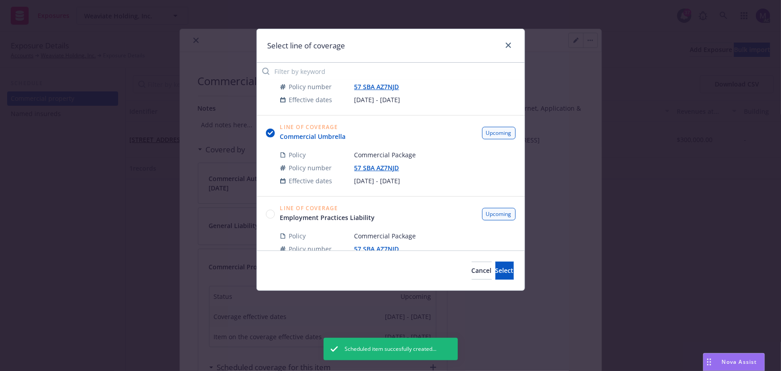
scroll to position [244, 0]
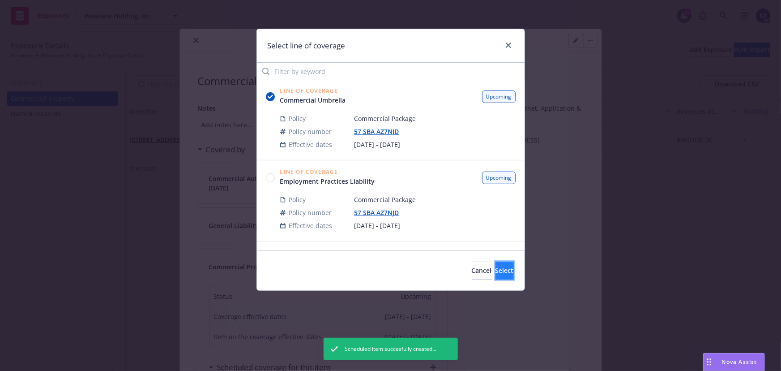
click at [496, 276] on button "Select" at bounding box center [505, 270] width 18 height 18
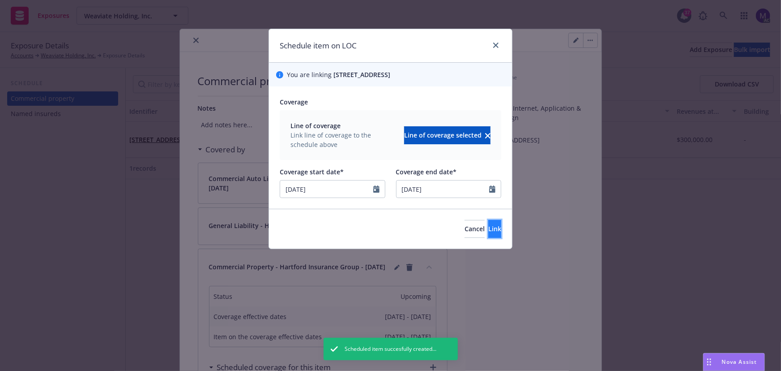
click at [488, 233] on span "Link" at bounding box center [494, 228] width 13 height 9
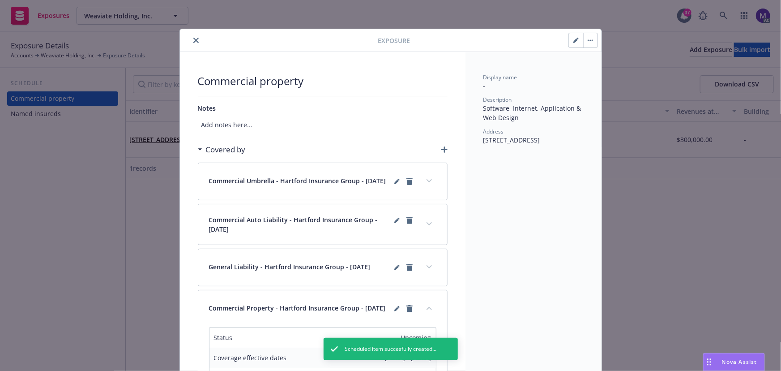
click at [441, 148] on icon "button" at bounding box center [444, 149] width 6 height 6
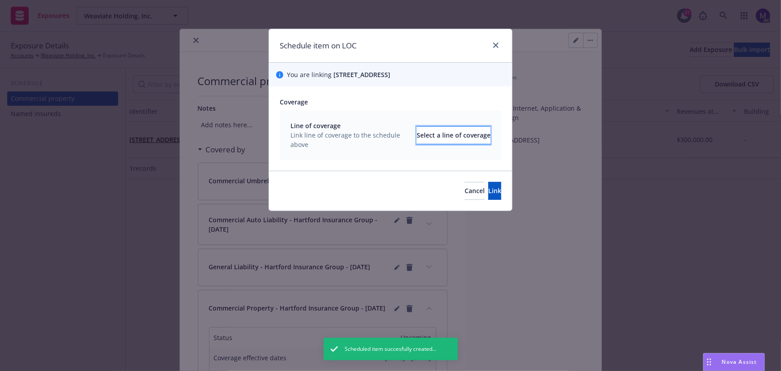
click at [438, 141] on div "Select a line of coverage" at bounding box center [454, 135] width 74 height 17
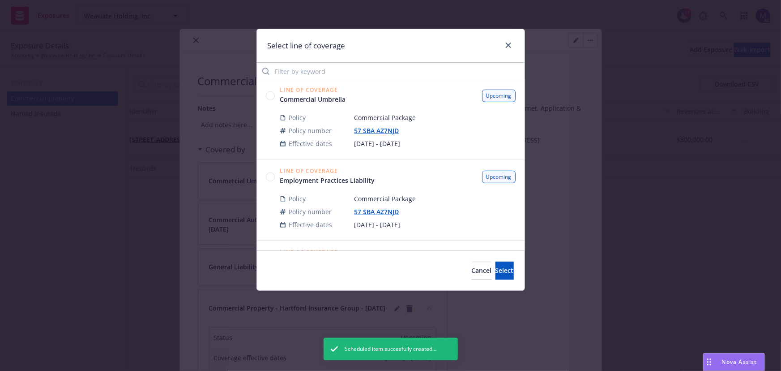
scroll to position [285, 0]
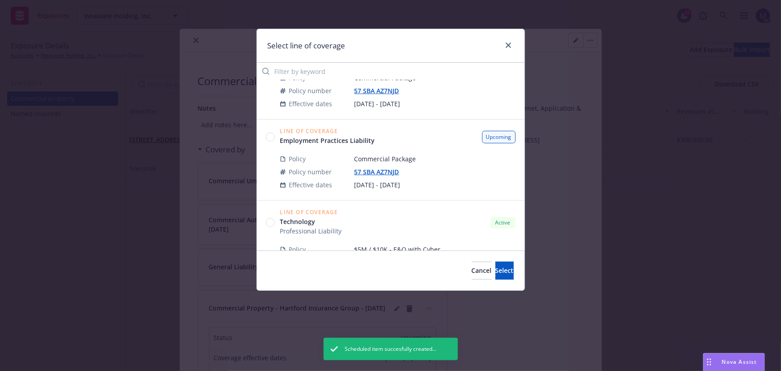
click at [273, 136] on circle at bounding box center [270, 137] width 9 height 9
click at [497, 265] on button "Select" at bounding box center [505, 270] width 18 height 18
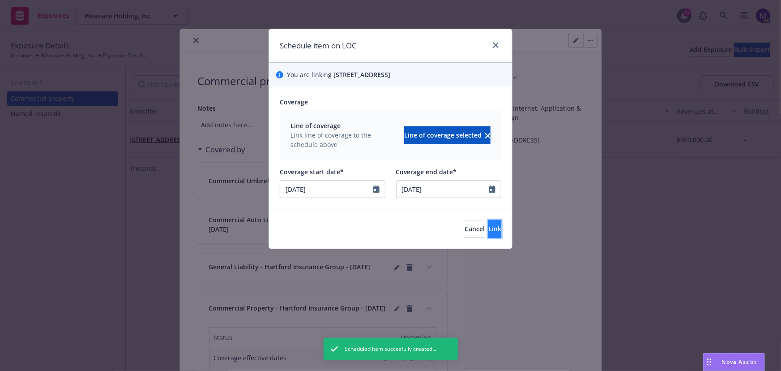
click at [488, 232] on span "Link" at bounding box center [494, 228] width 13 height 9
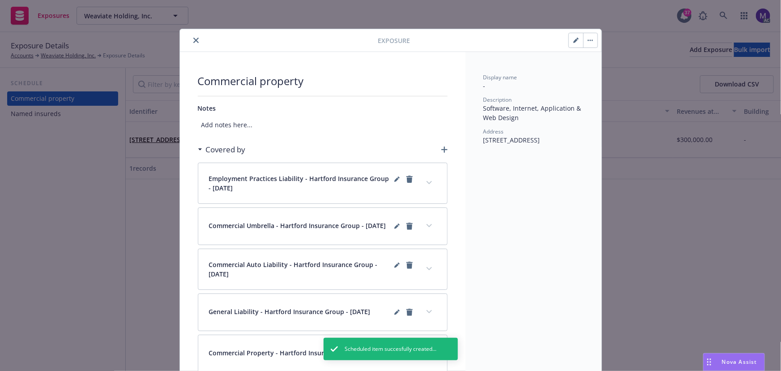
click at [195, 41] on icon "close" at bounding box center [195, 40] width 5 height 5
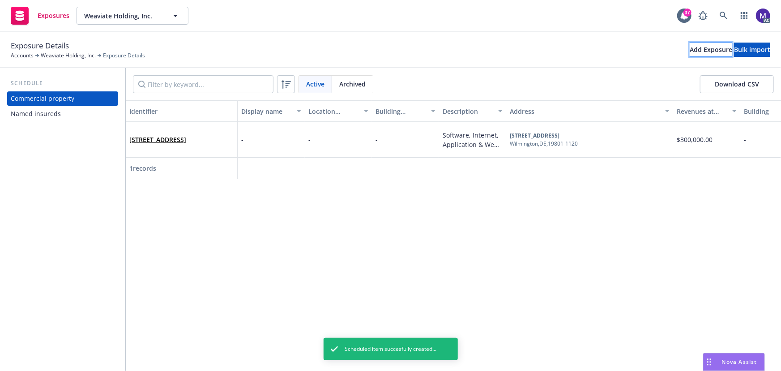
click at [690, 52] on div "Add Exposure" at bounding box center [711, 49] width 43 height 13
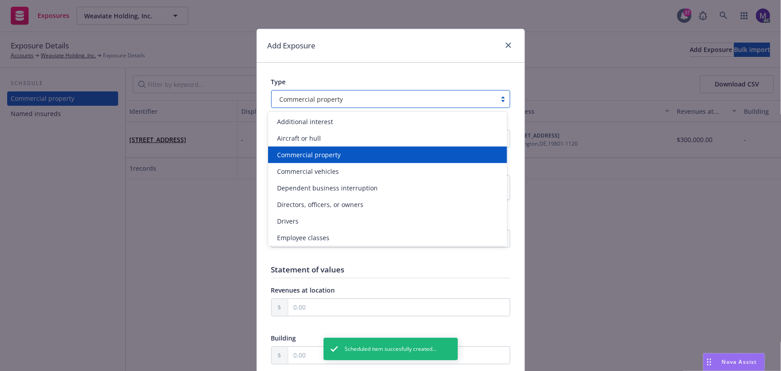
click at [300, 98] on span "Commercial property" at bounding box center [312, 98] width 64 height 9
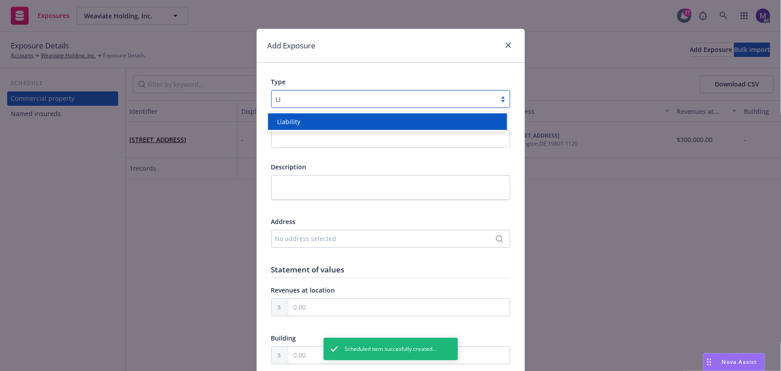
type input "LIA"
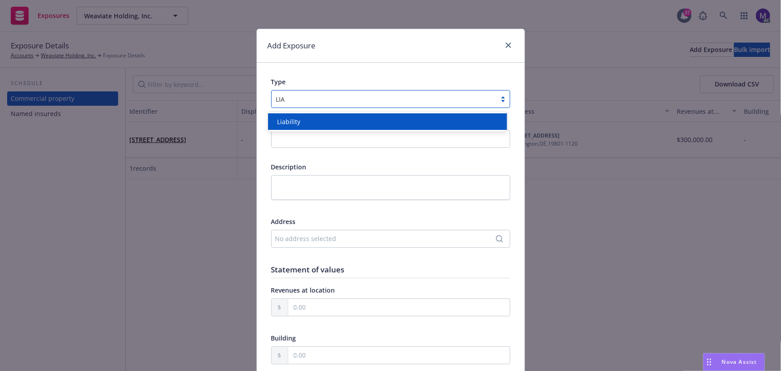
click at [302, 117] on div "Liability" at bounding box center [388, 121] width 228 height 9
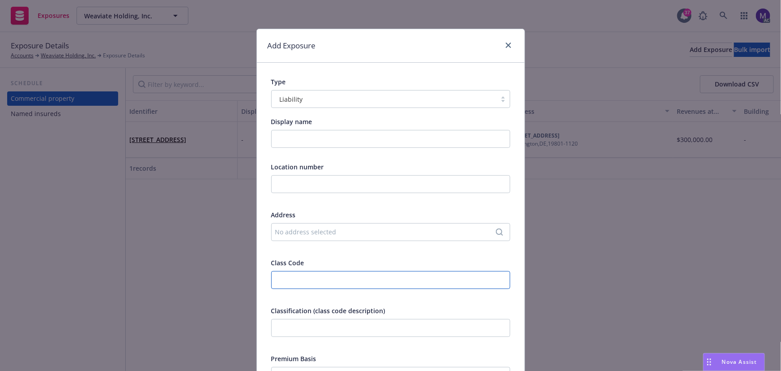
drag, startPoint x: 297, startPoint y: 278, endPoint x: 301, endPoint y: 272, distance: 7.2
click at [297, 278] on input "number" at bounding box center [390, 280] width 239 height 18
click at [293, 325] on input "text" at bounding box center [390, 328] width 239 height 18
paste input "Software, Internet, Application & Web Design"
type input "Software, Internet, Application & Web Design"
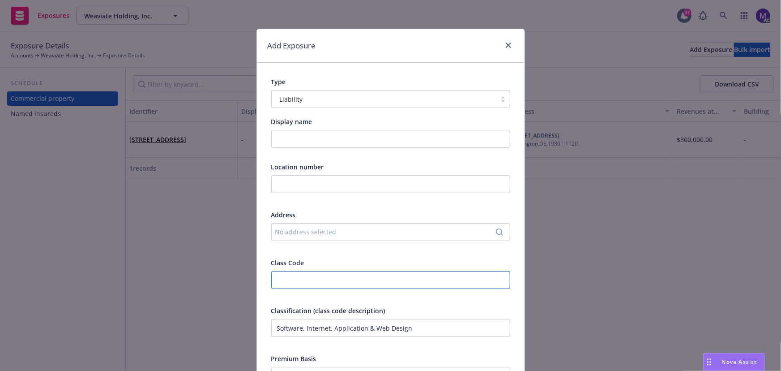
drag, startPoint x: 267, startPoint y: 270, endPoint x: 222, endPoint y: 261, distance: 45.7
click at [228, 265] on div "Add Exposure Type Liability Display name Location number Address No address sel…" at bounding box center [390, 185] width 781 height 371
type input "11171"
click at [336, 233] on div "No address selected" at bounding box center [386, 231] width 222 height 9
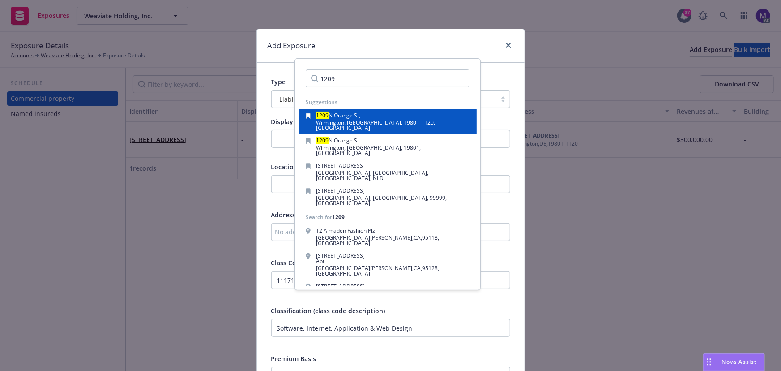
type input "1209"
click at [367, 124] on span "Wilmington, DE, 19801-1120, USA" at bounding box center [376, 125] width 119 height 13
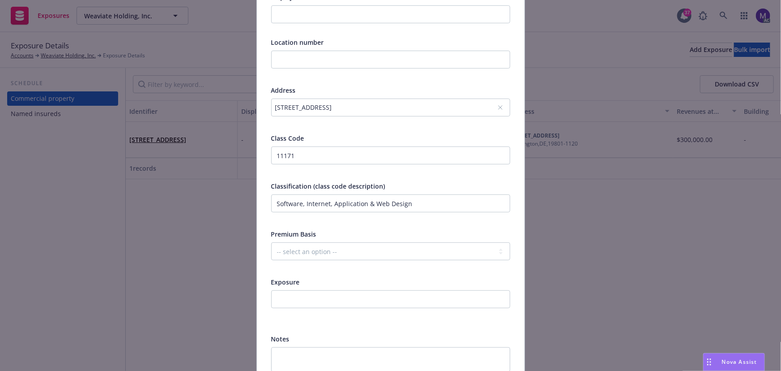
scroll to position [163, 0]
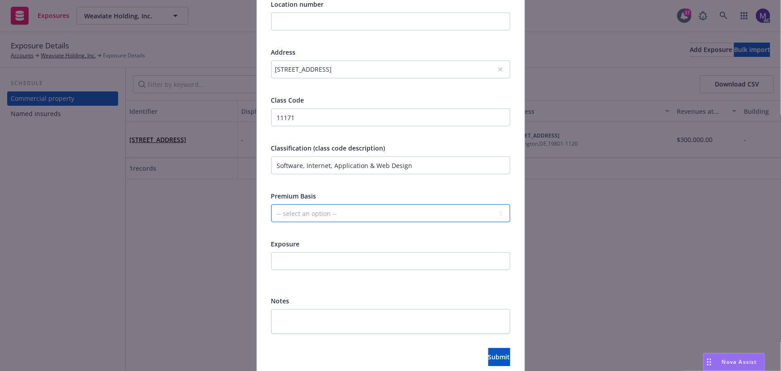
drag, startPoint x: 295, startPoint y: 210, endPoint x: 300, endPoint y: 220, distance: 11.6
click at [295, 210] on select "-- select an option -- Revenue ($) Payroll ($) Square footage Headcount Unit Ac…" at bounding box center [390, 213] width 239 height 18
select select "REVENUE"
click at [271, 204] on select "-- select an option -- Revenue ($) Payroll ($) Square footage Headcount Unit Ac…" at bounding box center [390, 213] width 239 height 18
click at [287, 262] on input "number" at bounding box center [390, 261] width 239 height 18
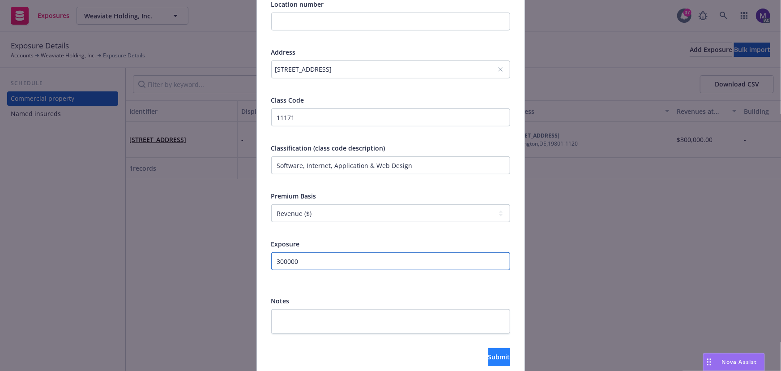
type input "300000"
click at [488, 355] on span "Submit" at bounding box center [499, 356] width 22 height 9
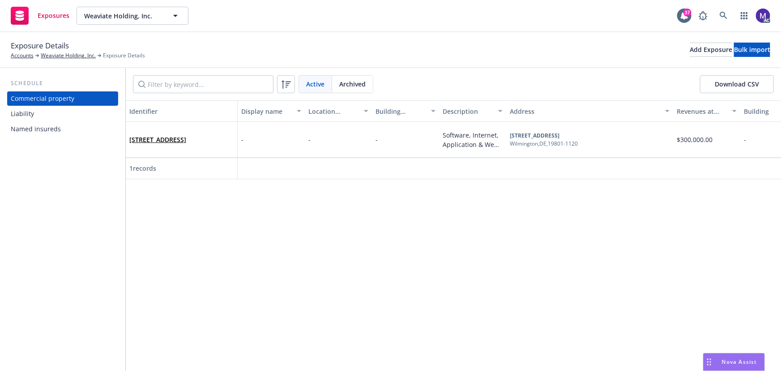
click at [30, 111] on div "Liability" at bounding box center [22, 114] width 23 height 14
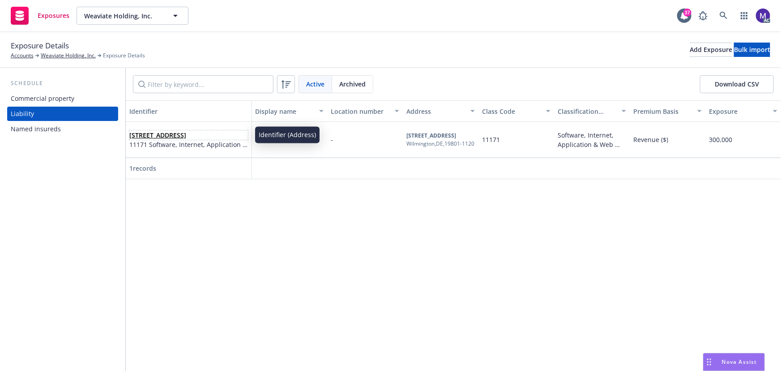
click at [190, 137] on span "1209 N Orange St,, Wilmington, DE, 19801-1120, USA" at bounding box center [188, 134] width 119 height 9
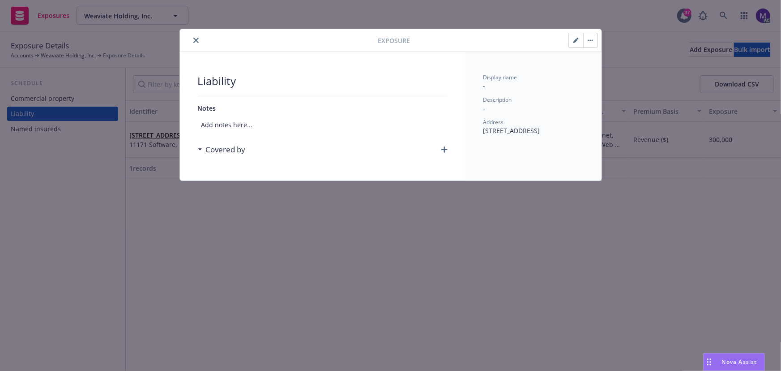
click at [445, 148] on icon "button" at bounding box center [444, 149] width 6 height 6
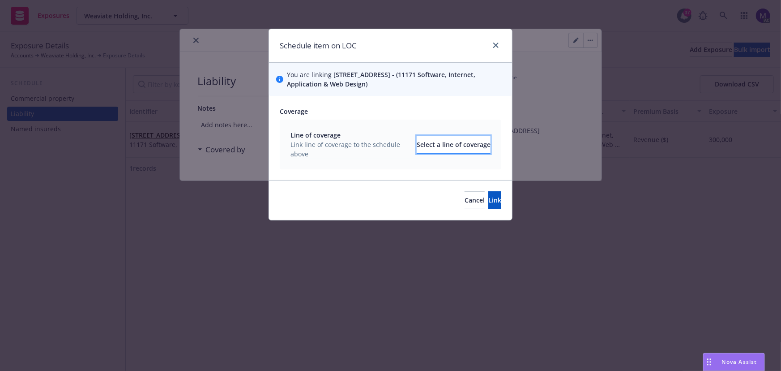
click at [425, 148] on div "Select a line of coverage" at bounding box center [454, 144] width 74 height 17
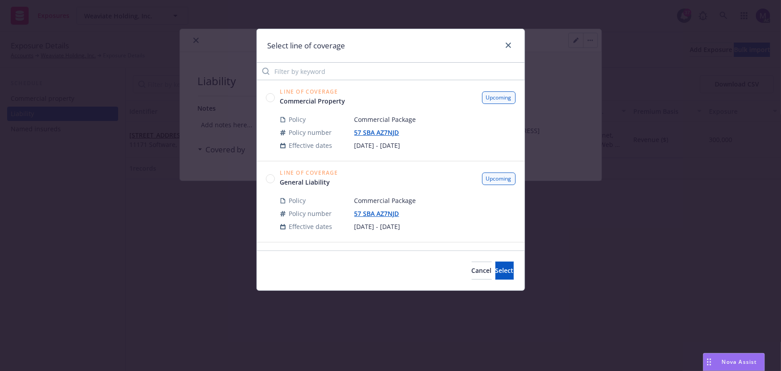
click at [309, 188] on div at bounding box center [397, 190] width 235 height 7
drag, startPoint x: 275, startPoint y: 179, endPoint x: 282, endPoint y: 180, distance: 7.3
click at [274, 179] on div "Line of Coverage General Liability Upcoming" at bounding box center [391, 178] width 250 height 17
click at [274, 180] on circle at bounding box center [270, 178] width 9 height 9
click at [496, 267] on span "Select" at bounding box center [505, 270] width 18 height 9
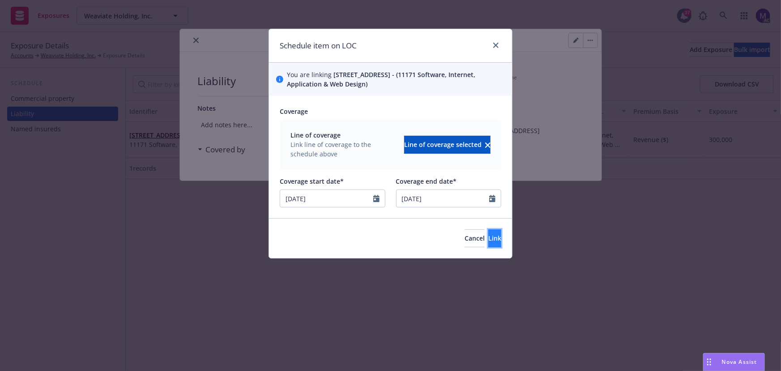
click at [488, 237] on span "Link" at bounding box center [494, 238] width 13 height 9
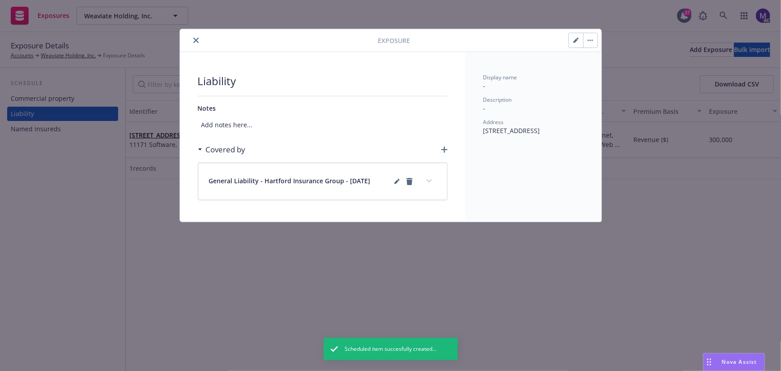
click at [432, 180] on button "expand content" at bounding box center [429, 181] width 14 height 14
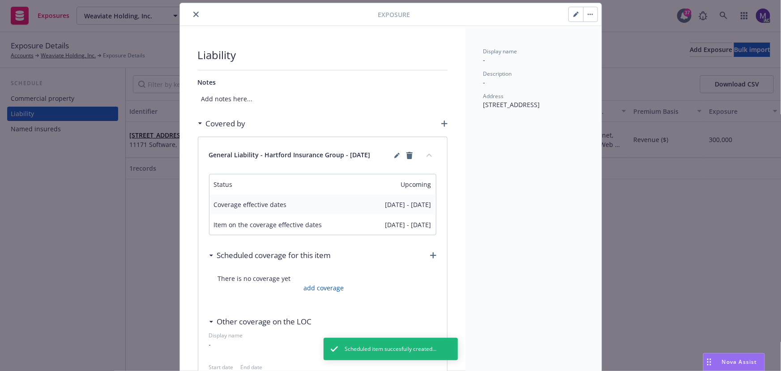
scroll to position [40, 0]
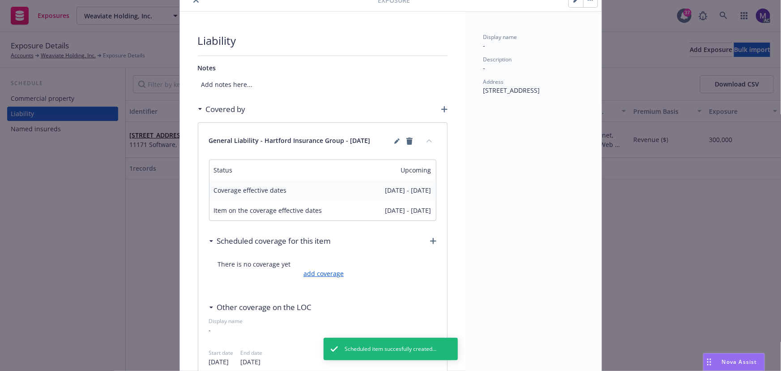
click at [322, 274] on link "add coverage" at bounding box center [322, 273] width 43 height 9
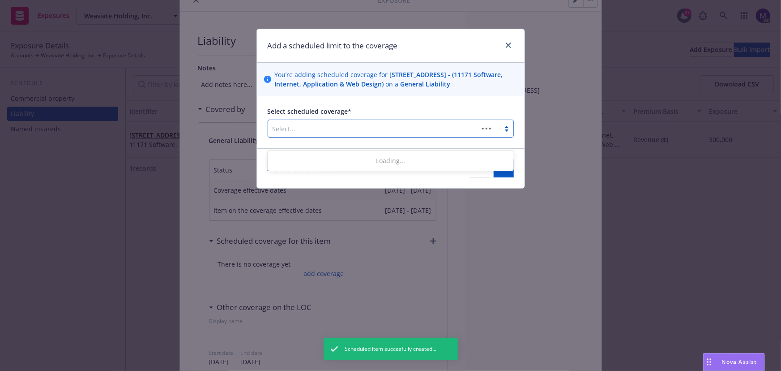
click at [313, 134] on div at bounding box center [373, 128] width 201 height 11
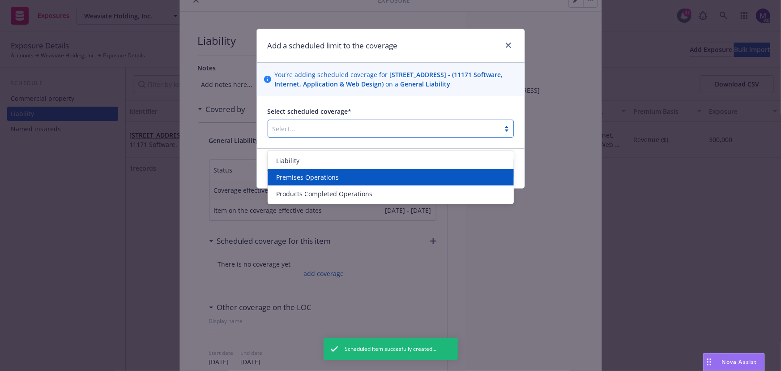
click at [295, 175] on span "Premises Operations" at bounding box center [308, 176] width 63 height 9
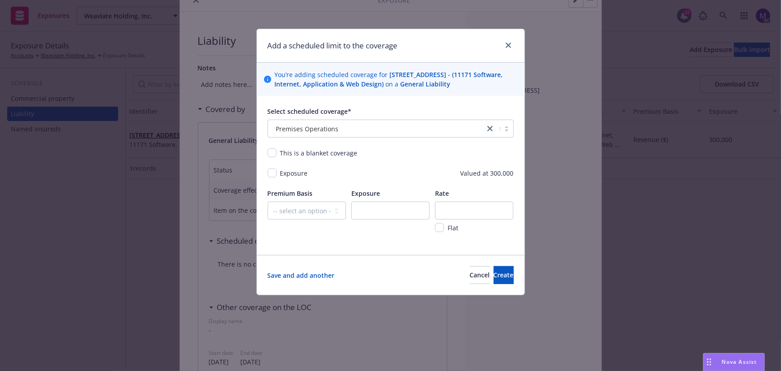
click at [278, 178] on div "Exposure" at bounding box center [293, 172] width 33 height 9
click at [273, 177] on input "checkbox" at bounding box center [272, 172] width 9 height 9
checkbox input "true"
click at [290, 219] on select "-- select an option -- Revenue ($) Payroll ($) Square footage Headcount Unit Ac…" at bounding box center [307, 210] width 78 height 18
select select "REVENUE"
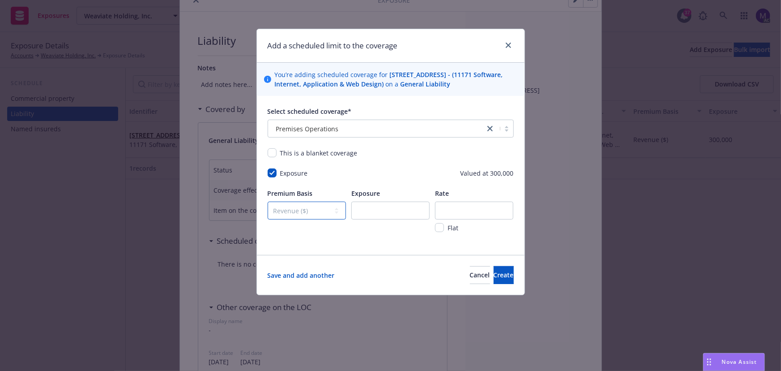
click at [268, 211] on select "-- select an option -- Revenue ($) Payroll ($) Square footage Headcount Unit Ac…" at bounding box center [307, 210] width 78 height 18
click at [365, 219] on input "number" at bounding box center [390, 210] width 78 height 18
type input "300000"
click at [393, 178] on div "Exposure Valued at 300,000" at bounding box center [391, 172] width 246 height 9
click at [475, 219] on input "number" at bounding box center [474, 210] width 78 height 18
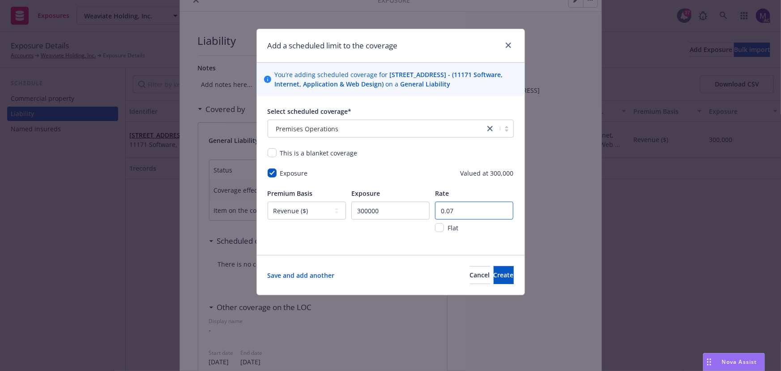
type input "0.07"
click at [309, 280] on link "Save and add another" at bounding box center [301, 274] width 67 height 9
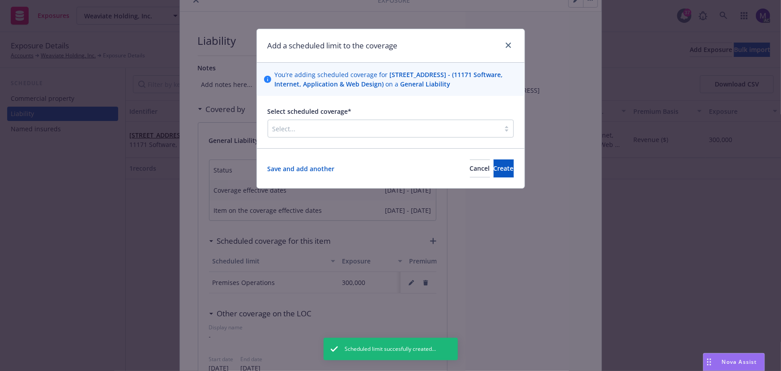
click at [346, 134] on div at bounding box center [384, 128] width 223 height 11
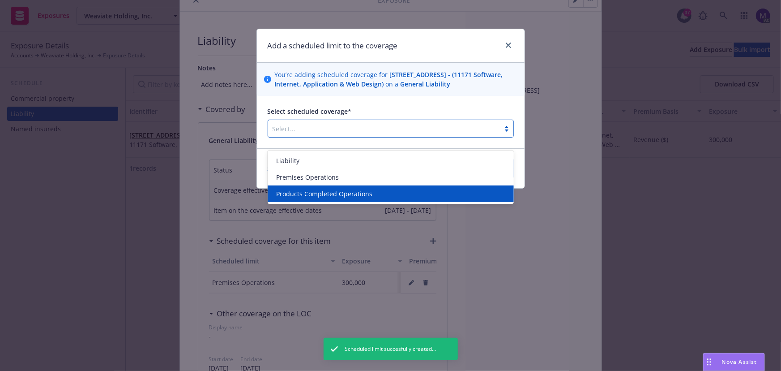
click at [319, 195] on span "Products Completed Operations" at bounding box center [325, 193] width 96 height 9
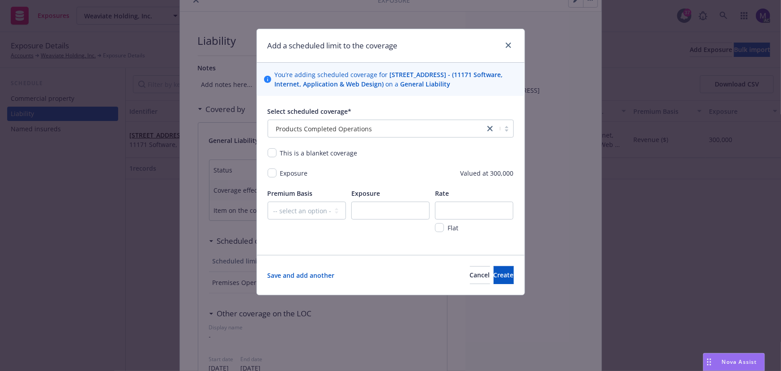
click at [286, 177] on span "Exposure" at bounding box center [294, 173] width 28 height 9
click at [296, 219] on select "-- select an option -- Revenue ($) Payroll ($) Square footage Headcount Unit Ac…" at bounding box center [307, 210] width 78 height 18
select select "REVENUE"
click at [268, 211] on select "-- select an option -- Revenue ($) Payroll ($) Square footage Headcount Unit Ac…" at bounding box center [307, 210] width 78 height 18
click at [272, 177] on input "checkbox" at bounding box center [272, 172] width 9 height 9
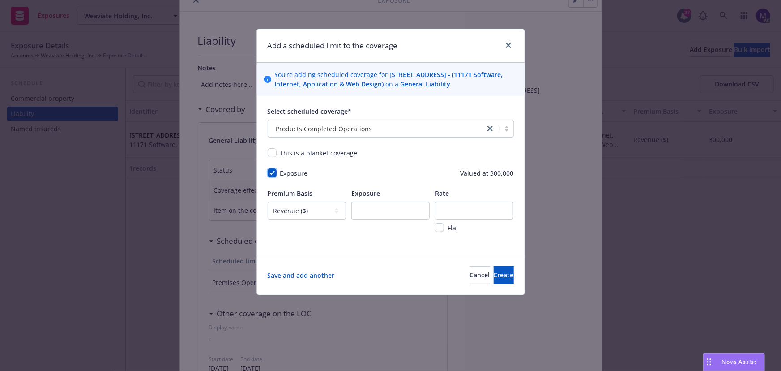
checkbox input "true"
click at [360, 219] on input "number" at bounding box center [390, 210] width 78 height 18
type input "300000"
click at [461, 219] on input "number" at bounding box center [474, 210] width 78 height 18
type input "0.01"
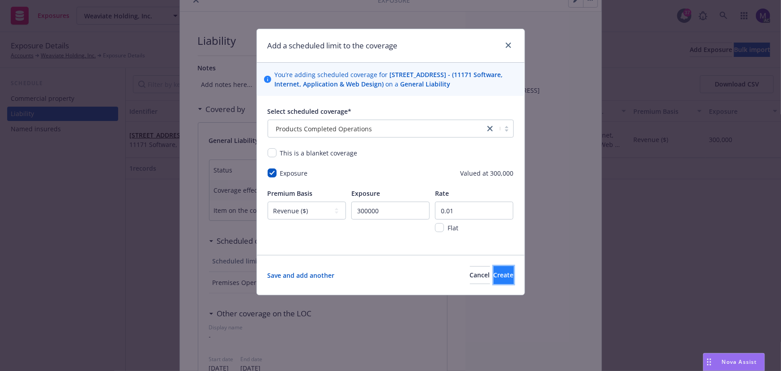
click at [494, 279] on span "Create" at bounding box center [504, 274] width 20 height 9
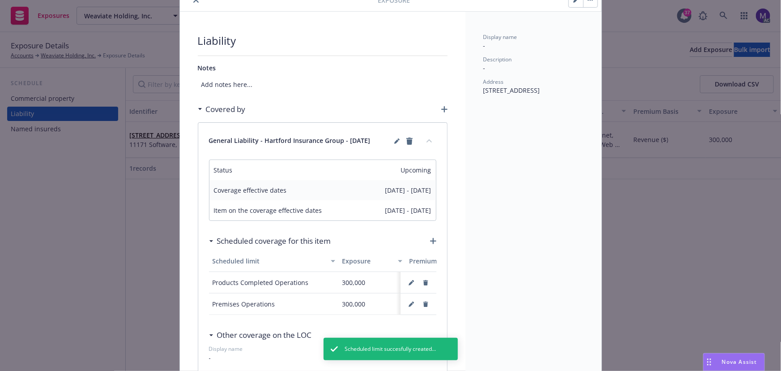
scroll to position [0, 0]
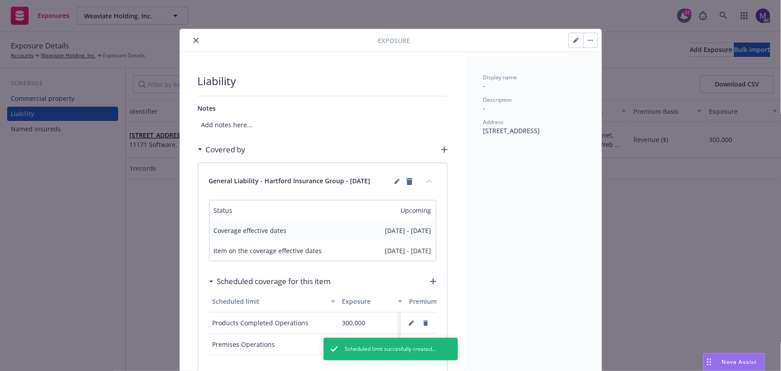
click at [432, 182] on button "collapse content" at bounding box center [429, 181] width 14 height 14
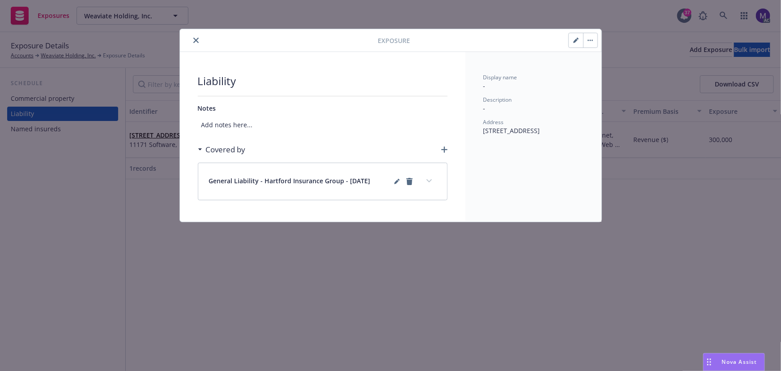
click at [198, 40] on icon "close" at bounding box center [195, 40] width 5 height 5
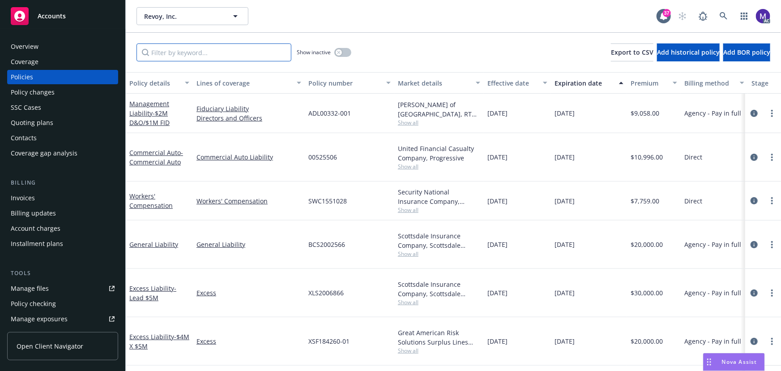
click at [194, 57] on input "Filter by keyword..." at bounding box center [214, 52] width 155 height 18
click at [192, 51] on input "Filter by keyword..." at bounding box center [214, 52] width 155 height 18
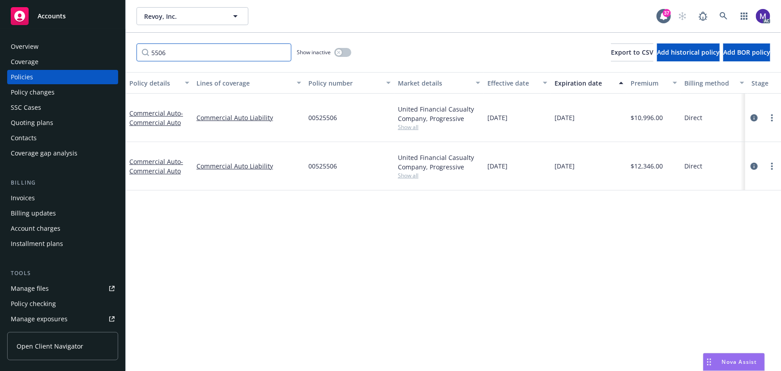
type input "5506"
